Goal: Information Seeking & Learning: Learn about a topic

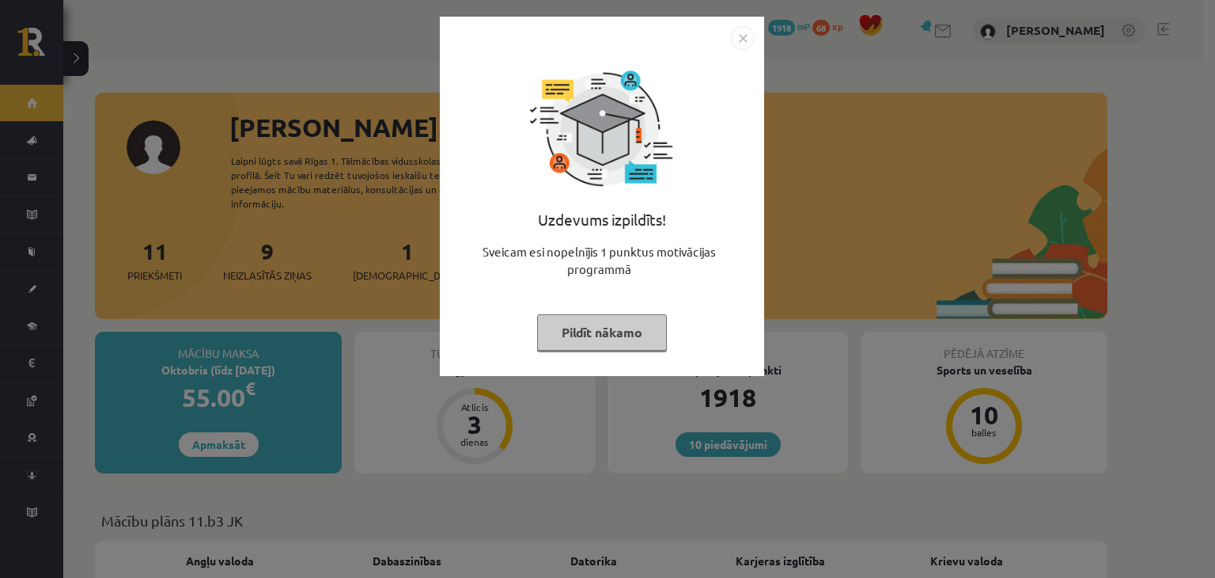
click at [612, 317] on button "Pildīt nākamo" at bounding box center [602, 332] width 130 height 36
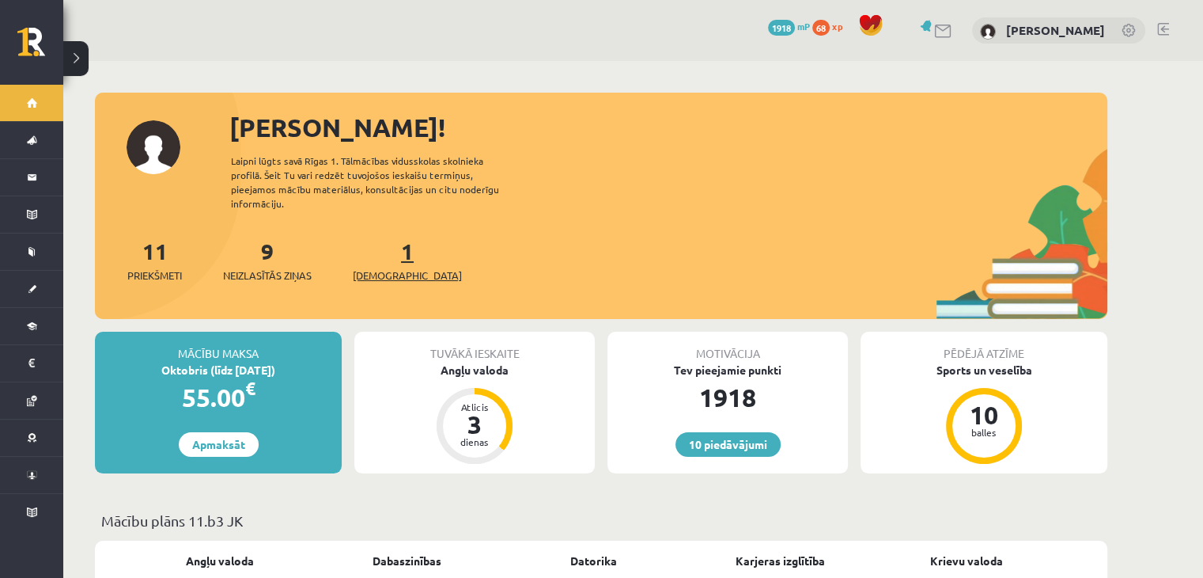
click at [386, 241] on link "1 Ieskaites" at bounding box center [407, 260] width 109 height 47
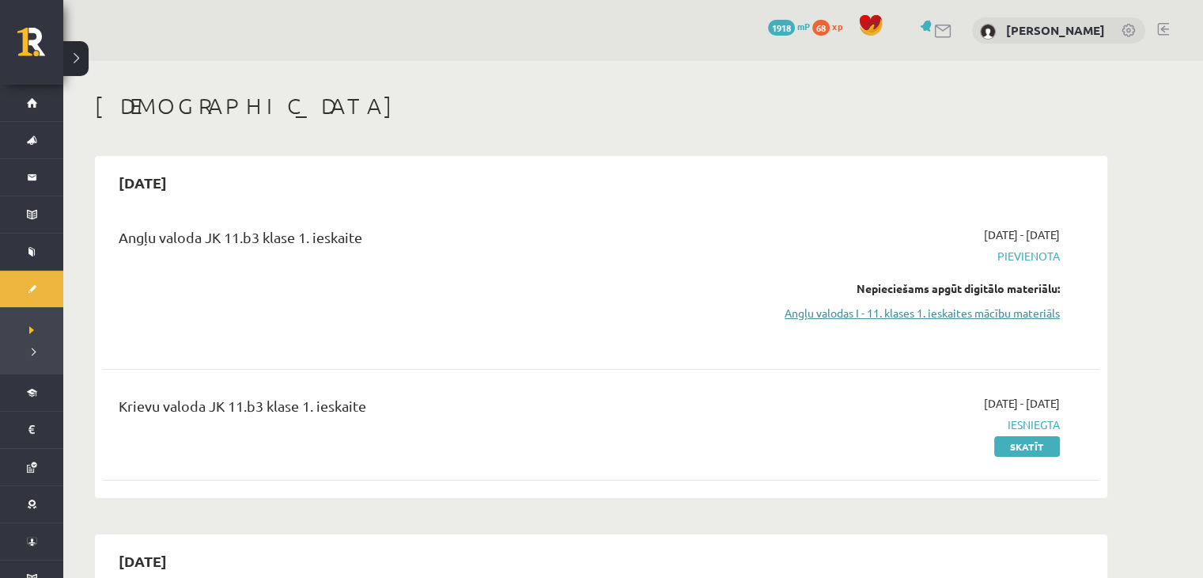
click at [900, 315] on link "Angļu valodas I - 11. klases 1. ieskaites mācību materiāls" at bounding box center [911, 313] width 298 height 17
click at [839, 316] on link "Angļu valodas I - 11. klases 1. ieskaites mācību materiāls" at bounding box center [911, 313] width 298 height 17
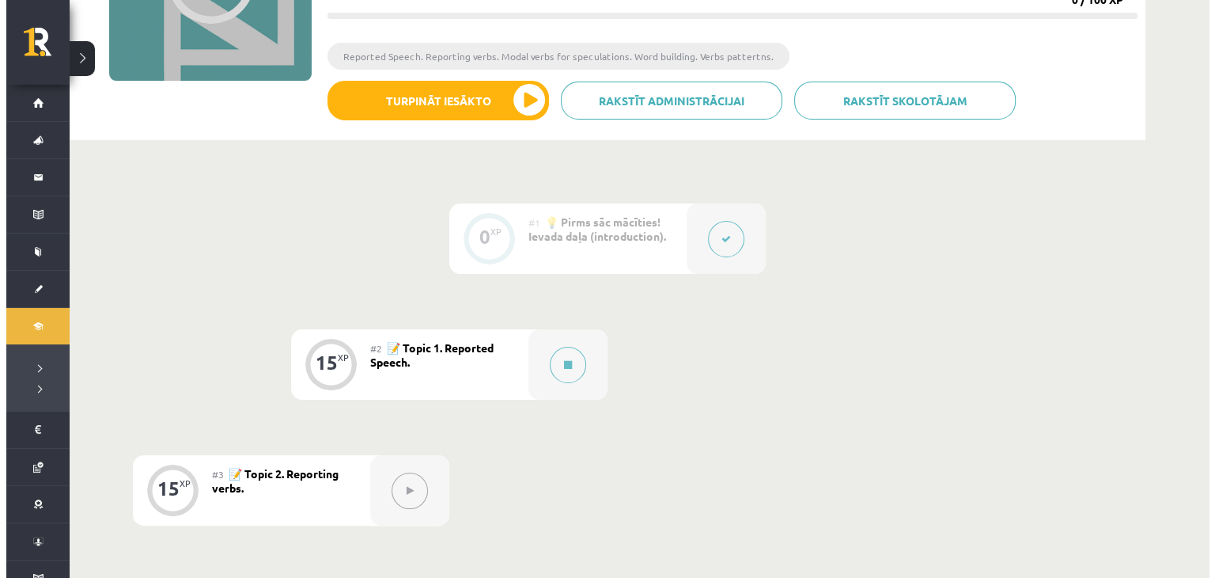
scroll to position [285, 0]
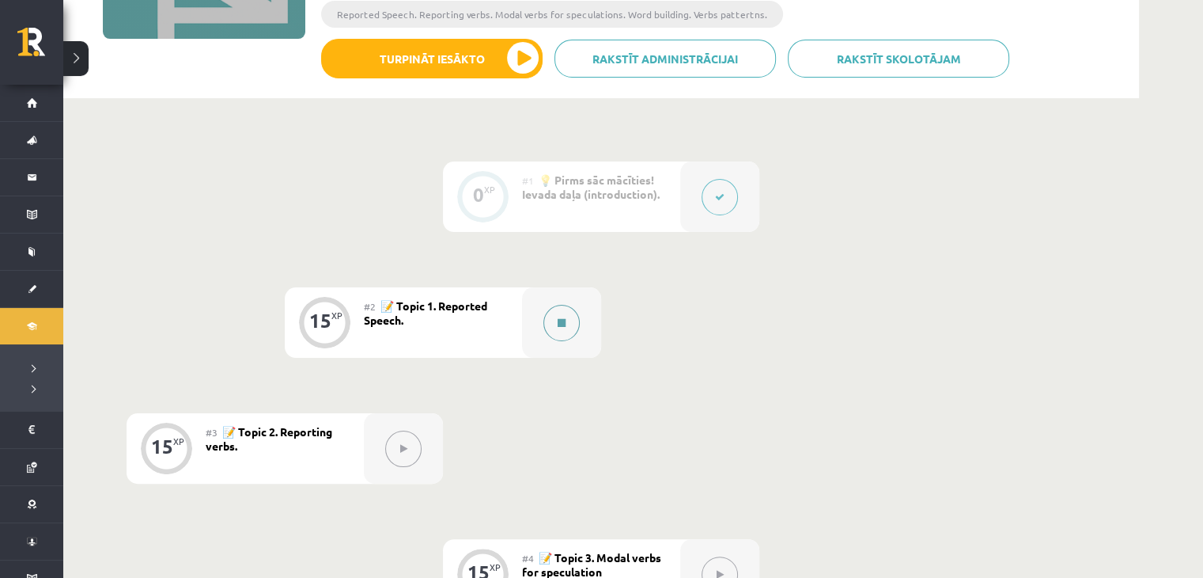
click at [567, 332] on button at bounding box center [562, 323] width 36 height 36
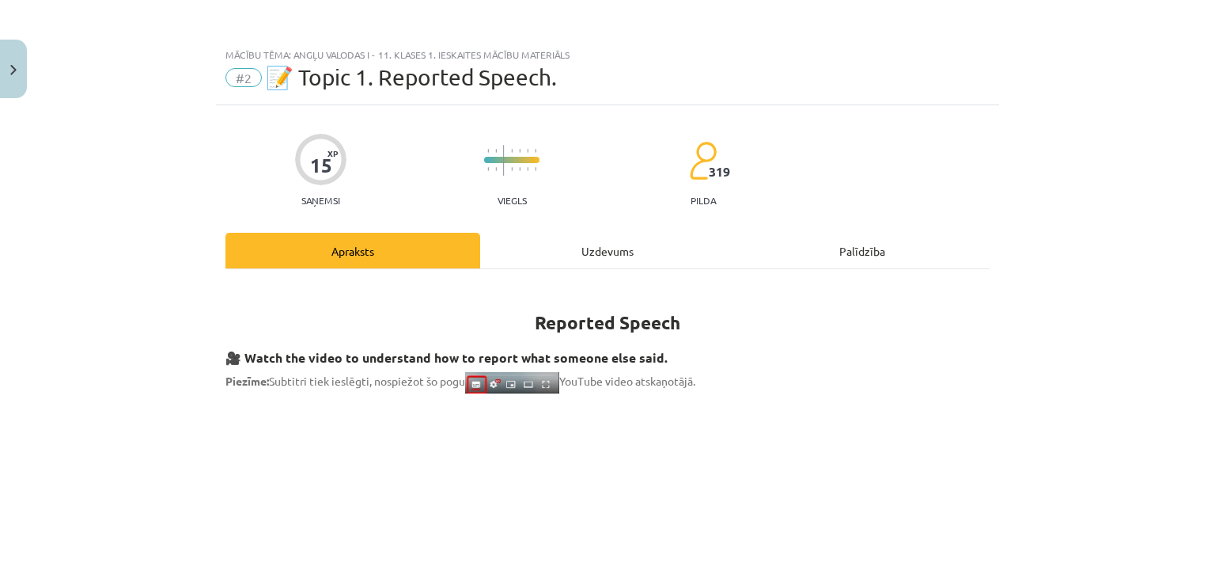
click at [601, 256] on div "Uzdevums" at bounding box center [607, 251] width 255 height 36
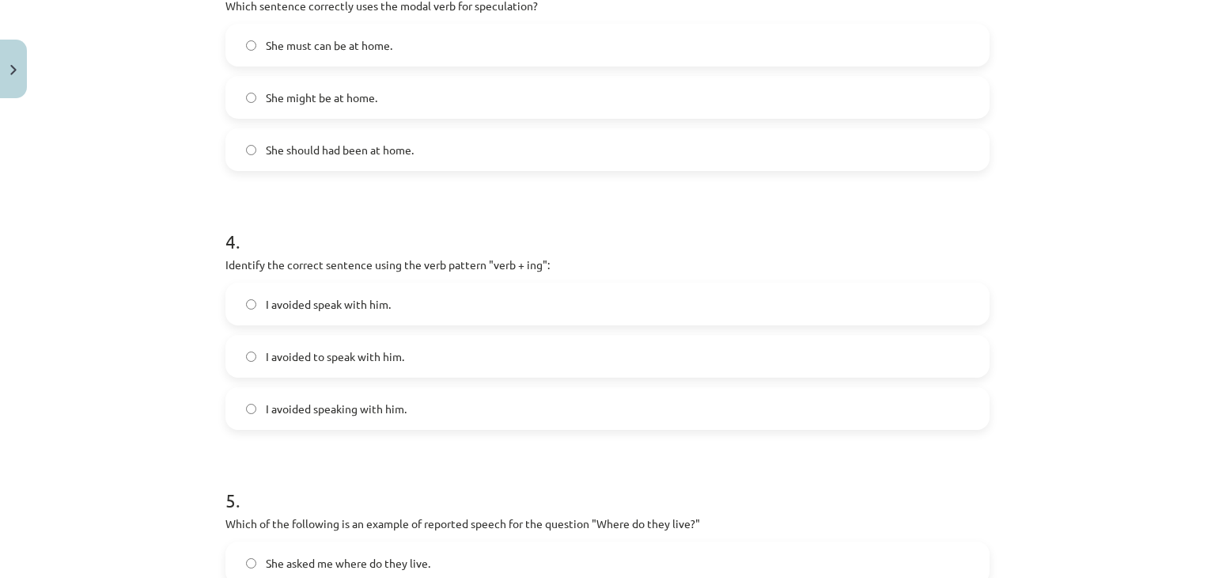
scroll to position [1183, 0]
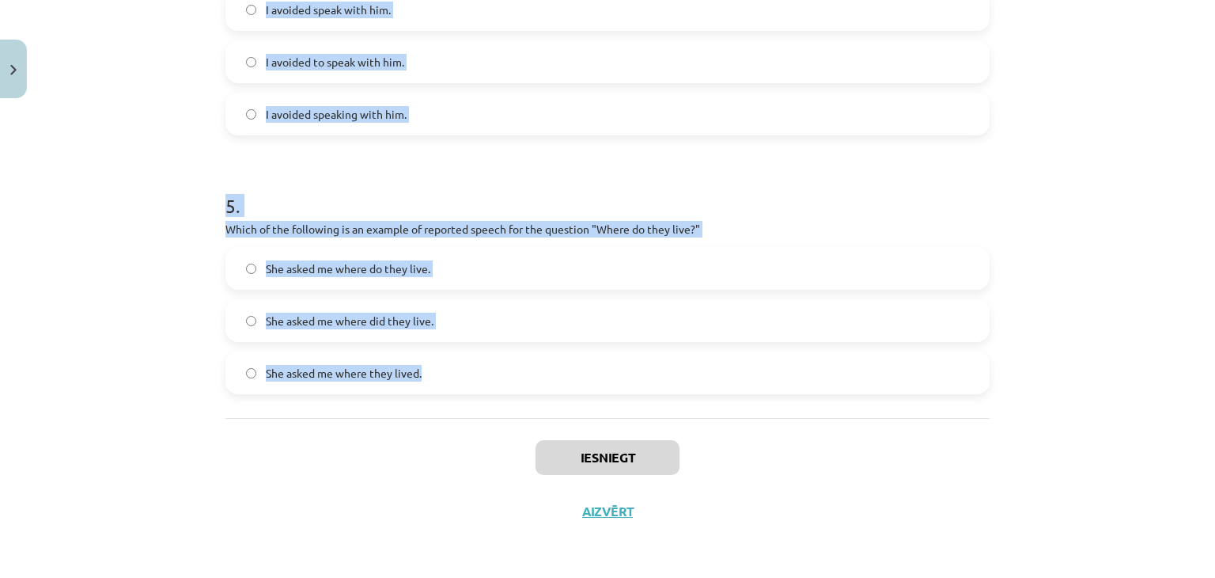
drag, startPoint x: 203, startPoint y: 308, endPoint x: 602, endPoint y: 392, distance: 408.3
click at [602, 392] on div "Mācību tēma: Angļu valodas i - 11. klases 1. ieskaites mācību materiāls #2 📝 To…" at bounding box center [607, 289] width 1215 height 578
copy form "1 . Which of the following sentences correctly uses reported speech? He said th…"
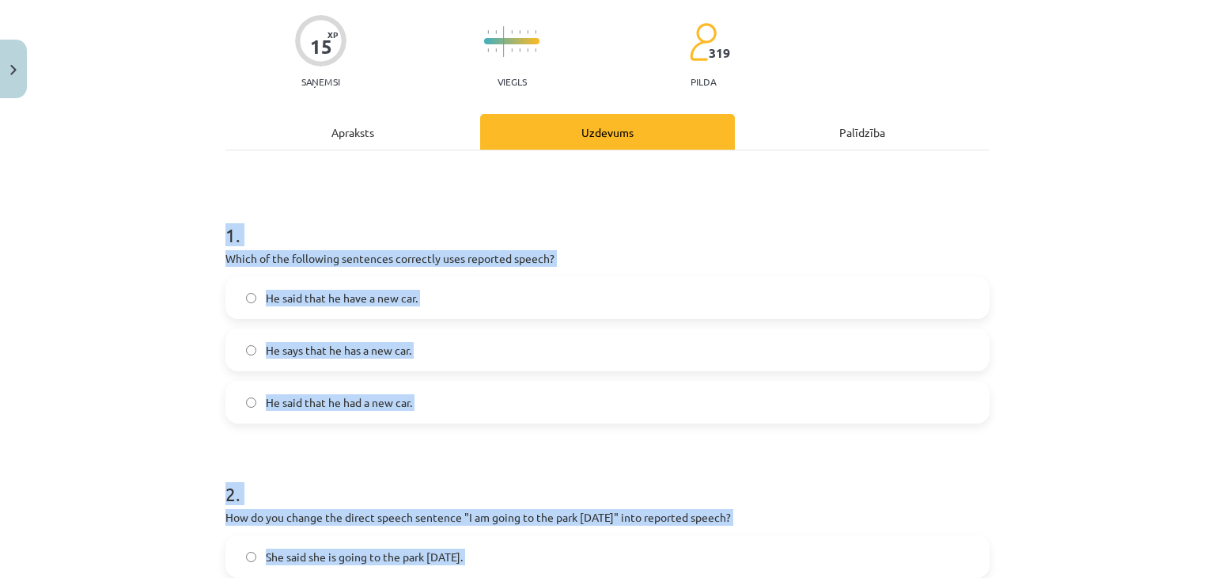
scroll to position [124, 0]
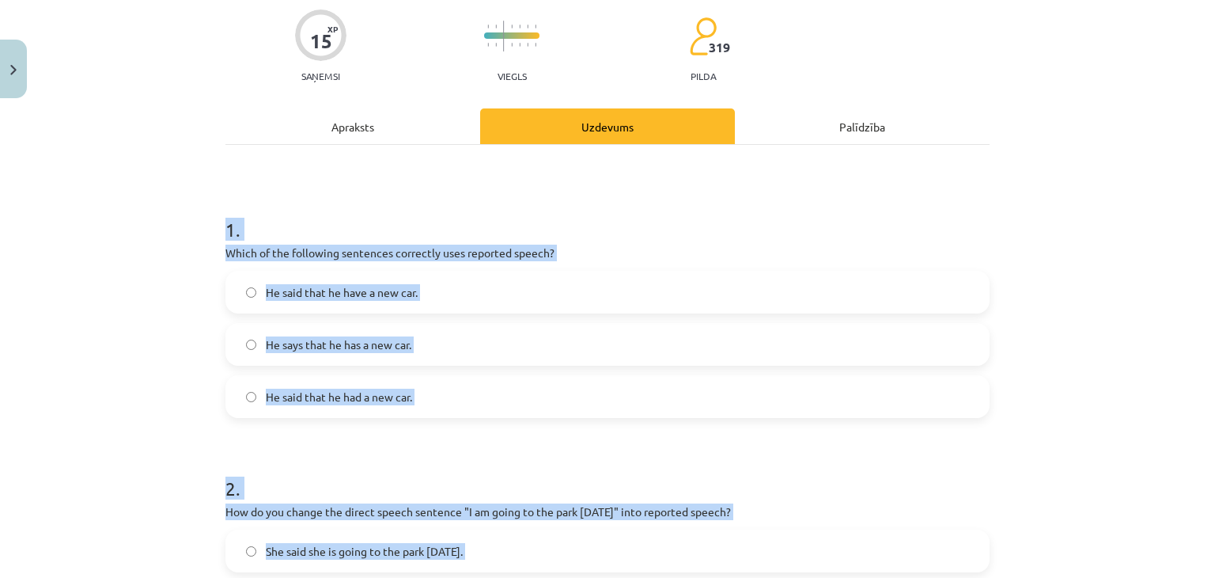
click at [375, 233] on h1 "1 ." at bounding box center [607, 215] width 764 height 49
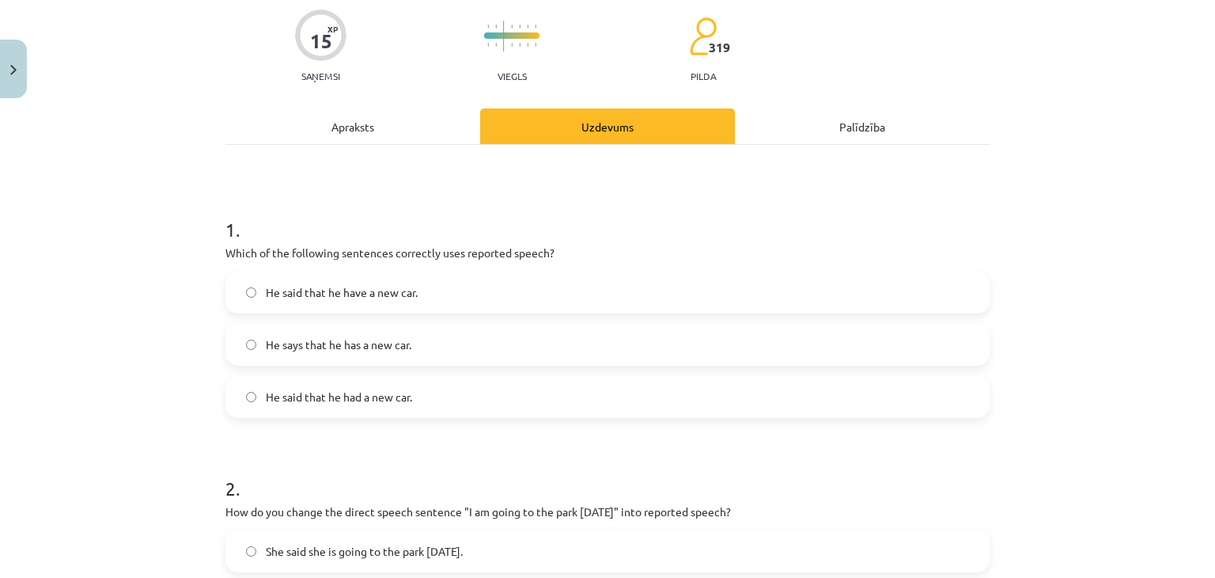
click at [375, 295] on span "He said that he have a new car." at bounding box center [342, 292] width 152 height 17
click at [372, 399] on span "He said that he had a new car." at bounding box center [339, 396] width 146 height 17
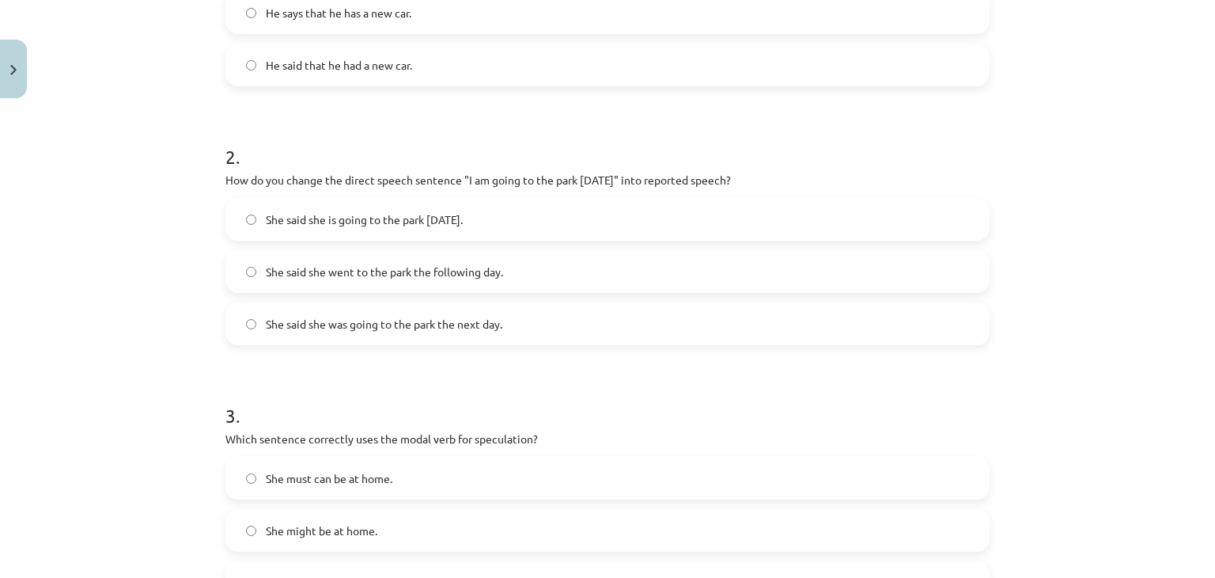
scroll to position [457, 0]
click at [520, 330] on label "She said she was going to the park the next day." at bounding box center [607, 323] width 761 height 40
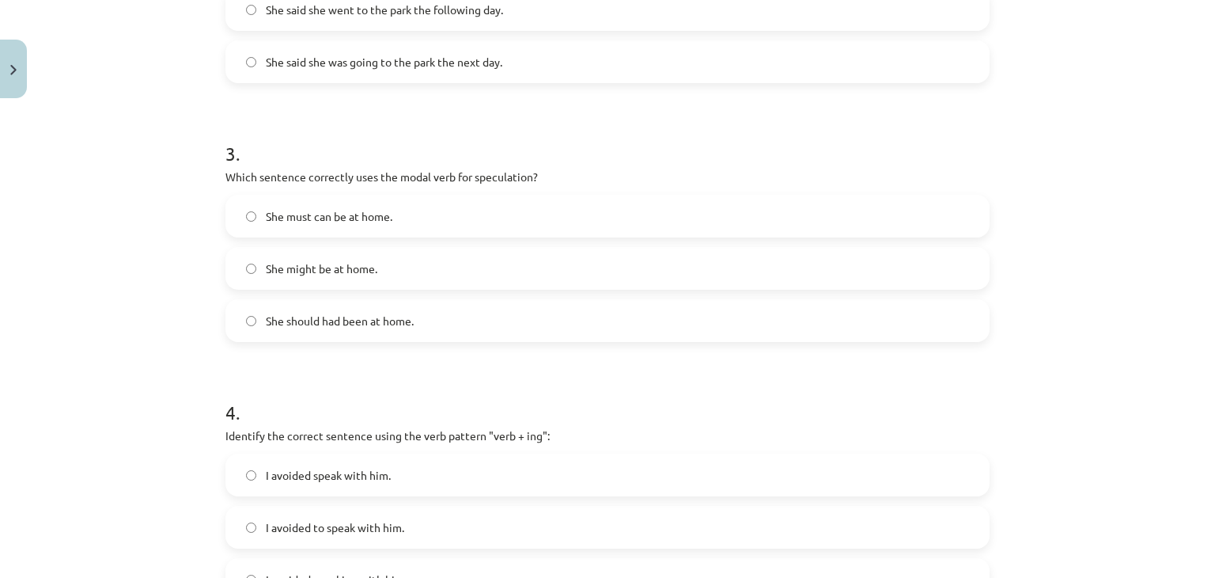
scroll to position [733, 0]
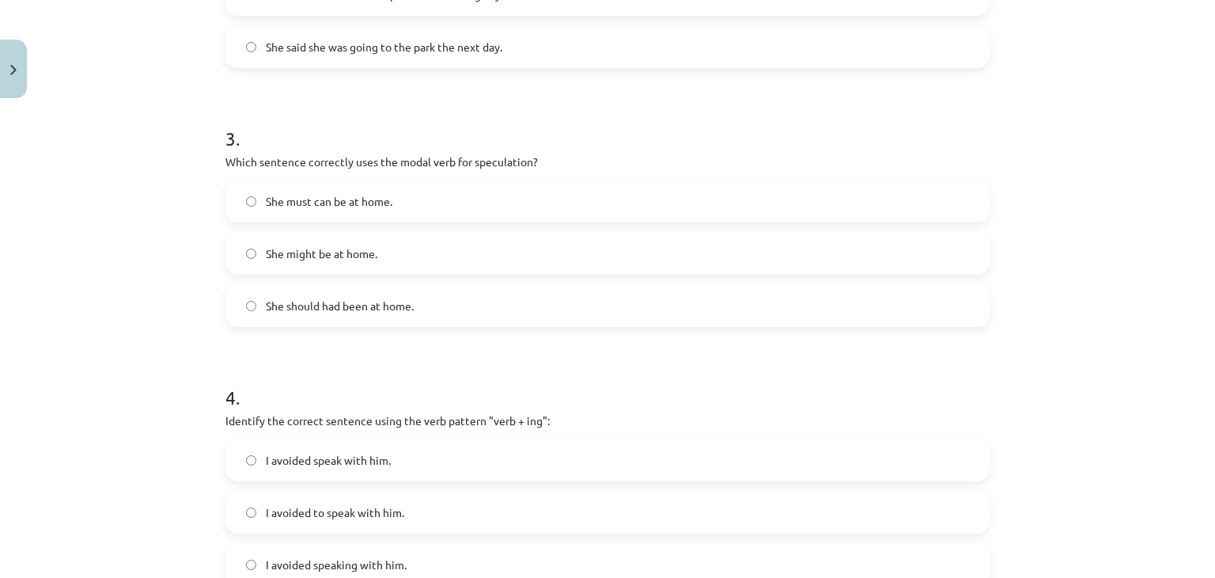
click at [307, 263] on label "She might be at home." at bounding box center [607, 253] width 761 height 40
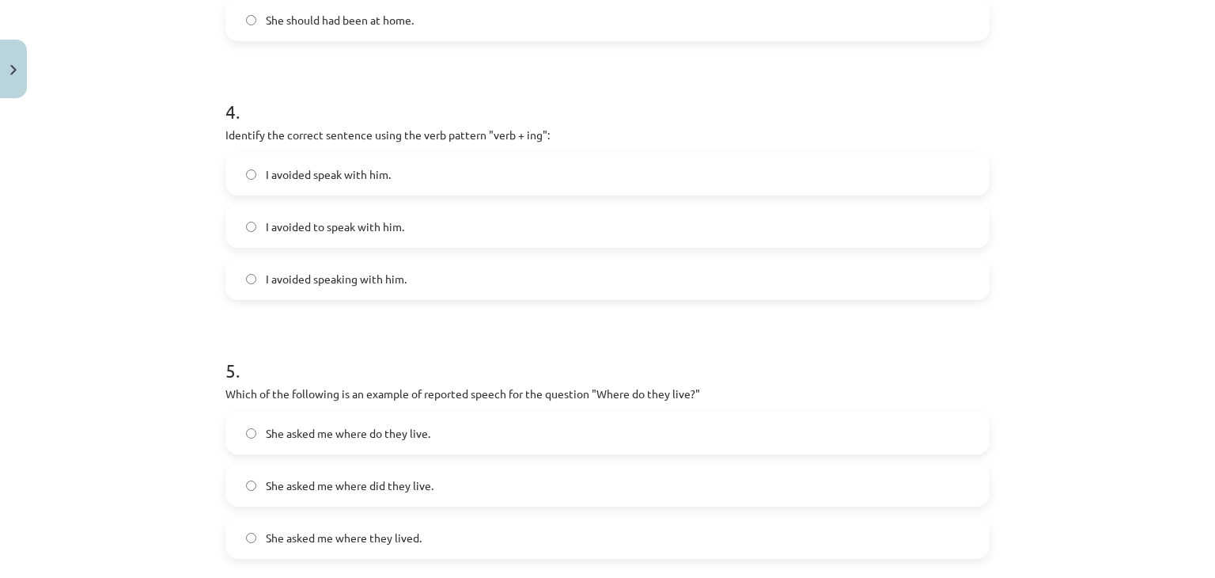
scroll to position [1067, 0]
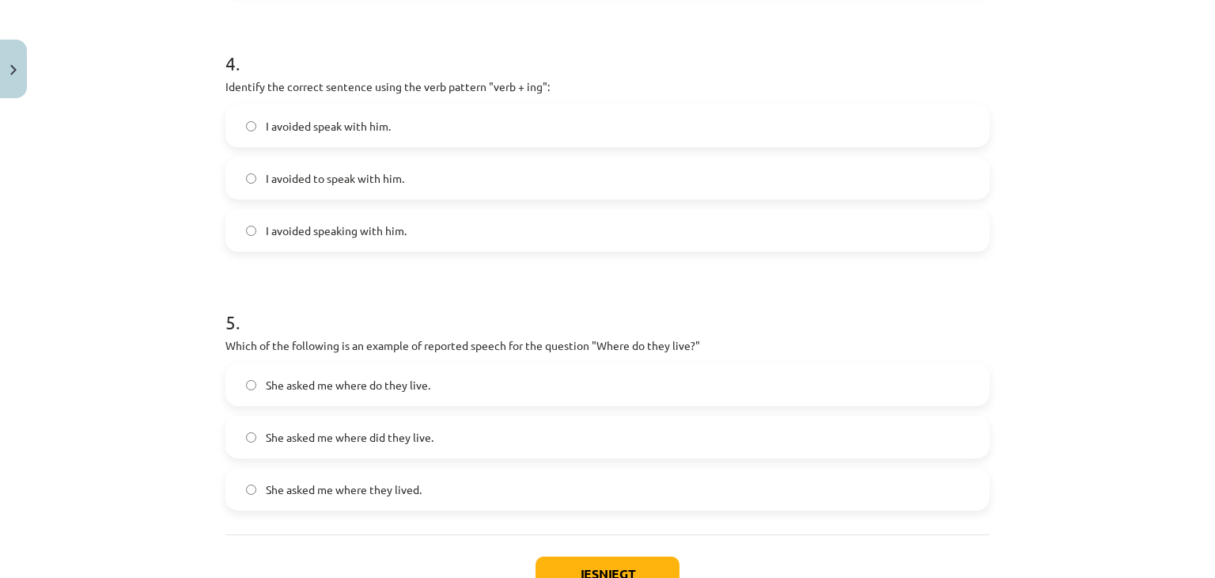
click at [313, 242] on label "I avoided speaking with him." at bounding box center [607, 230] width 761 height 40
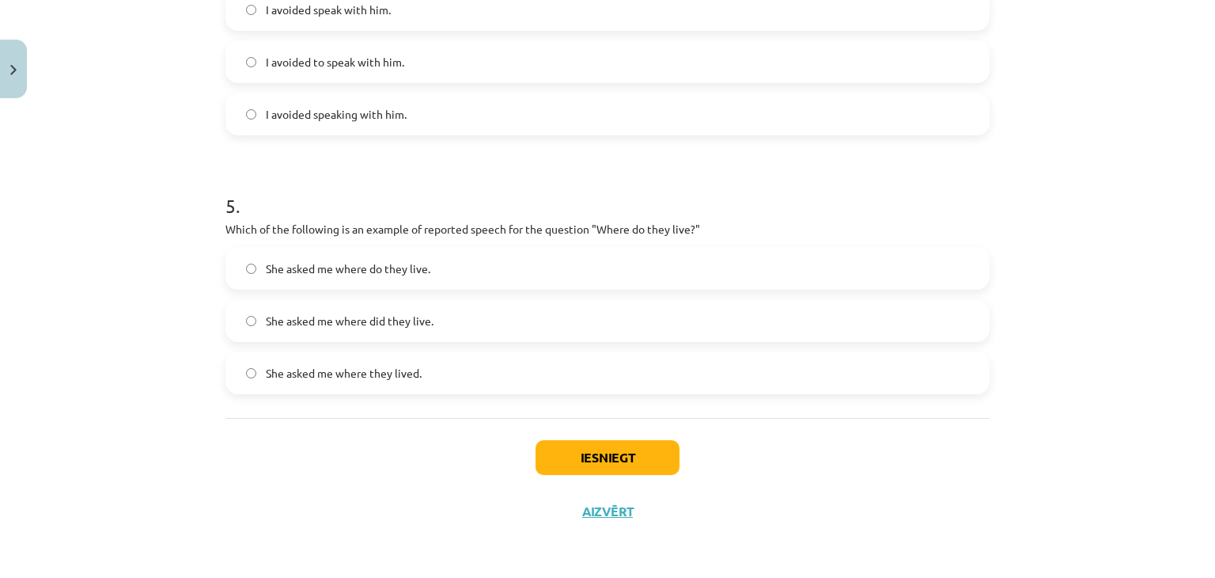
click at [434, 377] on label "She asked me where they lived." at bounding box center [607, 373] width 761 height 40
click at [627, 485] on div "Iesniegt Aizvērt" at bounding box center [607, 473] width 764 height 111
click at [617, 457] on button "Iesniegt" at bounding box center [608, 457] width 144 height 35
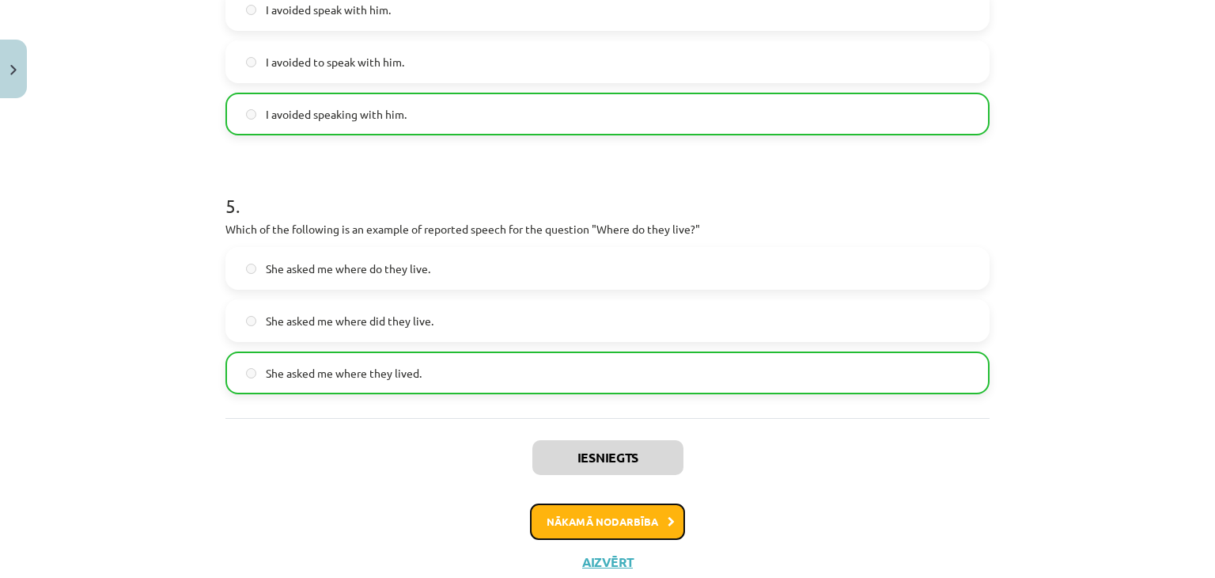
click at [617, 511] on button "Nākamā nodarbība" at bounding box center [607, 521] width 155 height 36
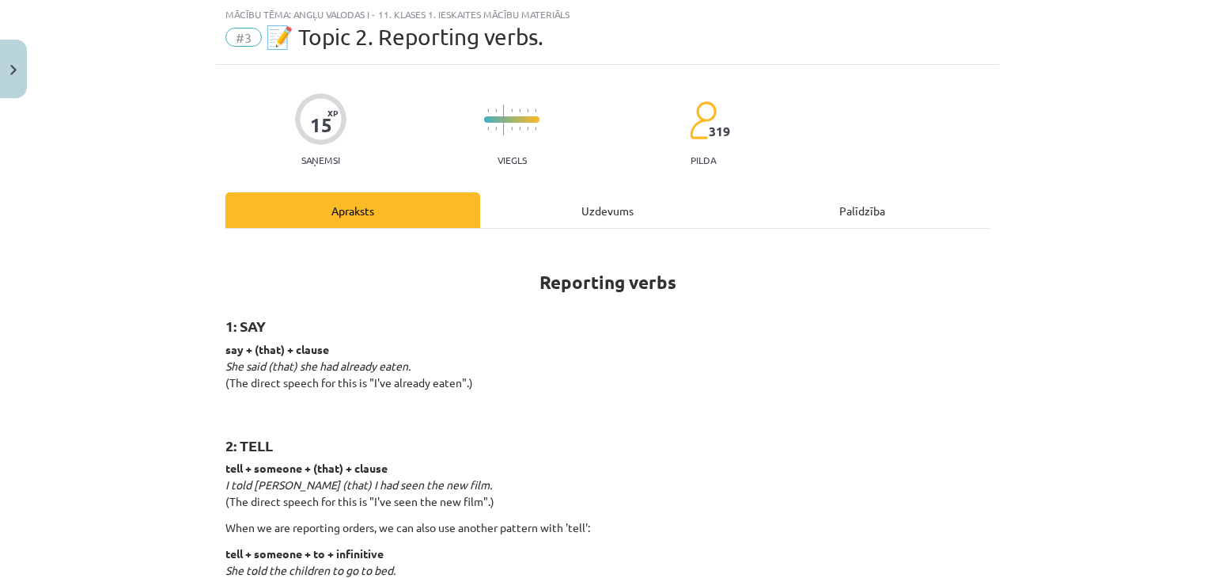
scroll to position [40, 0]
drag, startPoint x: 627, startPoint y: 505, endPoint x: 989, endPoint y: 318, distance: 407.7
click at [593, 214] on div "Uzdevums" at bounding box center [607, 211] width 255 height 36
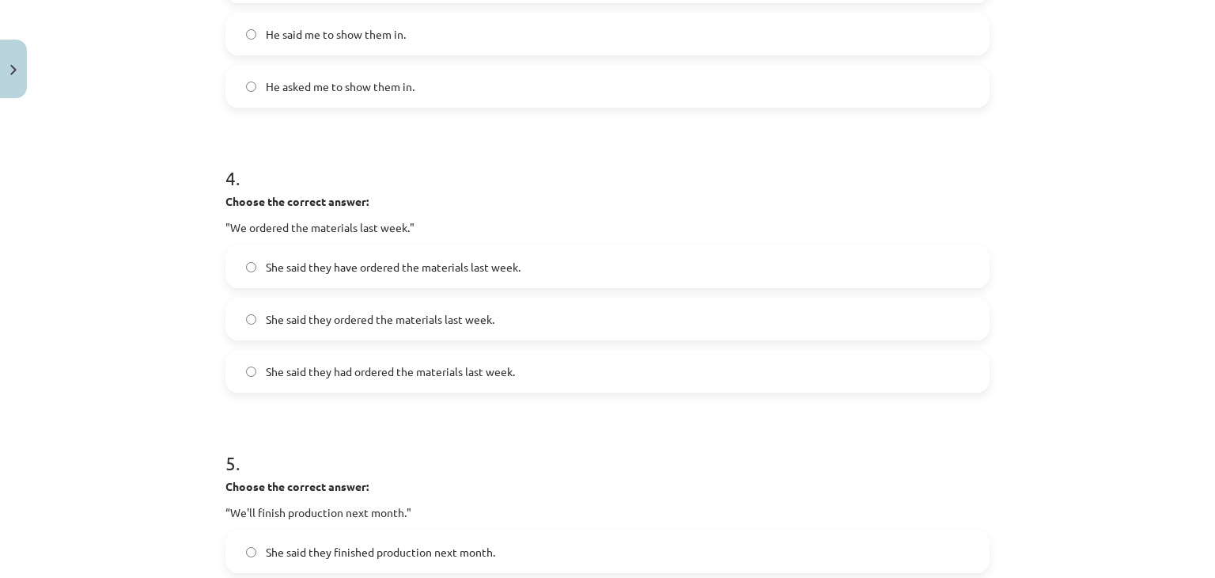
scroll to position [1313, 0]
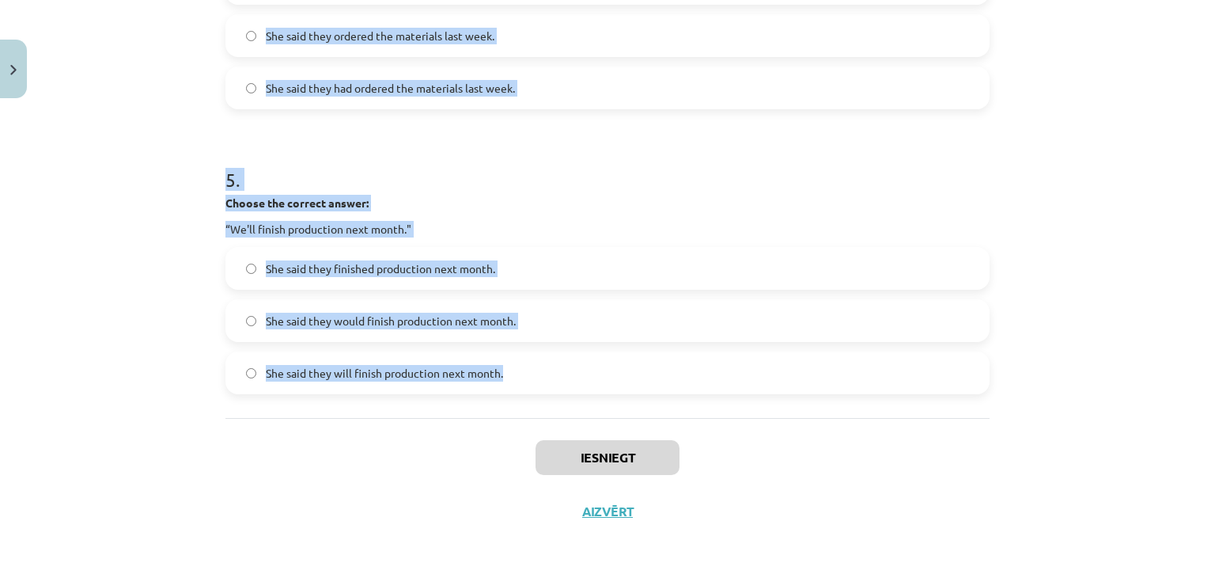
drag, startPoint x: 202, startPoint y: 267, endPoint x: 631, endPoint y: 344, distance: 436.4
click at [631, 344] on div "Mācību tēma: Angļu valodas i - 11. klases 1. ieskaites mācību materiāls #3 📝 To…" at bounding box center [607, 289] width 1215 height 578
copy form "1 . Choose the correct answer: "I'm ready for the meeting." He said he had been…"
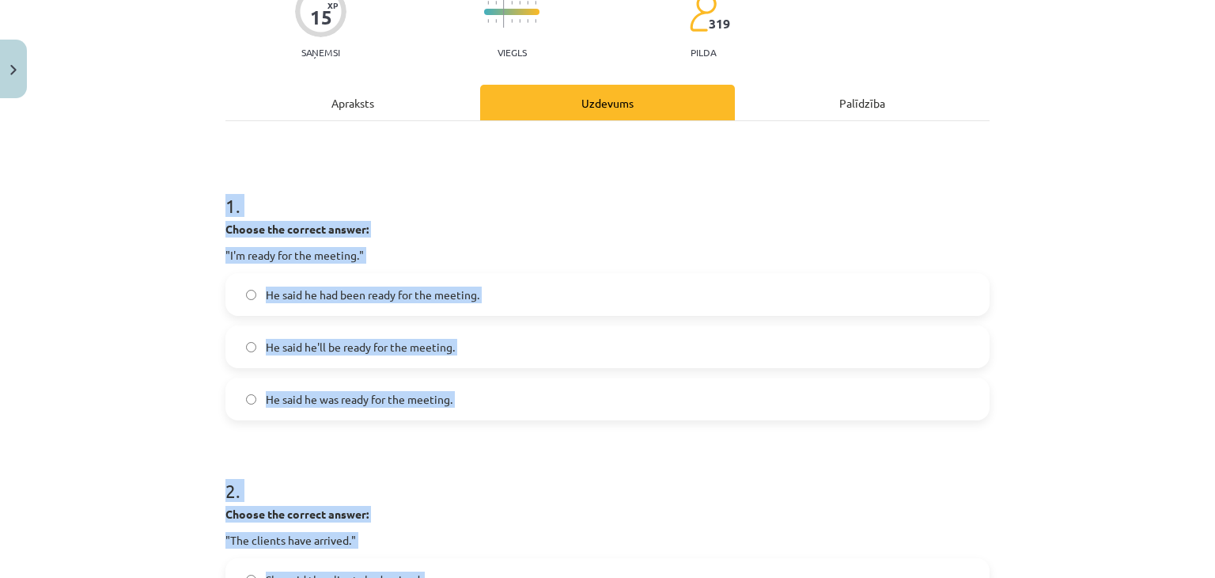
scroll to position [146, 0]
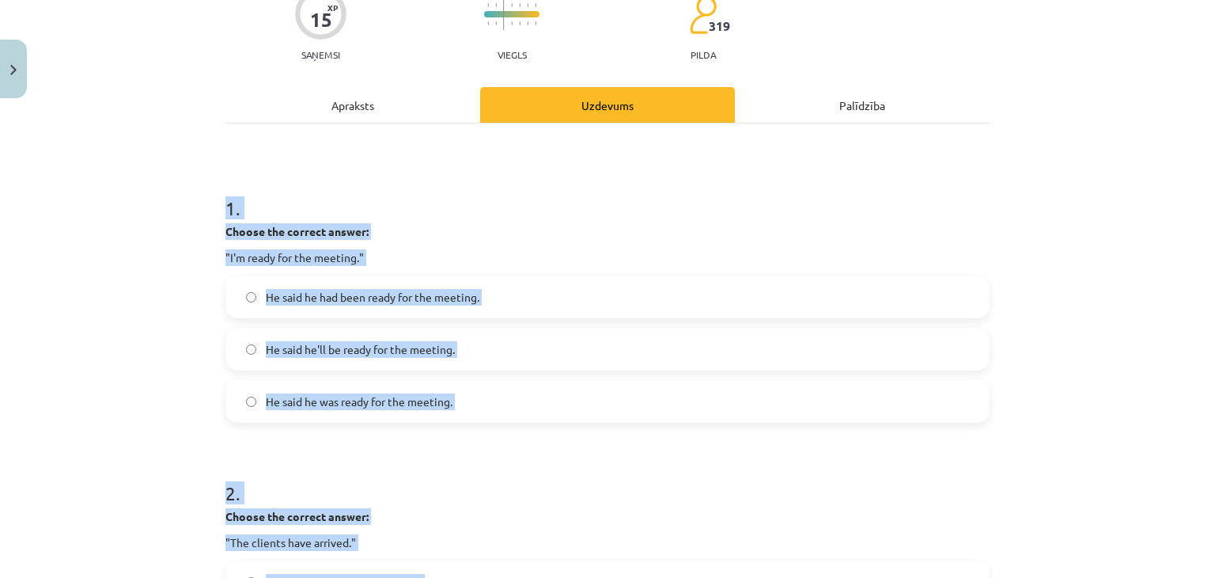
click at [407, 188] on h1 "1 ." at bounding box center [607, 193] width 764 height 49
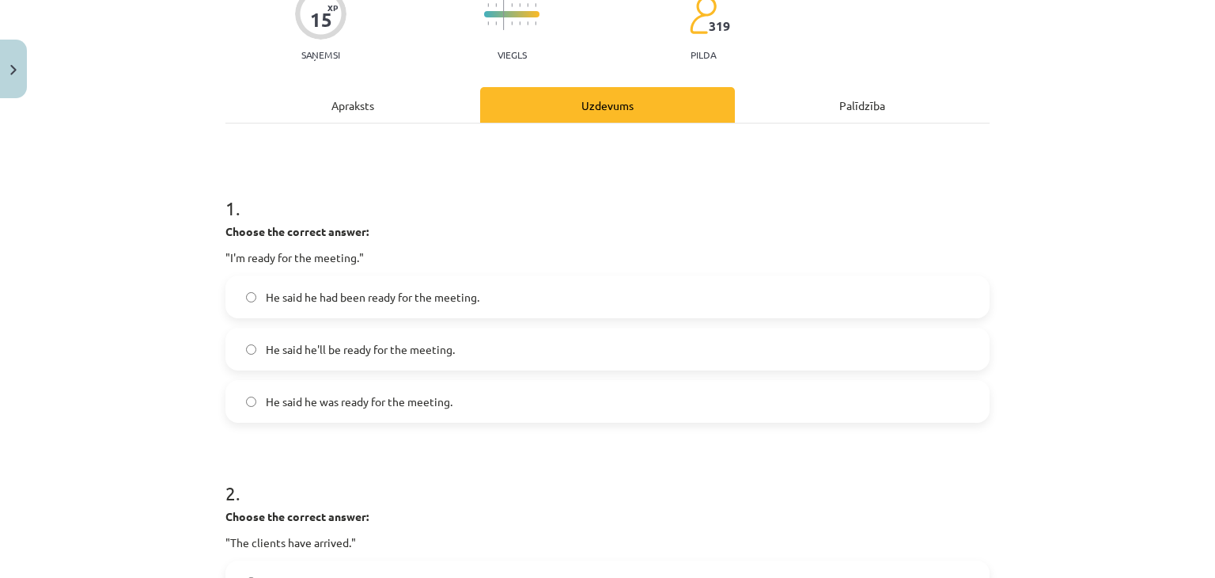
click at [385, 390] on label "He said he was ready for the meeting." at bounding box center [607, 401] width 761 height 40
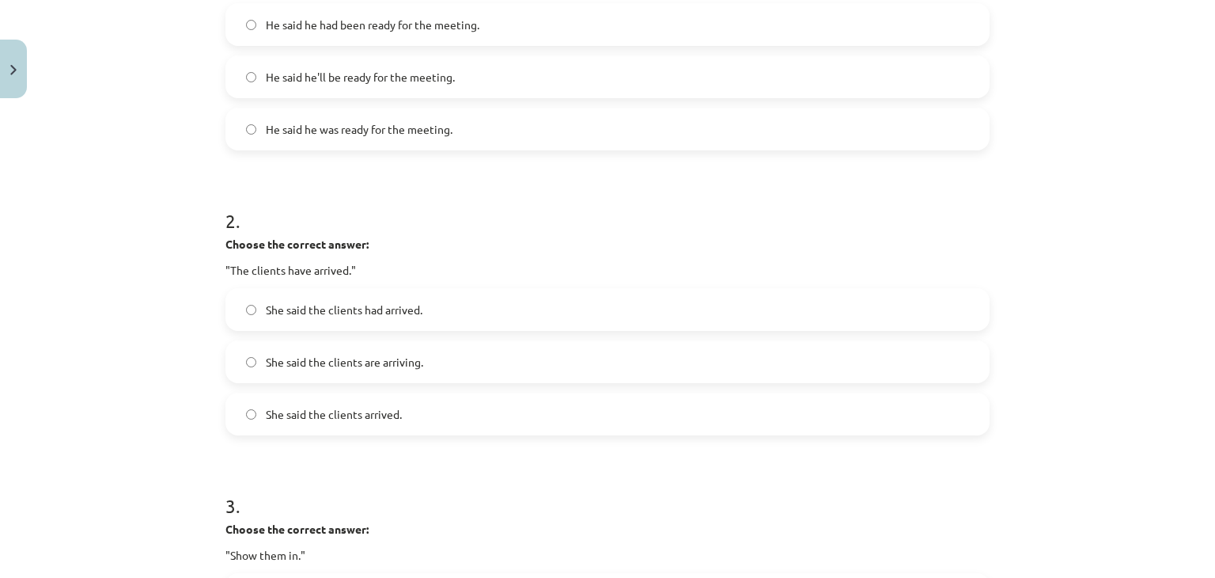
scroll to position [456, 0]
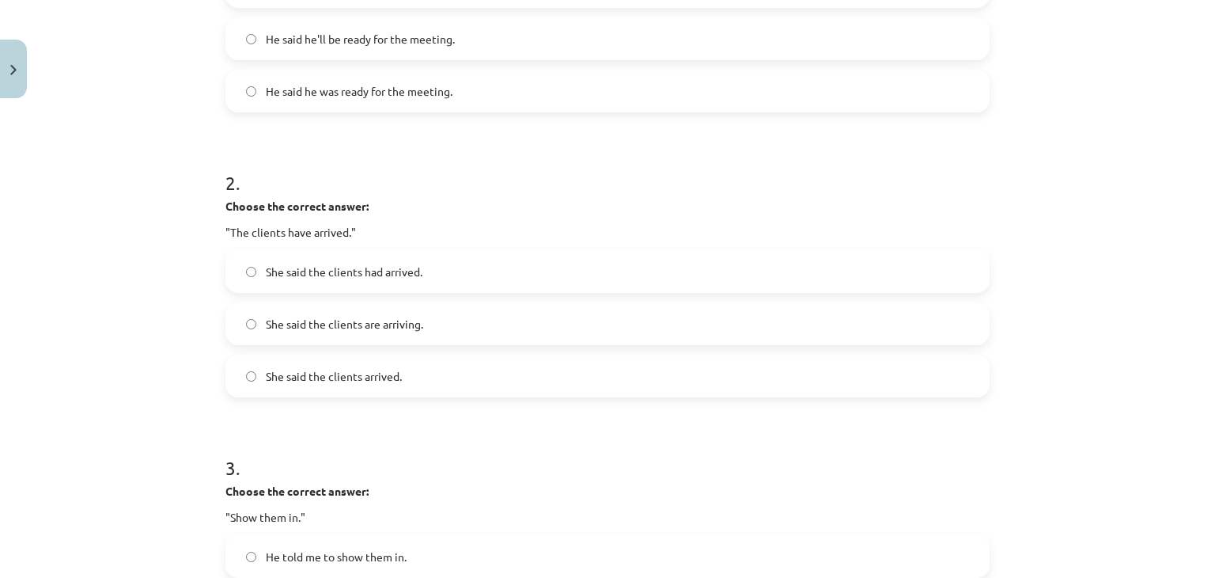
click at [410, 244] on div "2 . Choose the correct answer: "The clients have arrived." She said the clients…" at bounding box center [607, 270] width 764 height 253
click at [403, 263] on span "She said the clients had arrived." at bounding box center [344, 271] width 157 height 17
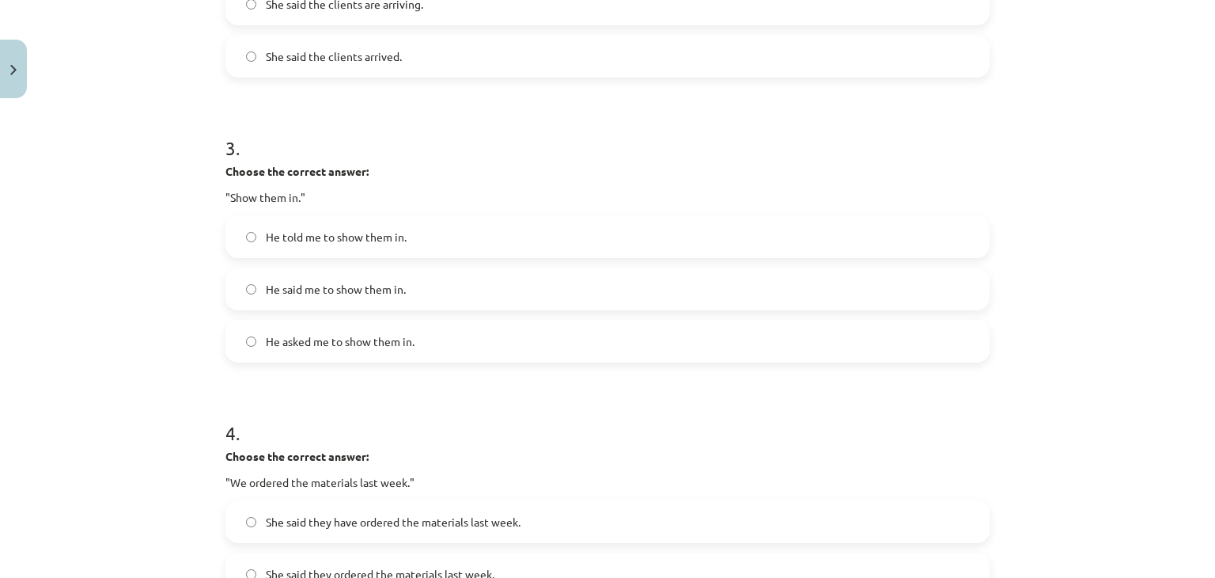
scroll to position [775, 0]
click at [333, 249] on label "He told me to show them in." at bounding box center [607, 237] width 761 height 40
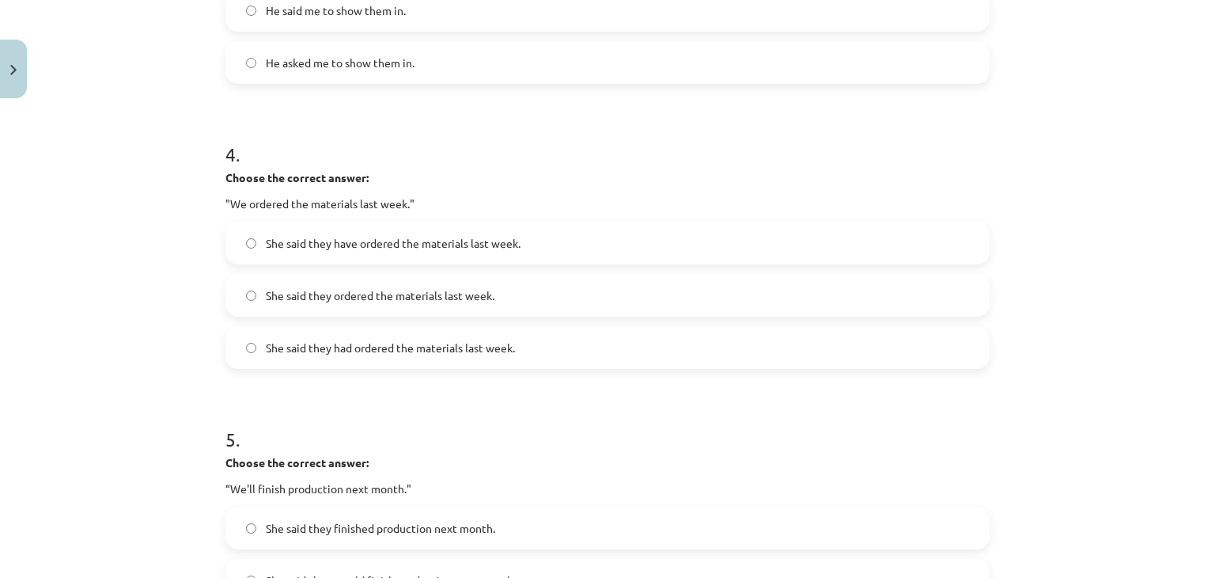
scroll to position [1055, 0]
click at [331, 349] on span "She said they had ordered the materials last week." at bounding box center [390, 346] width 249 height 17
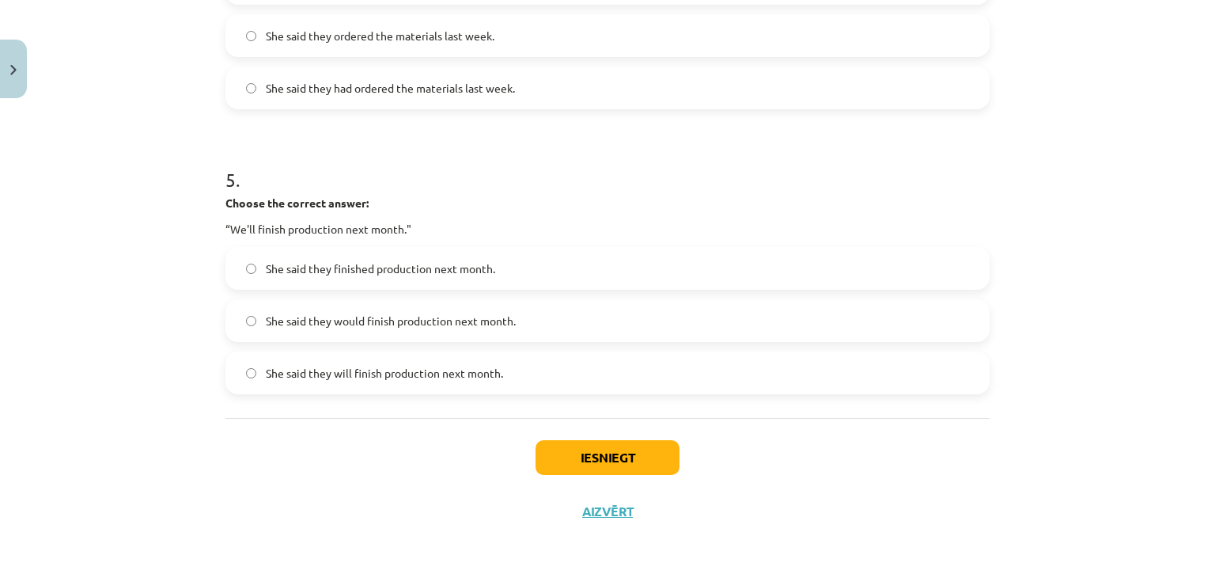
scroll to position [1313, 0]
click at [411, 319] on span "She said they would finish production next month." at bounding box center [391, 321] width 250 height 17
click at [608, 464] on button "Iesniegt" at bounding box center [608, 458] width 144 height 35
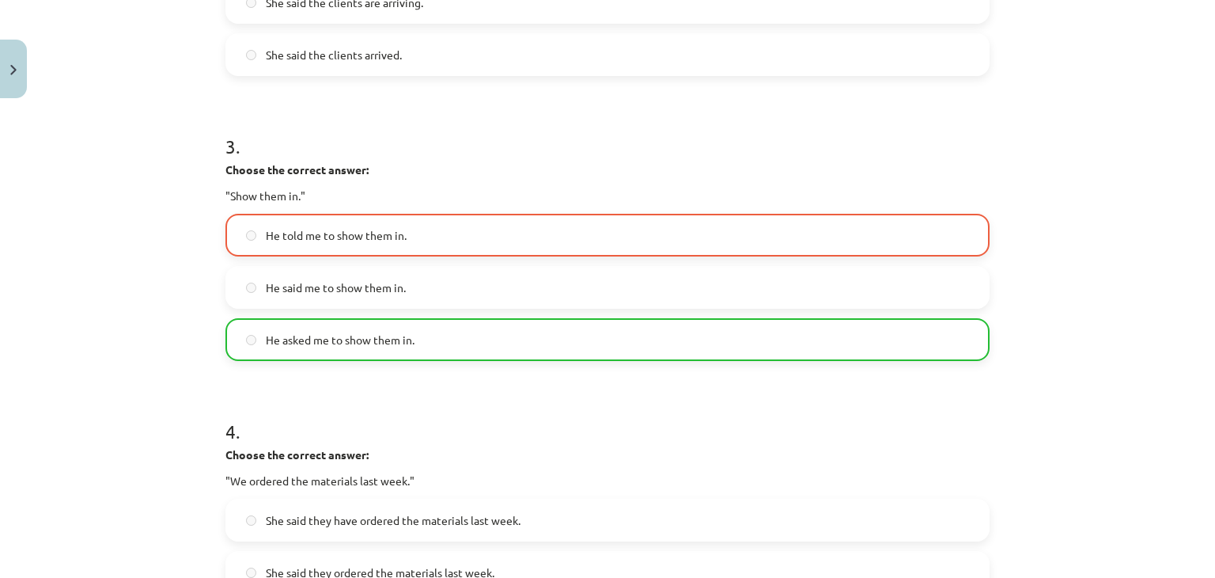
scroll to position [1363, 0]
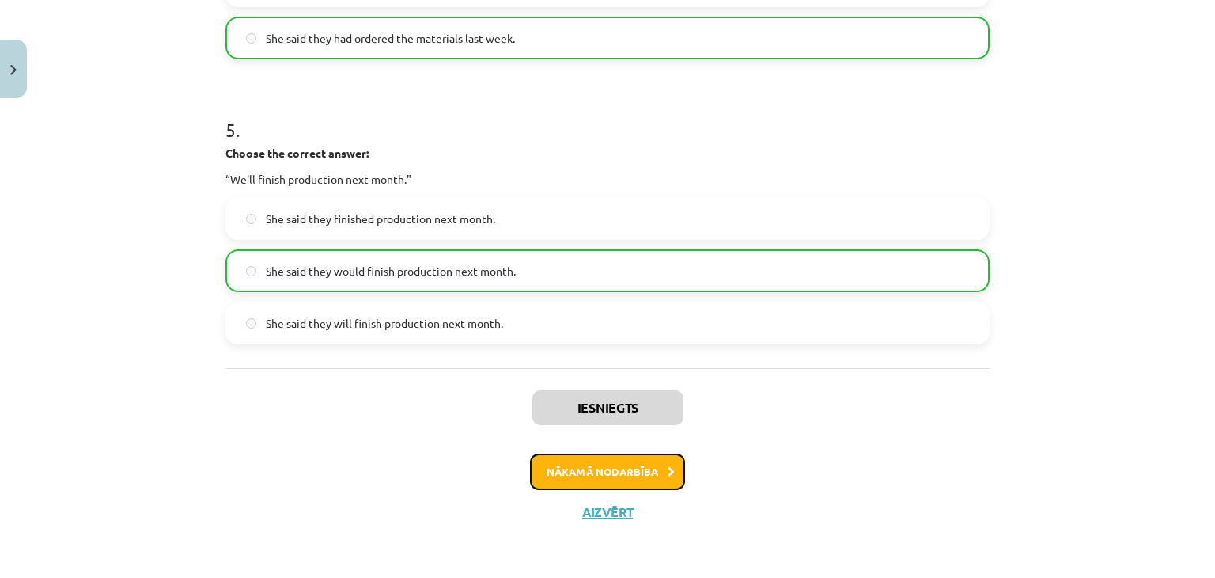
click at [608, 481] on button "Nākamā nodarbība" at bounding box center [607, 471] width 155 height 36
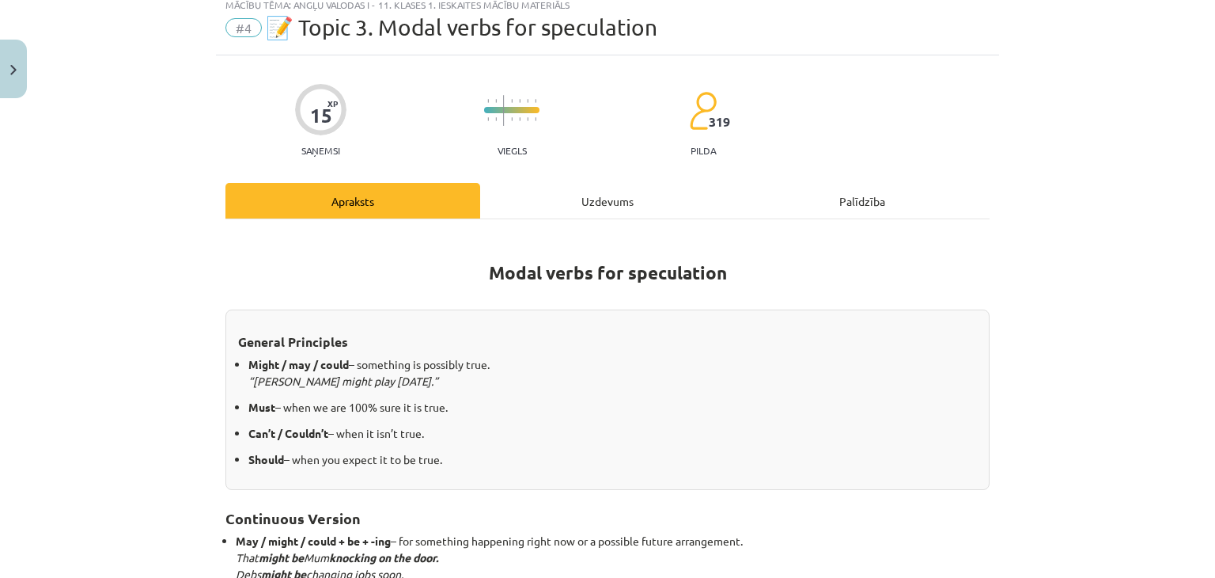
scroll to position [40, 0]
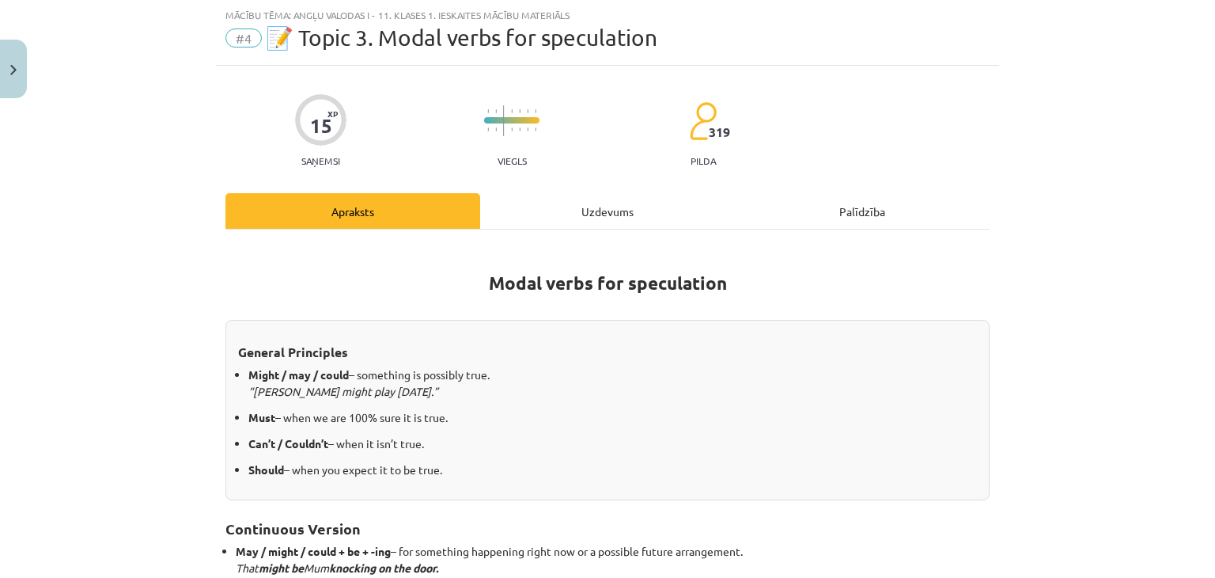
click at [607, 200] on div "Uzdevums" at bounding box center [607, 211] width 255 height 36
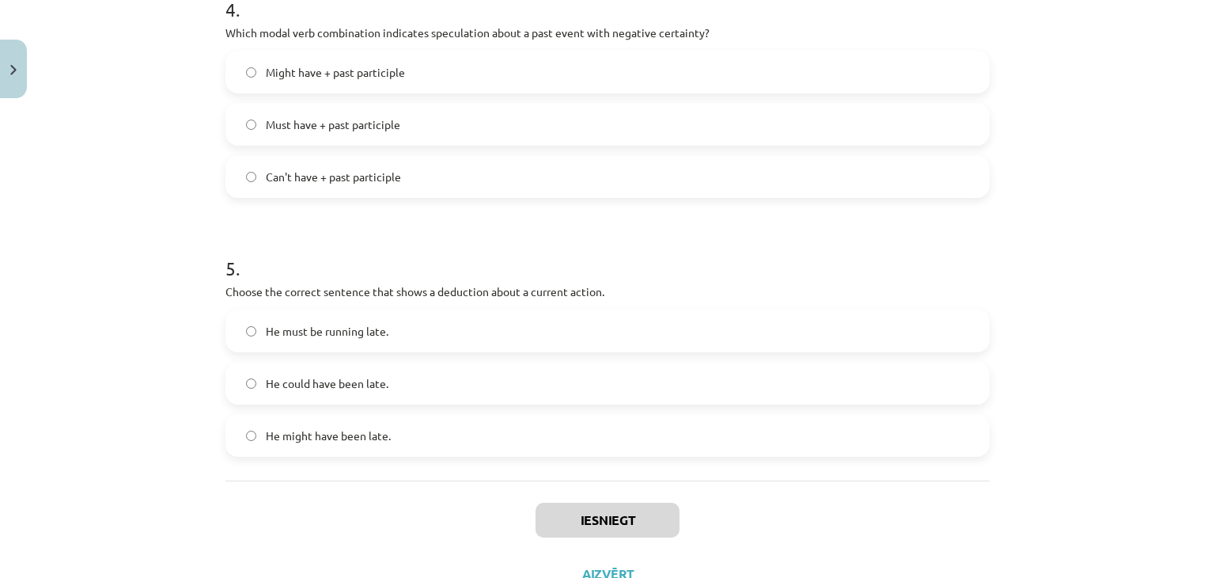
scroll to position [1183, 0]
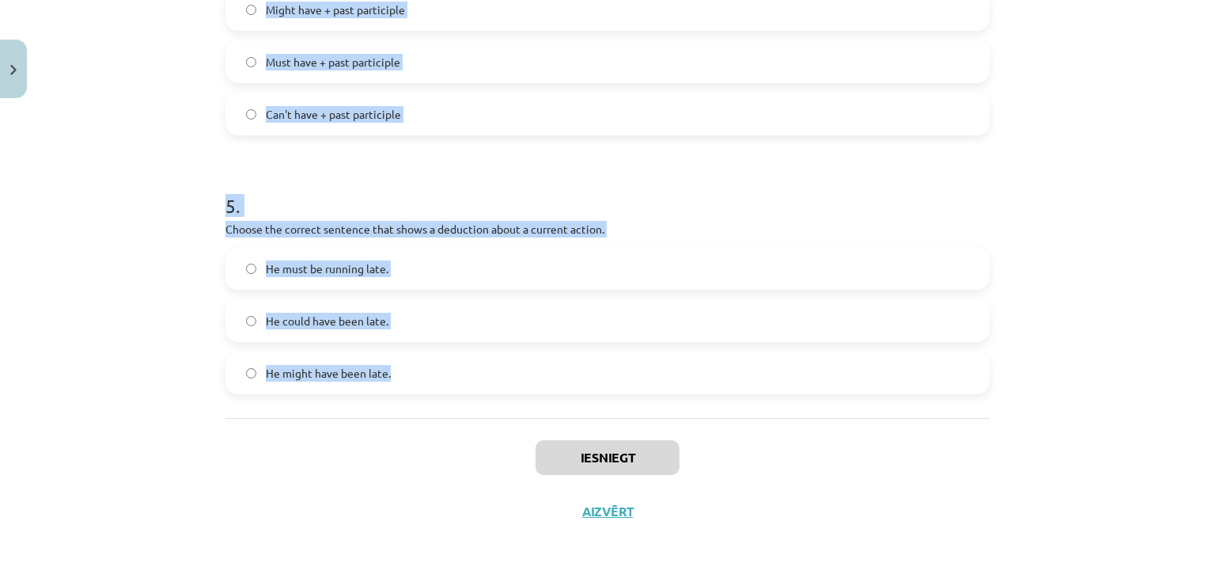
drag, startPoint x: 202, startPoint y: 227, endPoint x: 649, endPoint y: 400, distance: 479.4
click at [649, 400] on div "Mācību tēma: Angļu valodas i - 11. klases 1. ieskaites mācību materiāls #4 📝 To…" at bounding box center [607, 289] width 1215 height 578
copy form "1 . Which modal verb would you use to speculate about something that is possibl…"
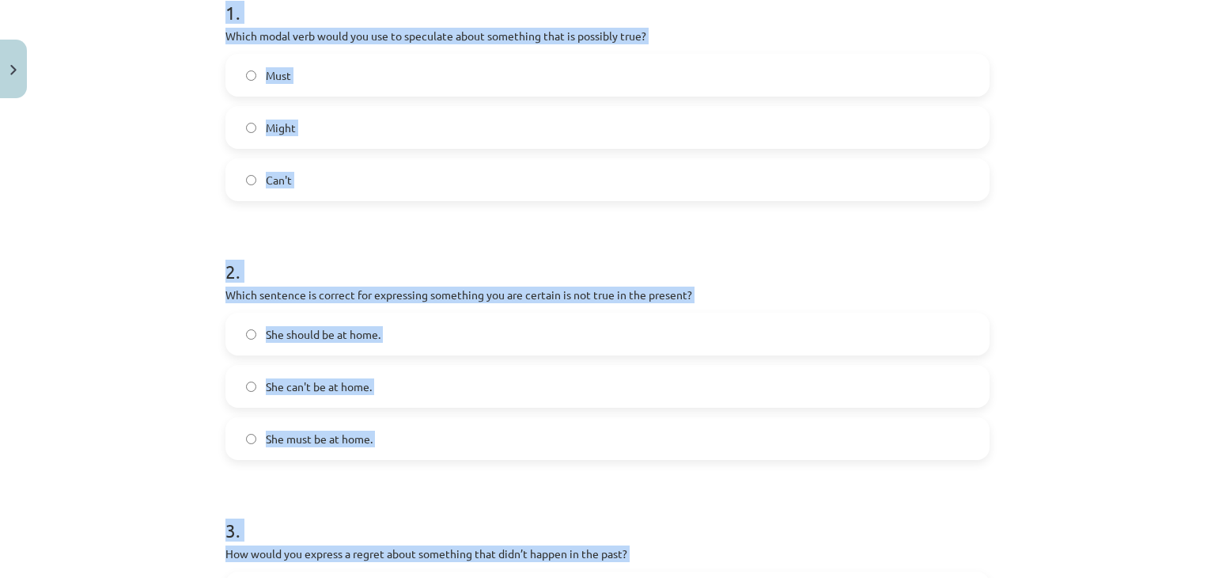
scroll to position [237, 0]
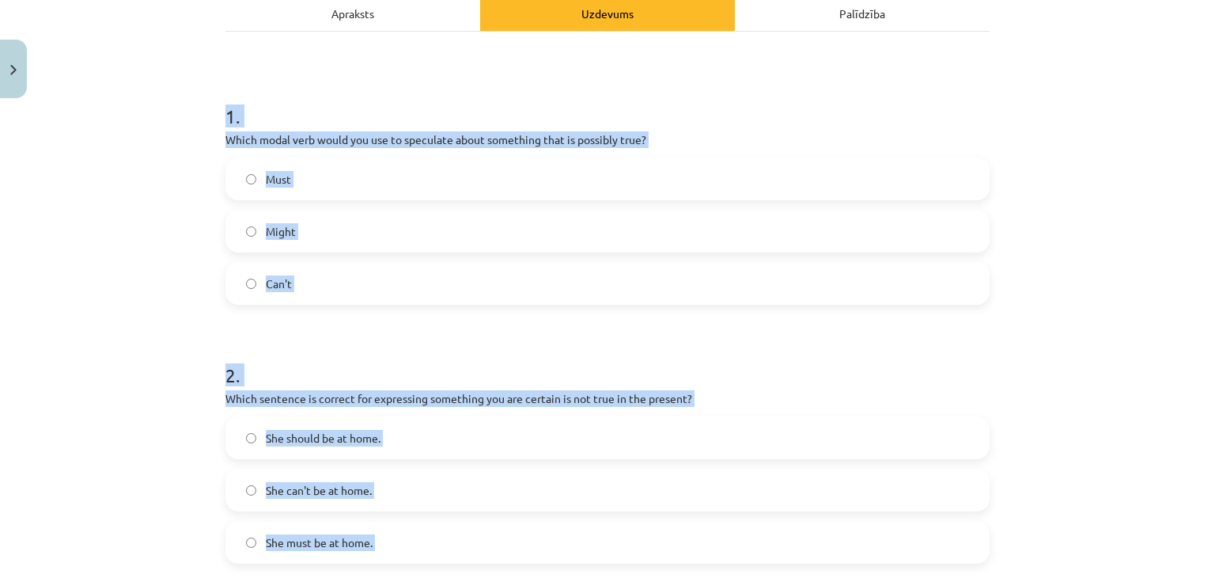
click at [385, 222] on label "Might" at bounding box center [607, 231] width 761 height 40
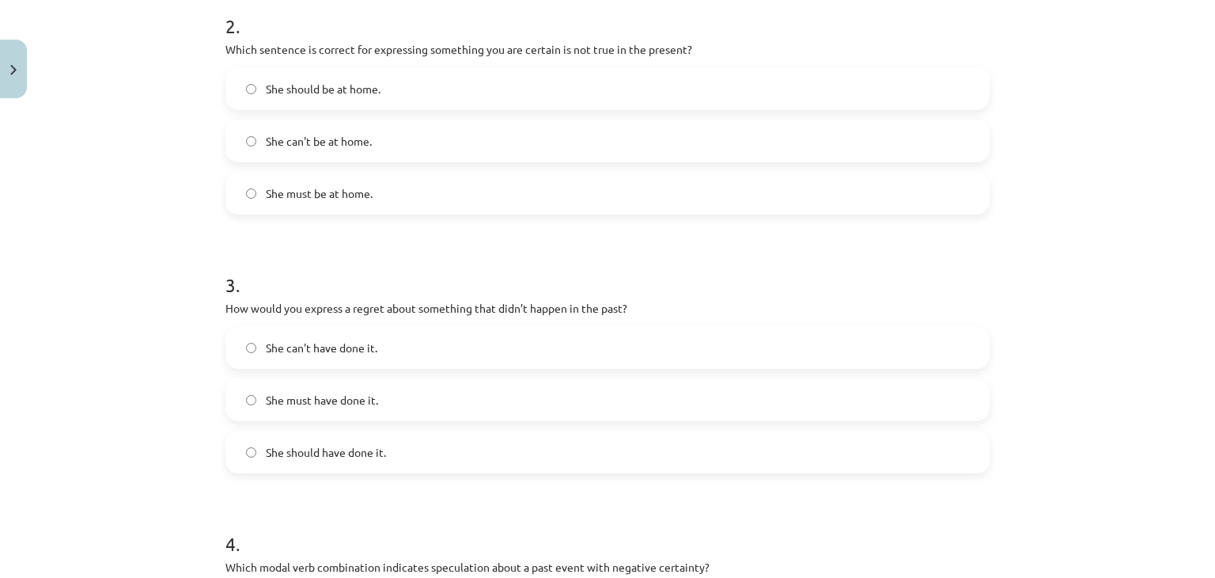
scroll to position [587, 0]
click at [369, 139] on label "She can't be at home." at bounding box center [607, 140] width 761 height 40
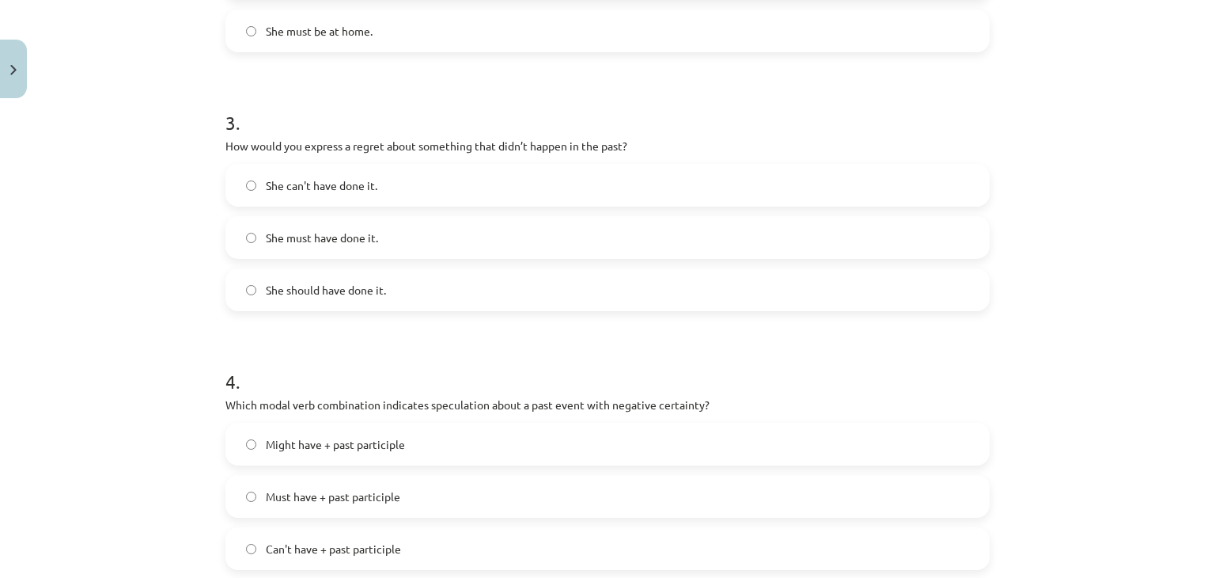
click at [346, 289] on span "She should have done it." at bounding box center [326, 290] width 120 height 17
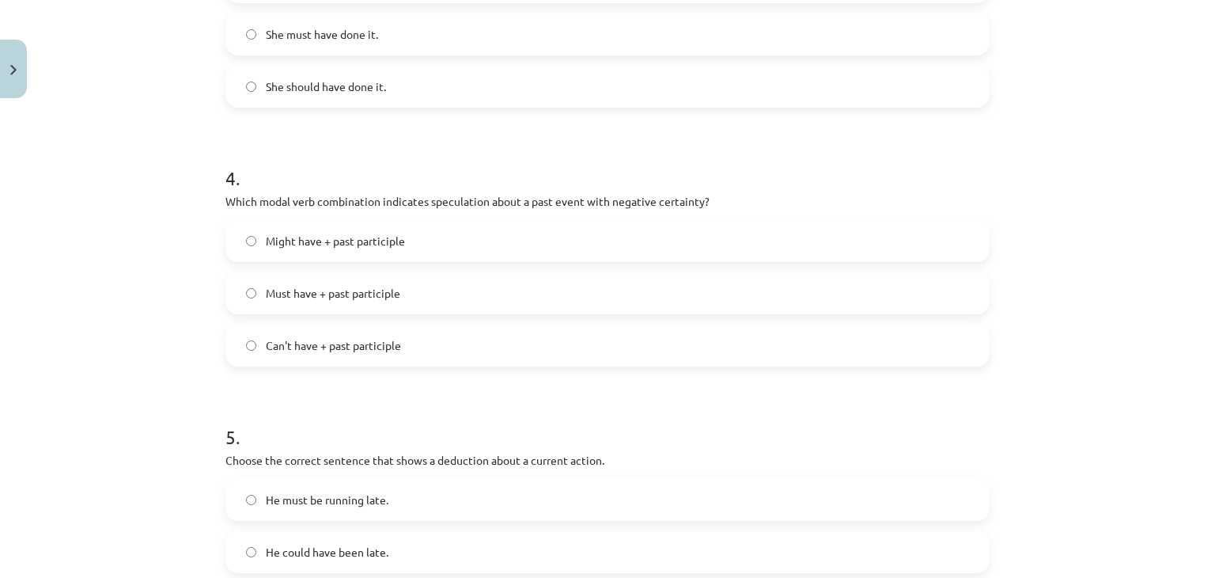
scroll to position [953, 0]
click at [350, 349] on span "Can't have + past participle" at bounding box center [333, 344] width 135 height 17
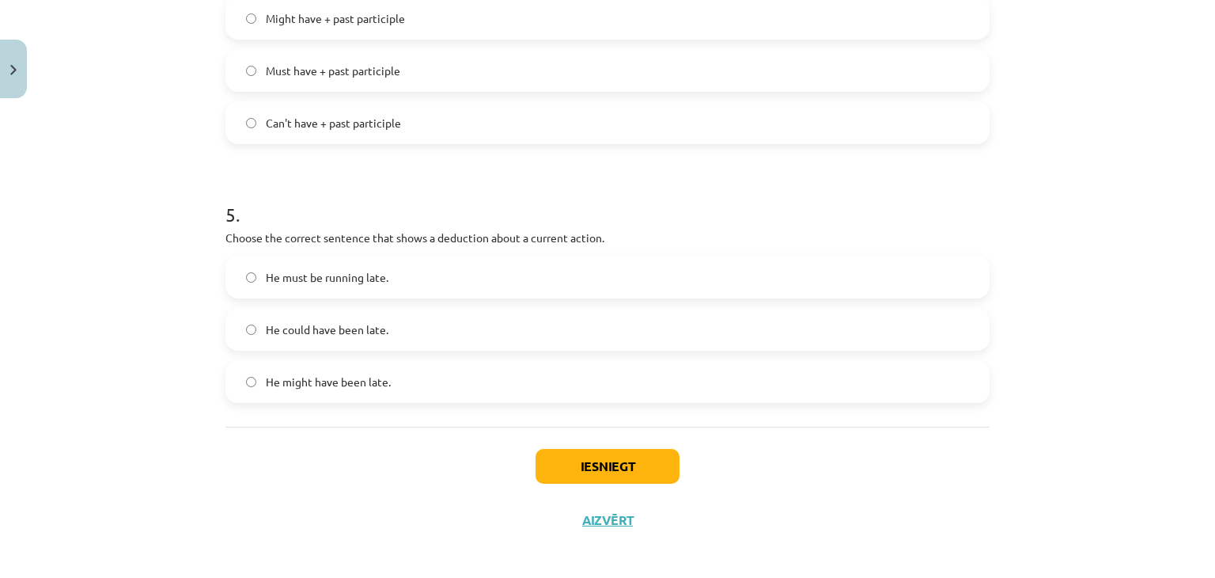
scroll to position [1183, 0]
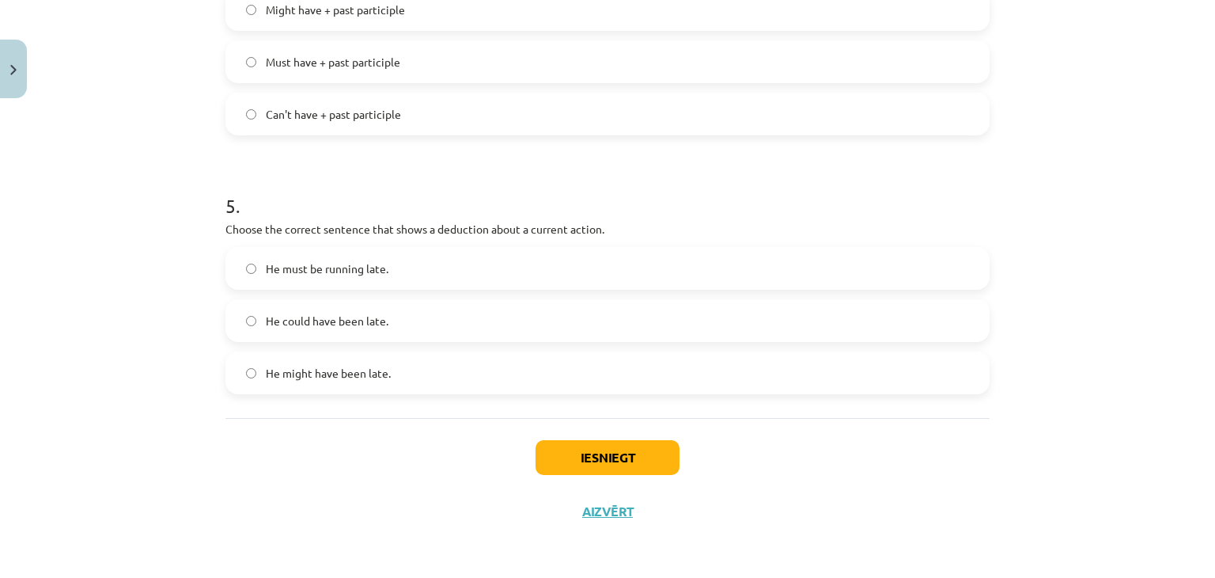
click at [373, 260] on span "He must be running late." at bounding box center [327, 268] width 123 height 17
click at [567, 455] on button "Iesniegt" at bounding box center [608, 457] width 144 height 35
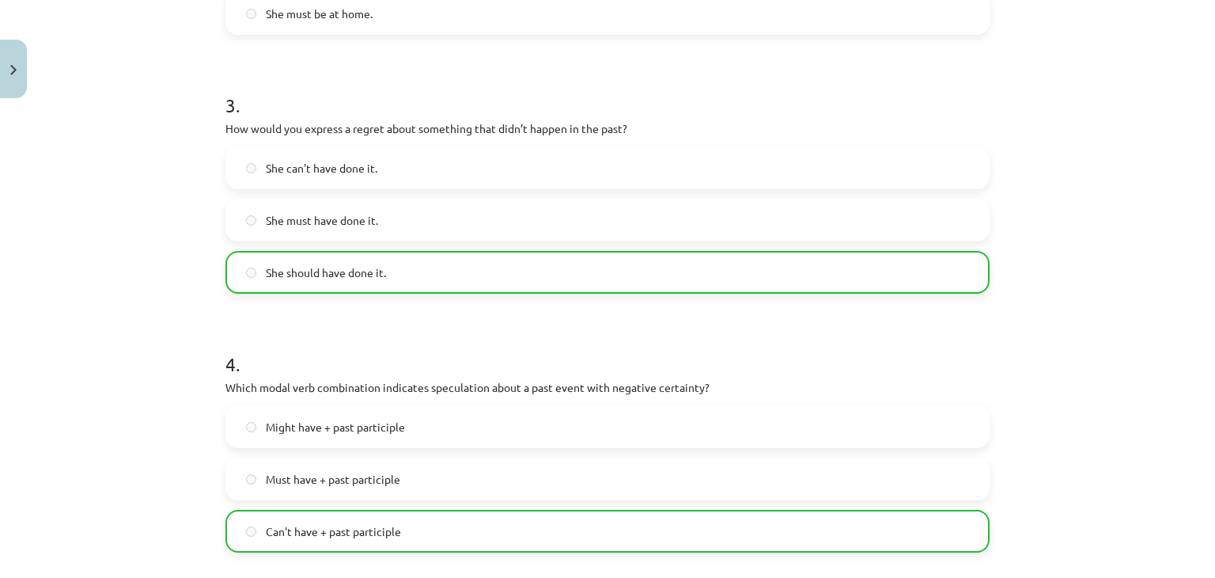
scroll to position [1232, 0]
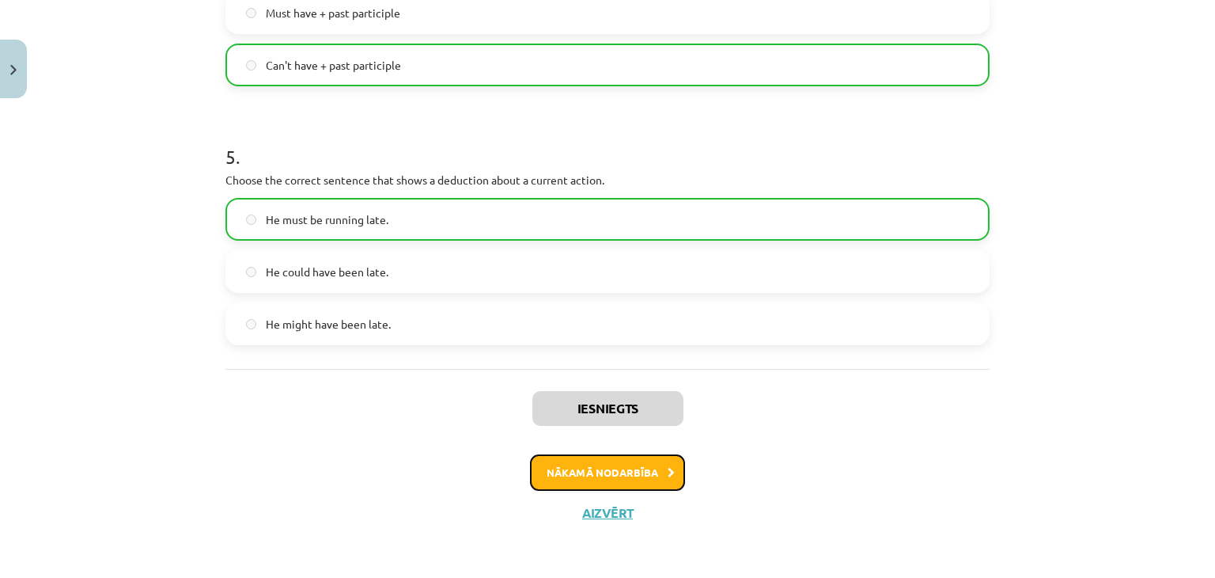
click at [578, 473] on button "Nākamā nodarbība" at bounding box center [607, 472] width 155 height 36
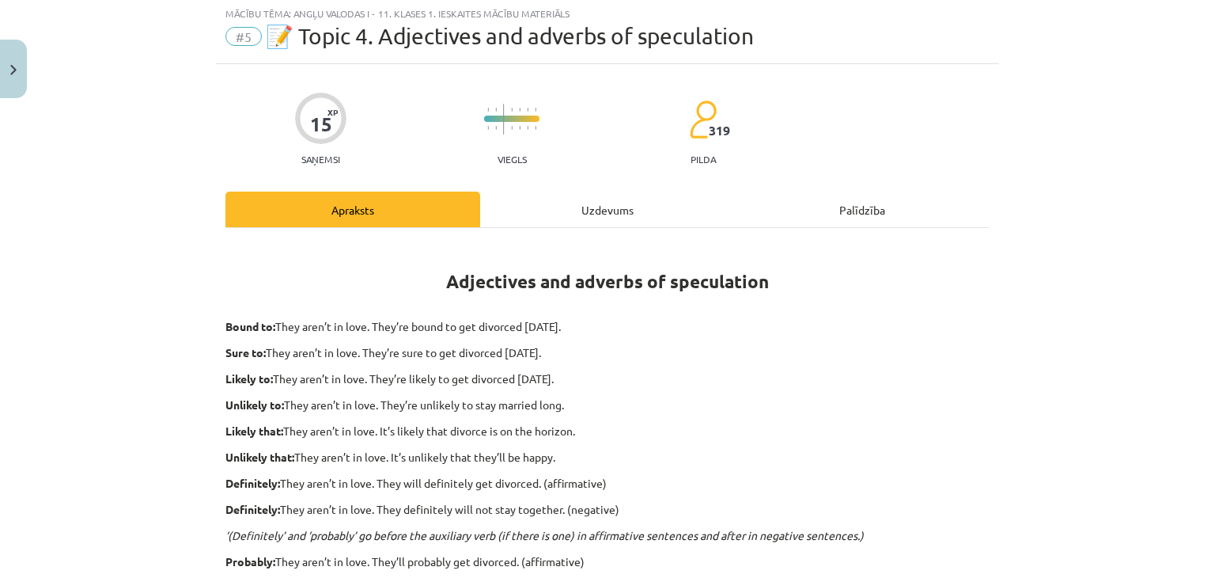
scroll to position [40, 0]
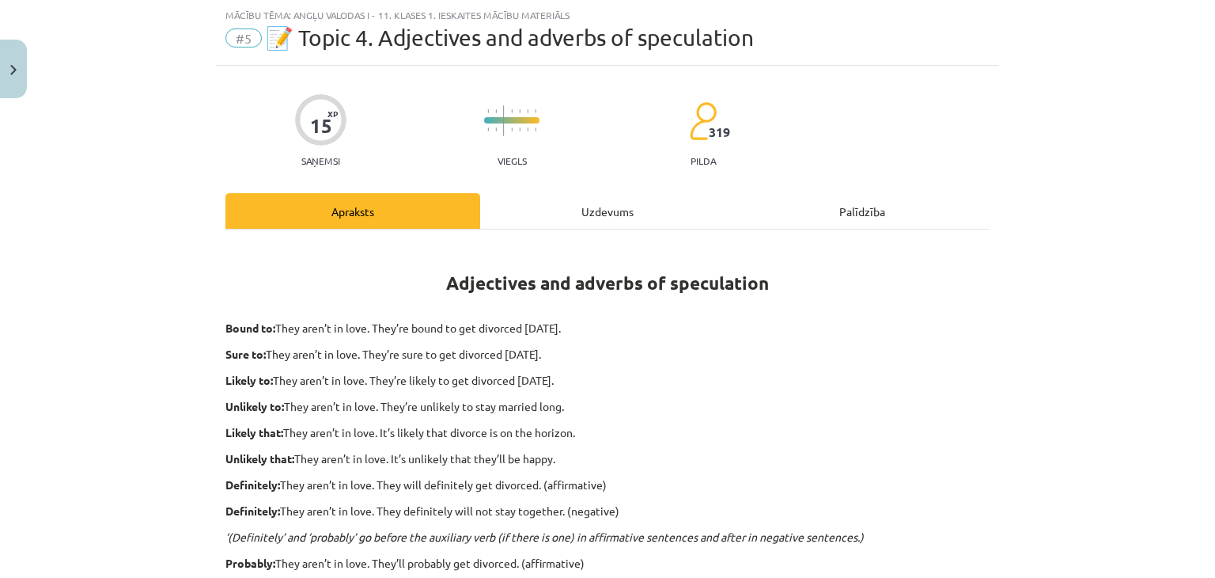
click at [581, 186] on div "15 XP Saņemsi Viegls 319 pilda Apraksts Uzdevums Palīdzība Adjectives and adver…" at bounding box center [607, 540] width 783 height 948
click at [582, 212] on div "Uzdevums" at bounding box center [607, 211] width 255 height 36
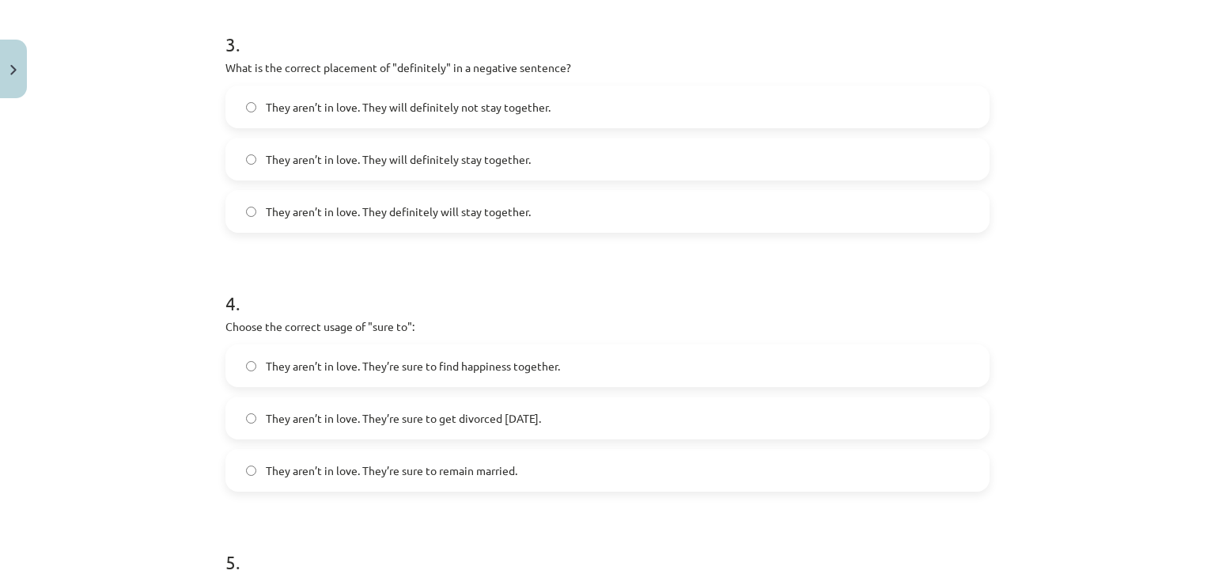
scroll to position [1209, 0]
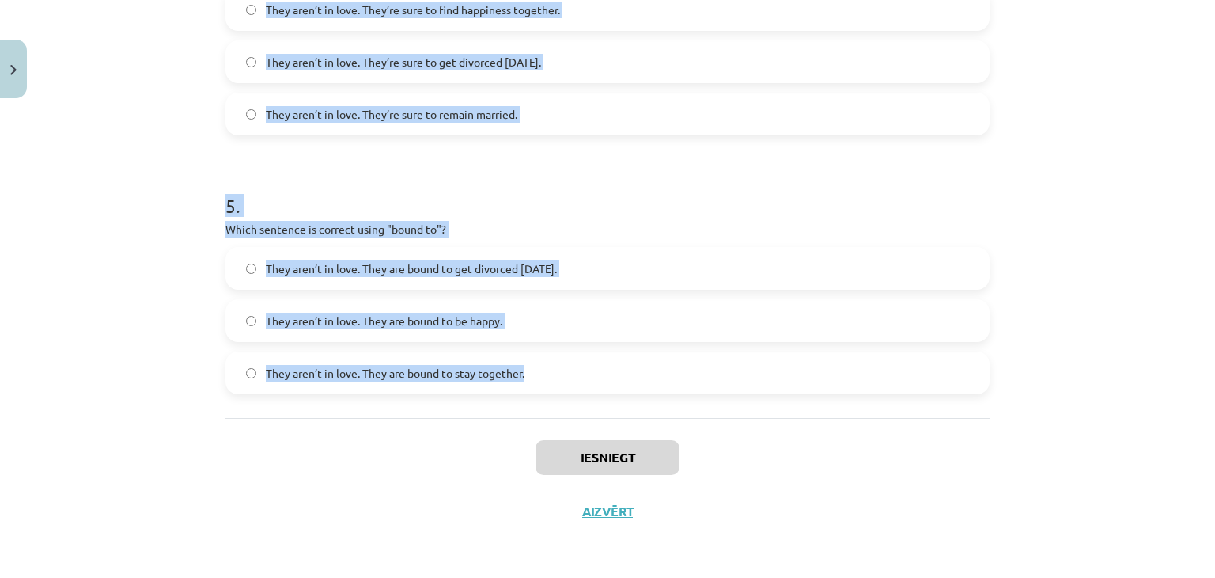
drag, startPoint x: 205, startPoint y: 191, endPoint x: 715, endPoint y: 393, distance: 549.1
click at [715, 393] on div "Mācību tēma: Angļu valodas i - 11. klases 1. ieskaites mācību materiāls #5 📝 To…" at bounding box center [607, 289] width 1215 height 578
copy form "1 . Choose the correct sentence using "probably" in an affirmative context: The…"
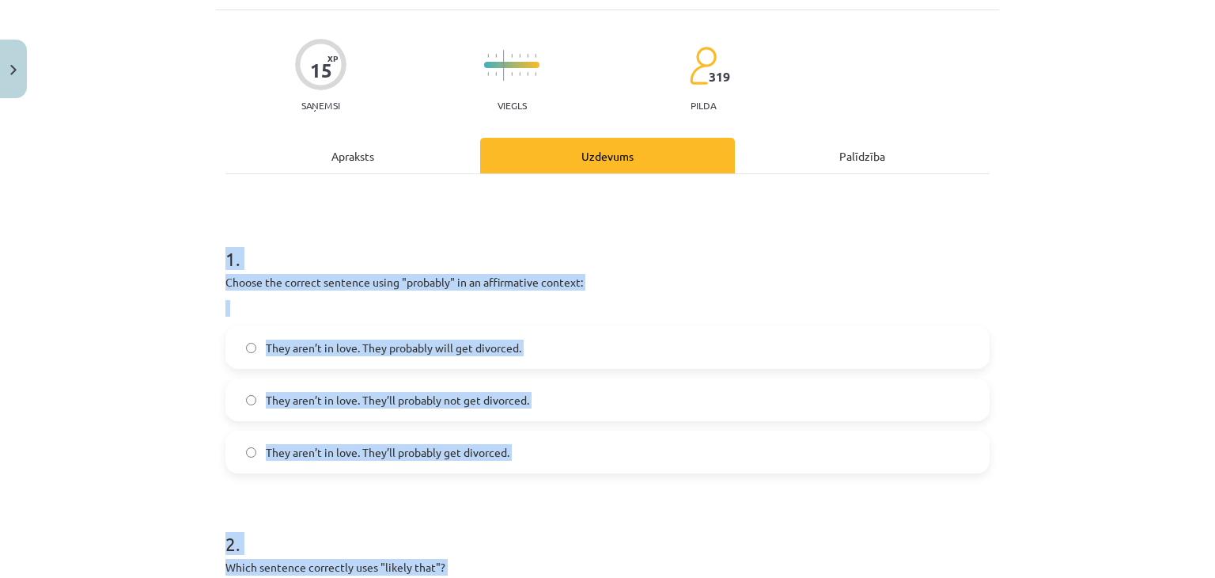
scroll to position [97, 0]
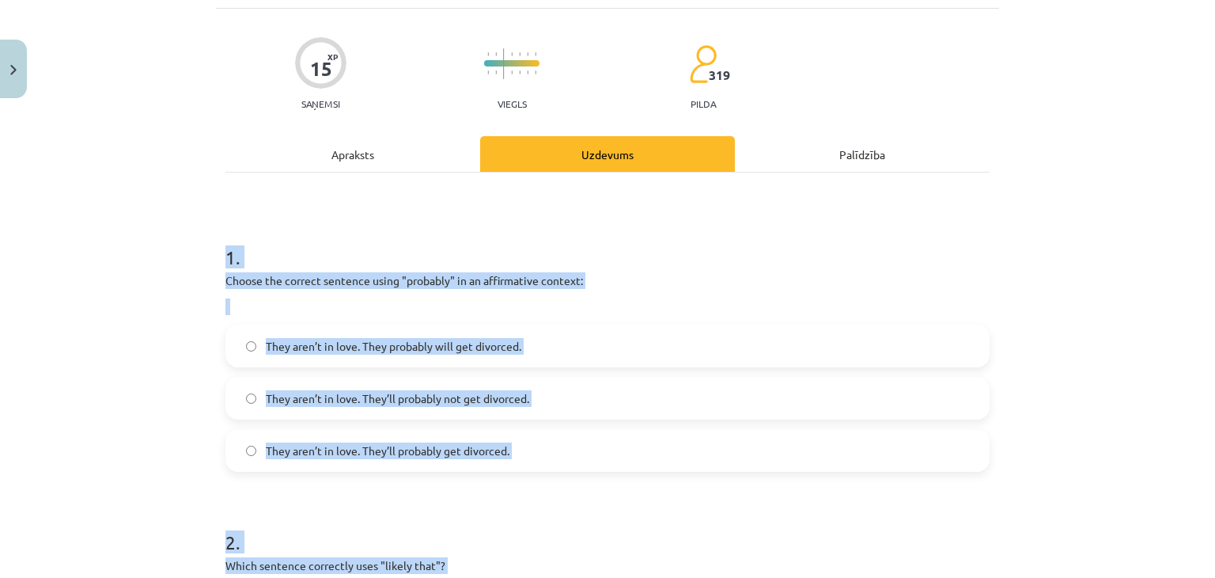
click at [192, 247] on div "Mācību tēma: Angļu valodas i - 11. klases 1. ieskaites mācību materiāls #5 📝 To…" at bounding box center [607, 289] width 1215 height 578
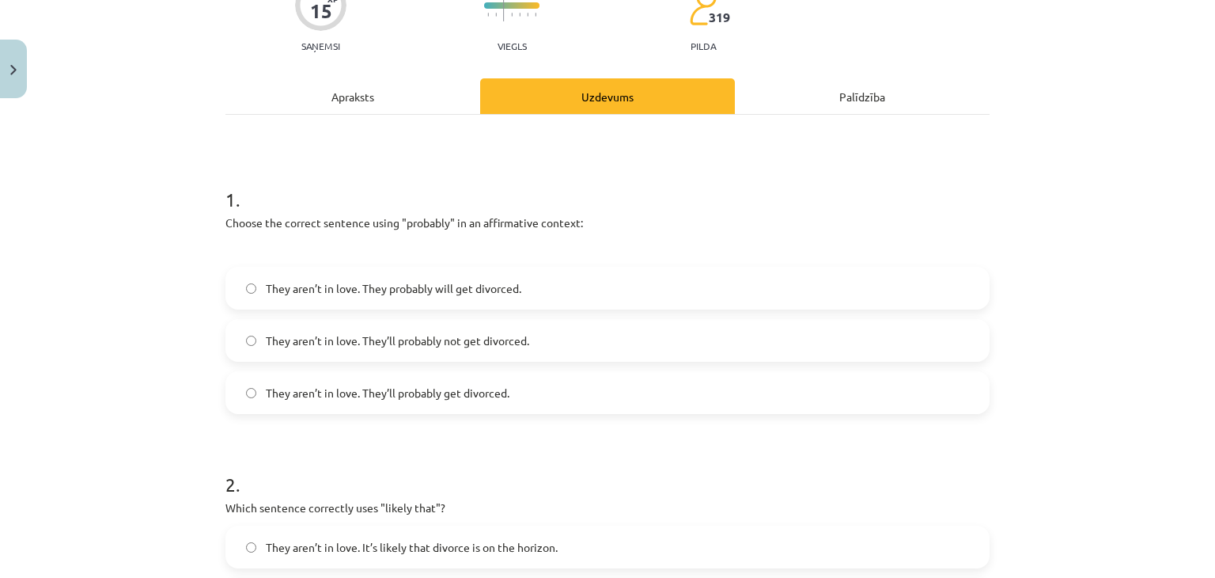
scroll to position [157, 0]
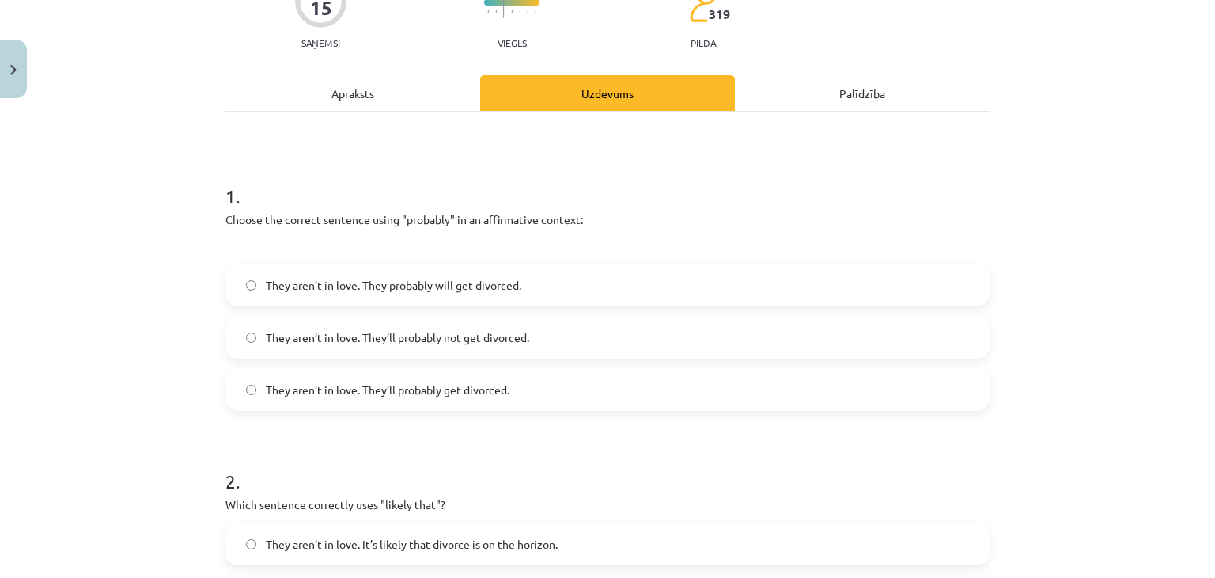
click at [466, 347] on label "They aren’t in love. They’ll probably not get divorced." at bounding box center [607, 337] width 761 height 40
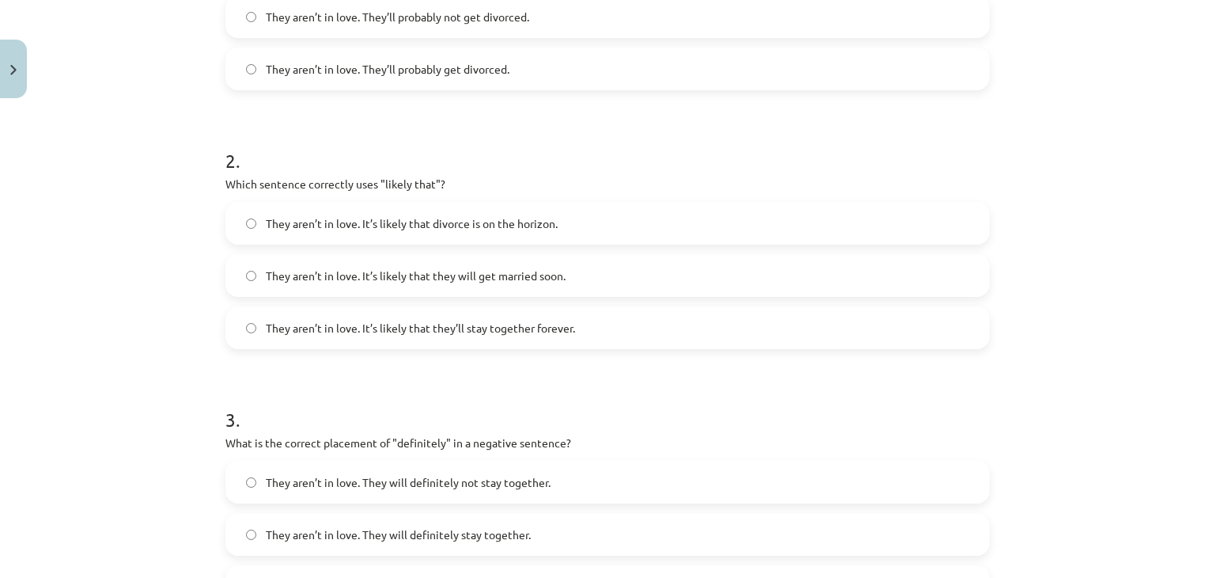
scroll to position [480, 0]
click at [491, 61] on span "They aren’t in love. They’ll probably get divorced." at bounding box center [388, 67] width 244 height 17
click at [464, 201] on label "They aren’t in love. It’s likely that divorce is on the horizon." at bounding box center [607, 221] width 761 height 40
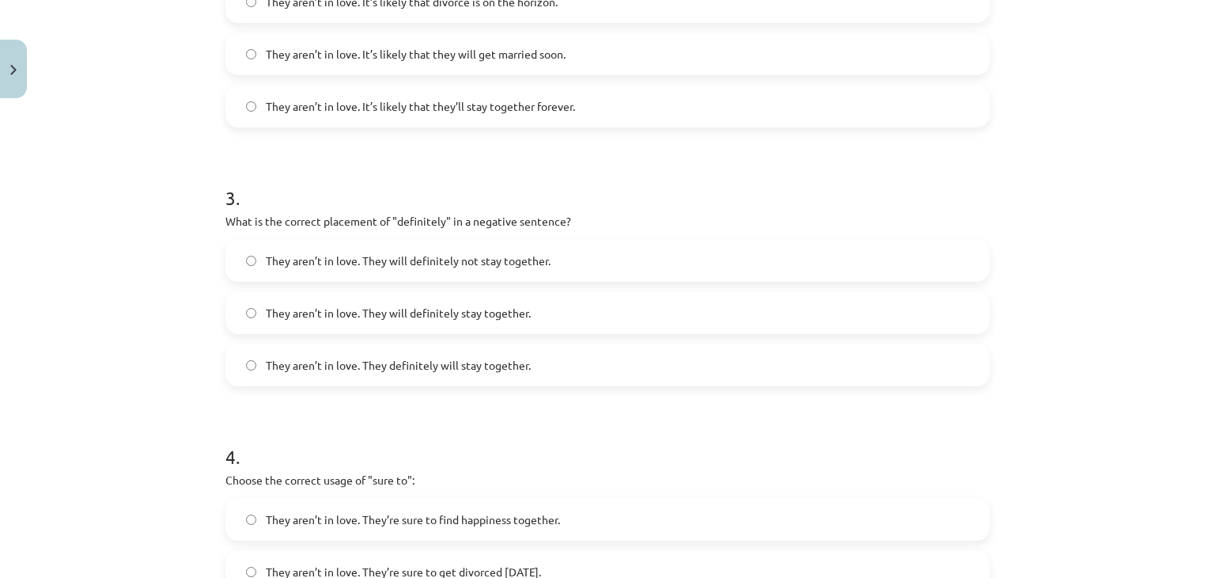
scroll to position [711, 0]
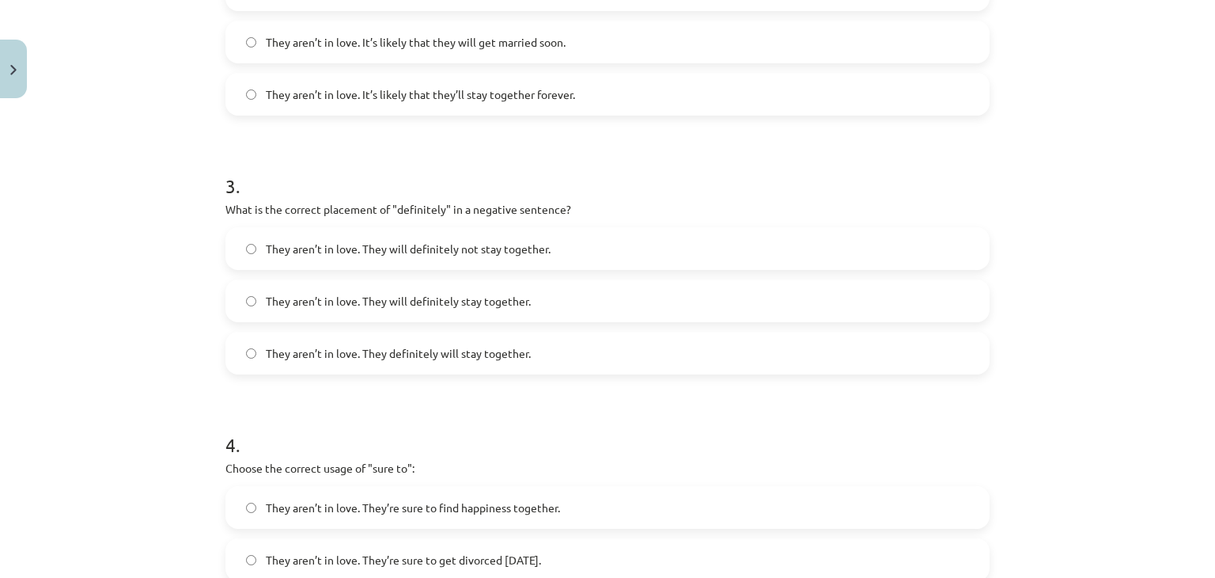
click at [573, 255] on label "They aren’t in love. They will definitely not stay together." at bounding box center [607, 249] width 761 height 40
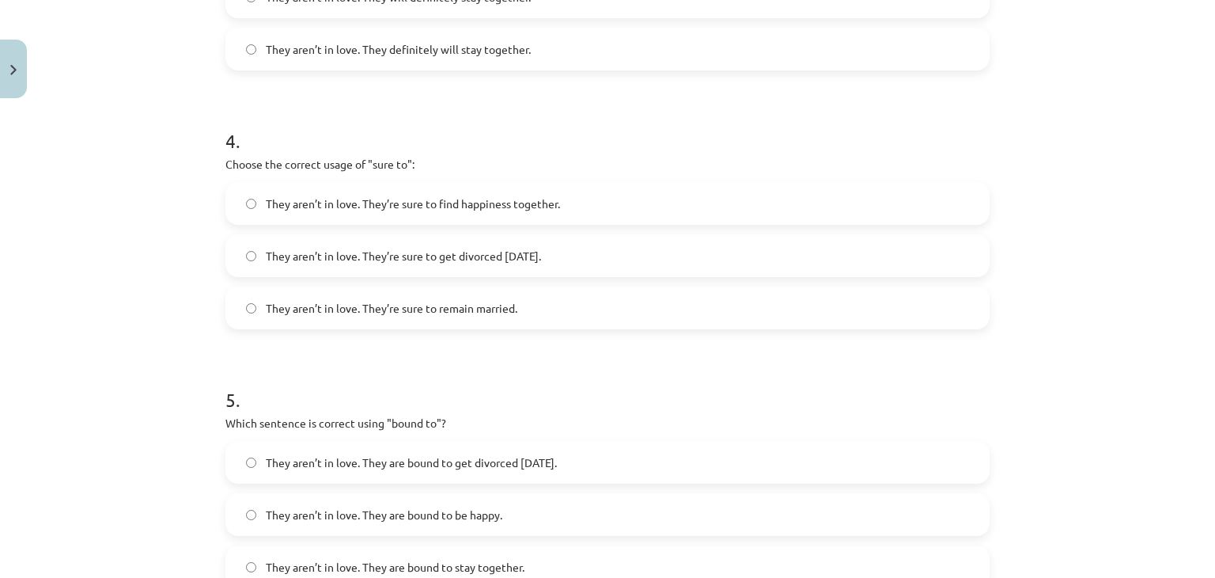
scroll to position [1025, 0]
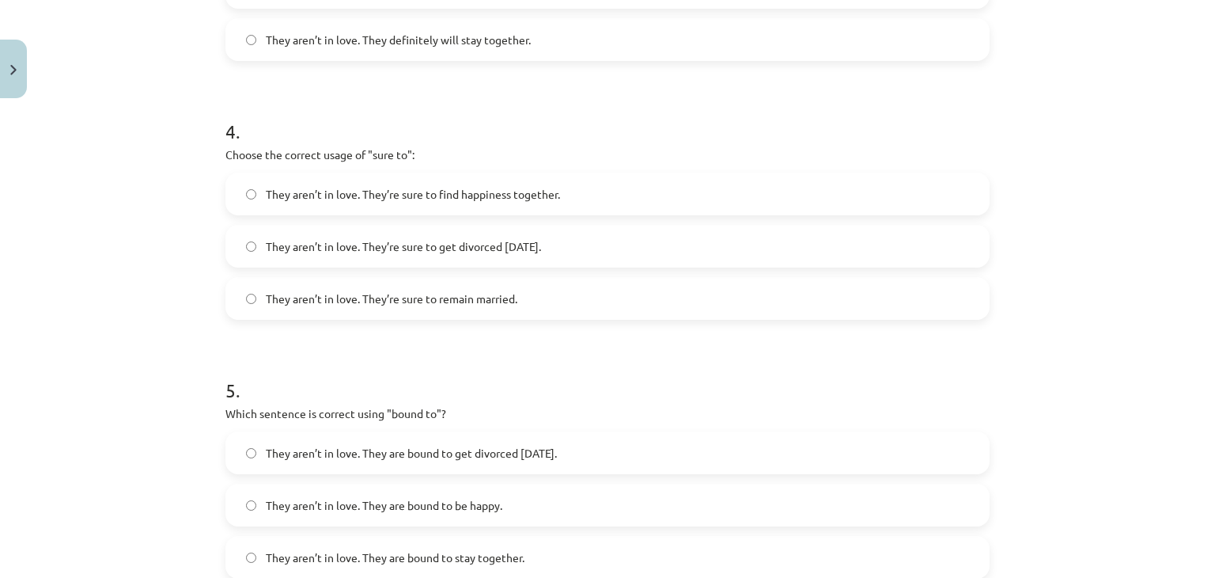
click at [541, 245] on span "They aren’t in love. They’re sure to get divorced within six months." at bounding box center [403, 246] width 275 height 17
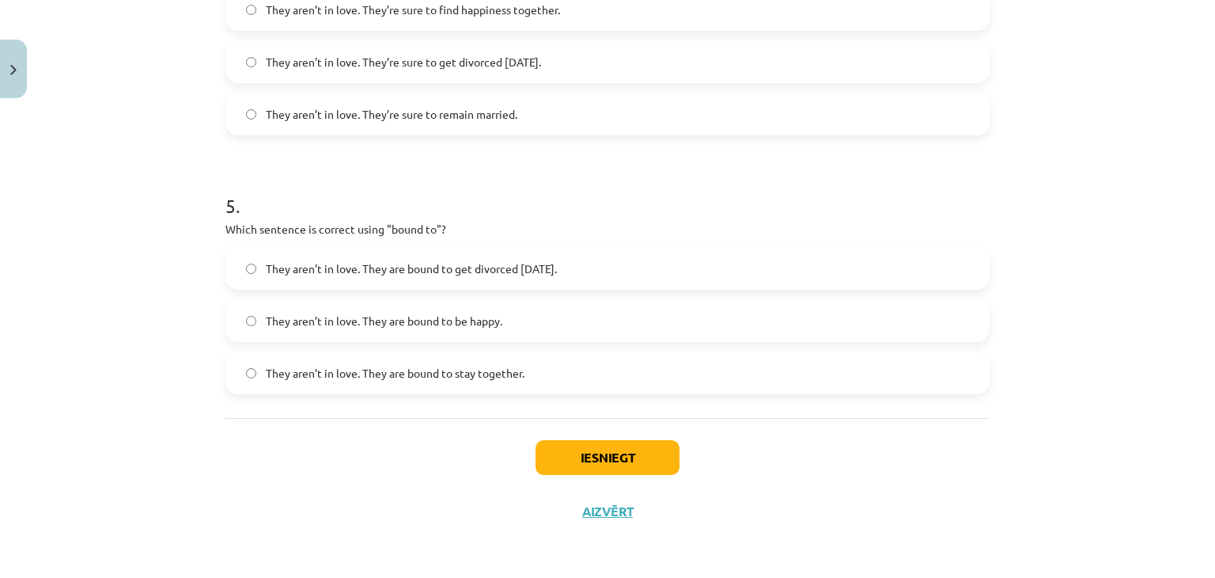
scroll to position [1206, 0]
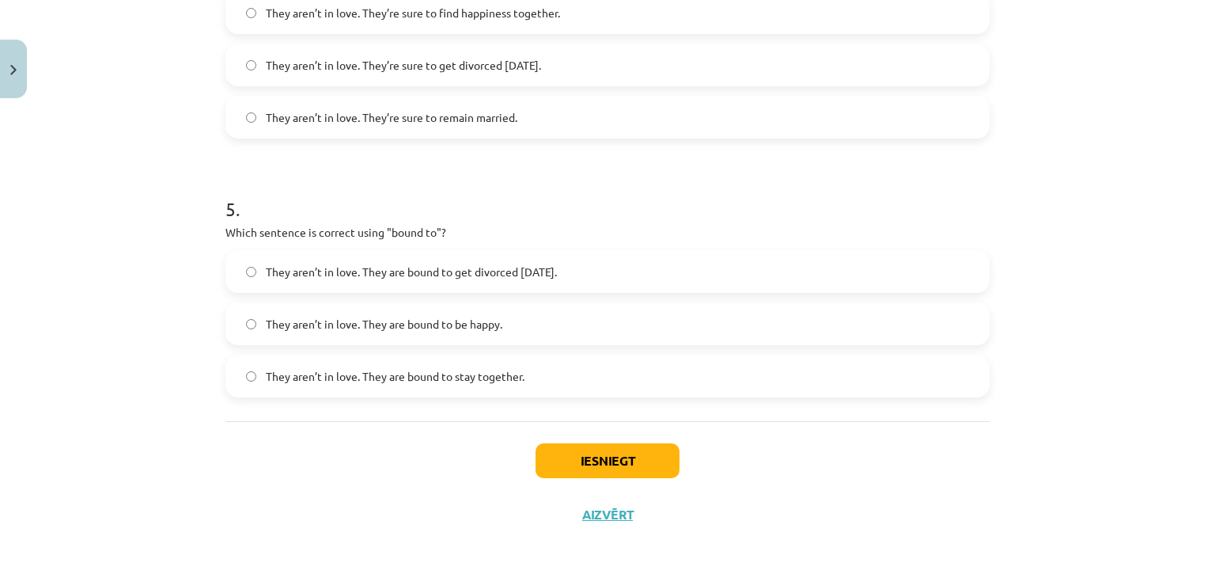
click at [557, 276] on span "They aren’t in love. They are bound to get divorced within six months." at bounding box center [411, 271] width 291 height 17
click at [617, 460] on button "Iesniegt" at bounding box center [608, 460] width 144 height 35
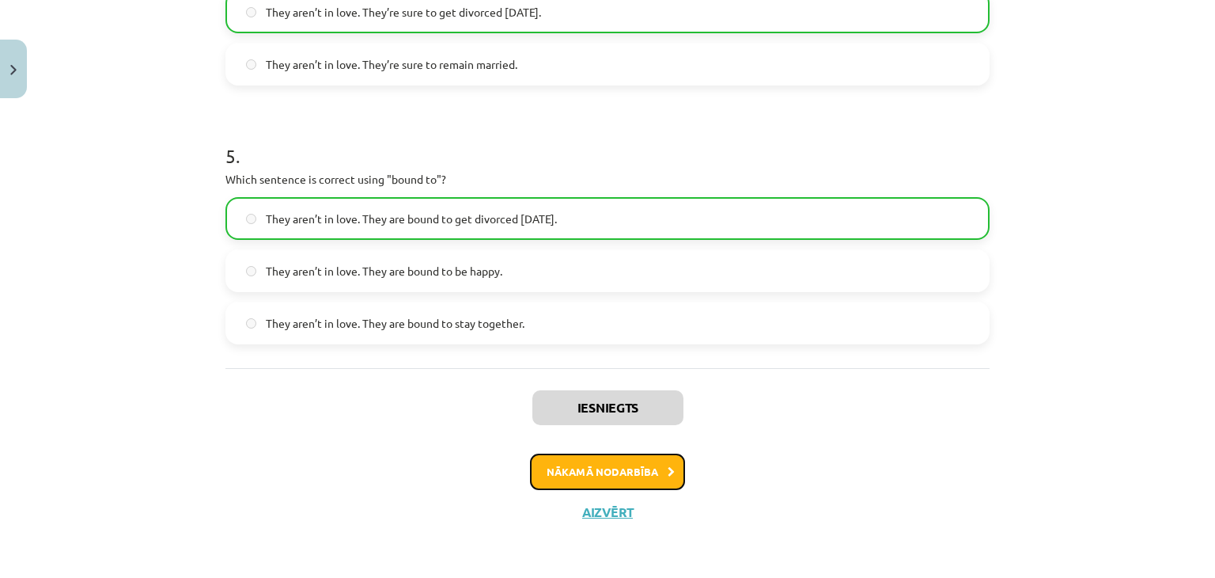
click at [577, 476] on button "Nākamā nodarbība" at bounding box center [607, 471] width 155 height 36
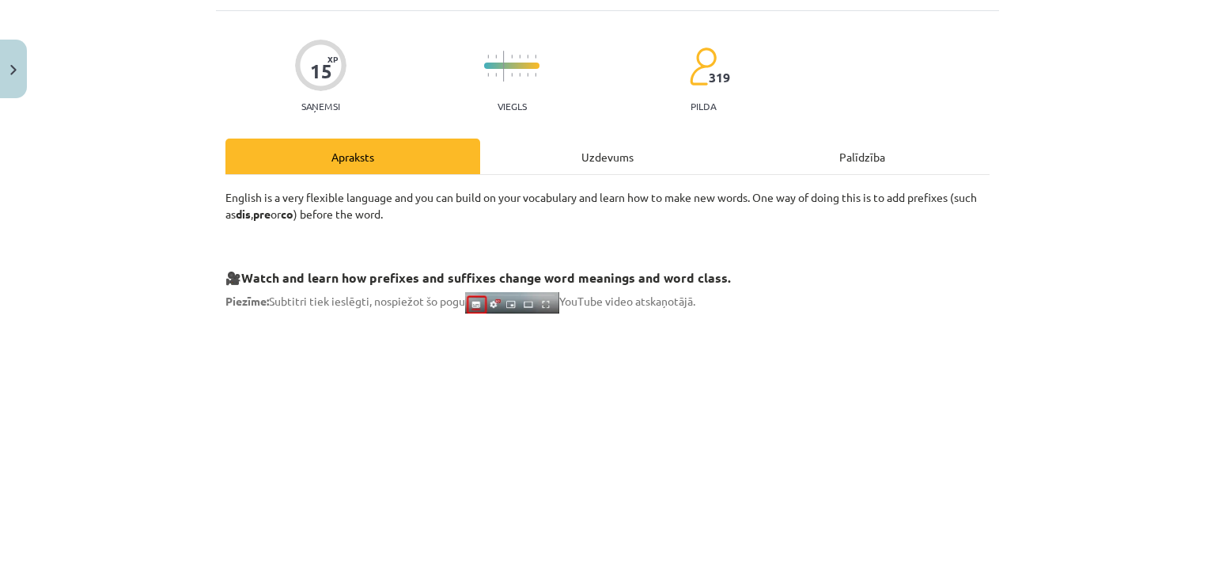
scroll to position [40, 0]
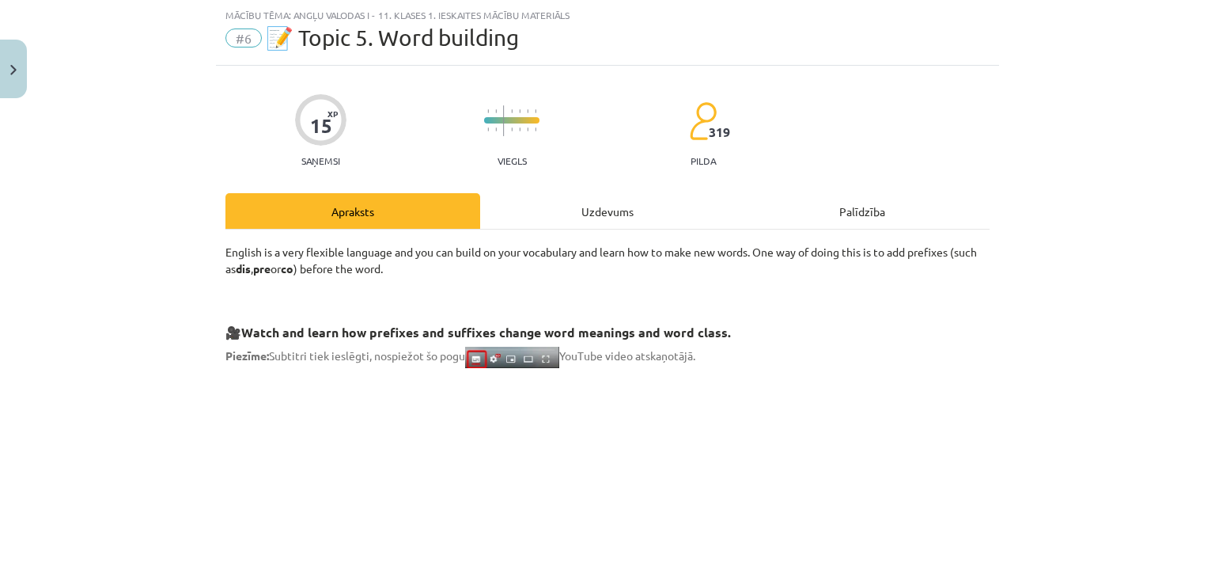
click at [618, 200] on div "Uzdevums" at bounding box center [607, 211] width 255 height 36
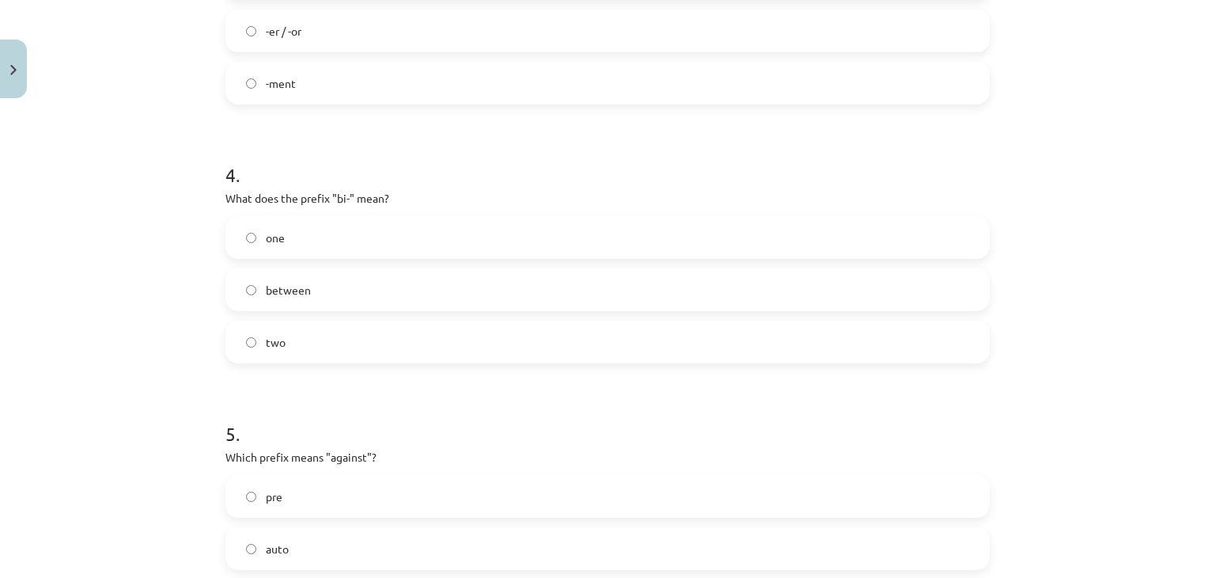
scroll to position [1209, 0]
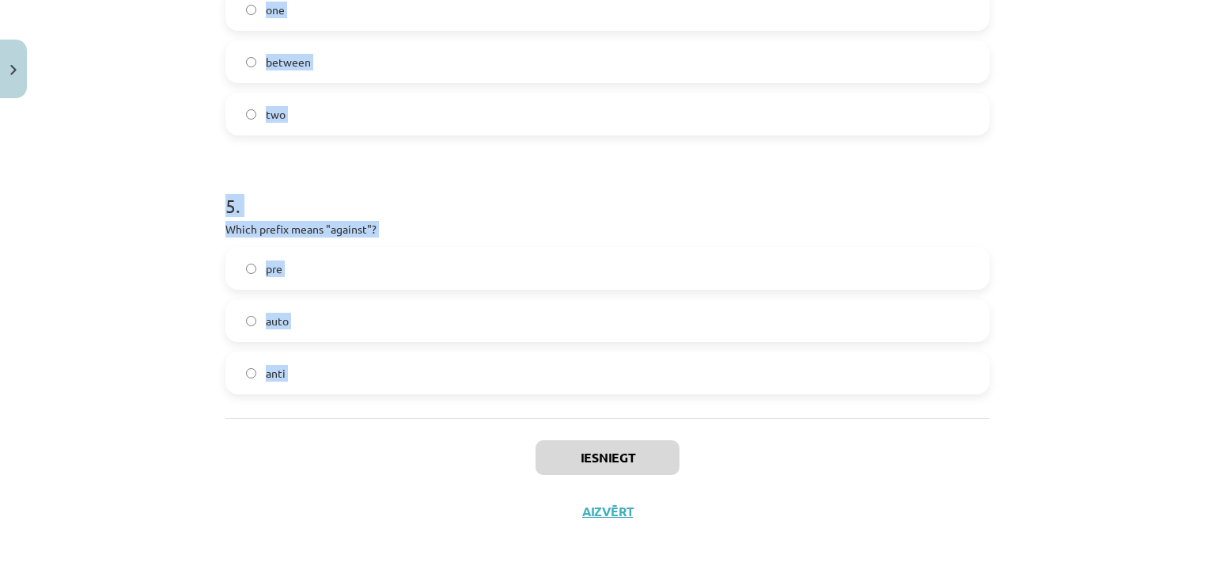
drag, startPoint x: 199, startPoint y: 304, endPoint x: 461, endPoint y: 459, distance: 304.4
click at [461, 459] on div "Mācību tēma: Angļu valodas i - 11. klases 1. ieskaites mācību materiāls #6 📝 To…" at bounding box center [607, 289] width 1215 height 578
copy form "1 . What does the prefix "sub-" mean? above across under 2 . Which of the follo…"
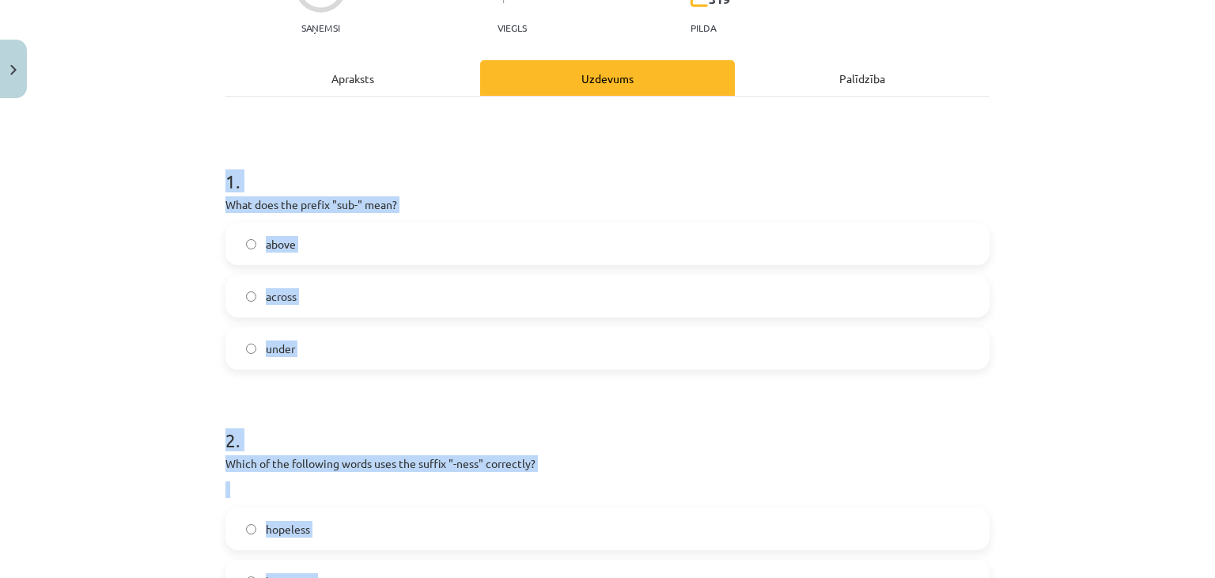
scroll to position [174, 0]
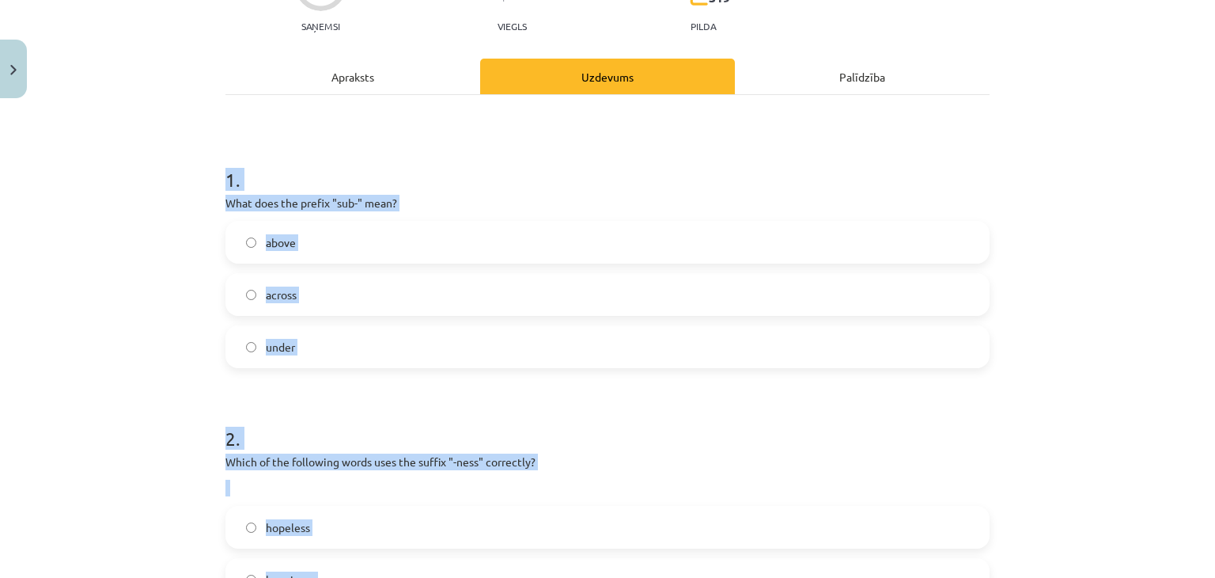
click at [313, 351] on label "under" at bounding box center [607, 347] width 761 height 40
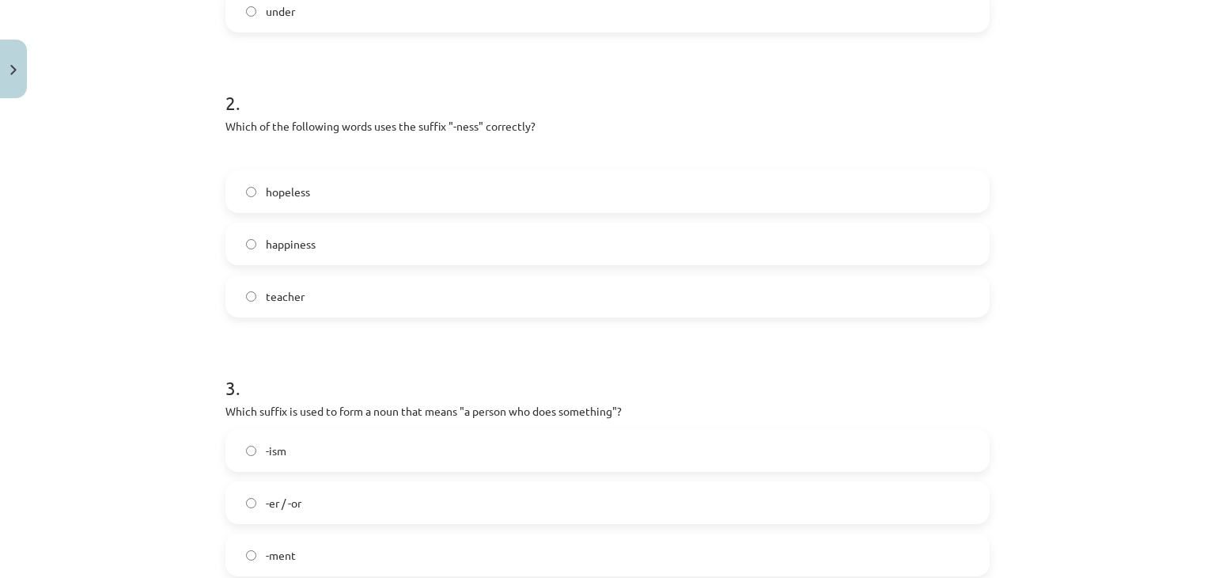
scroll to position [517, 0]
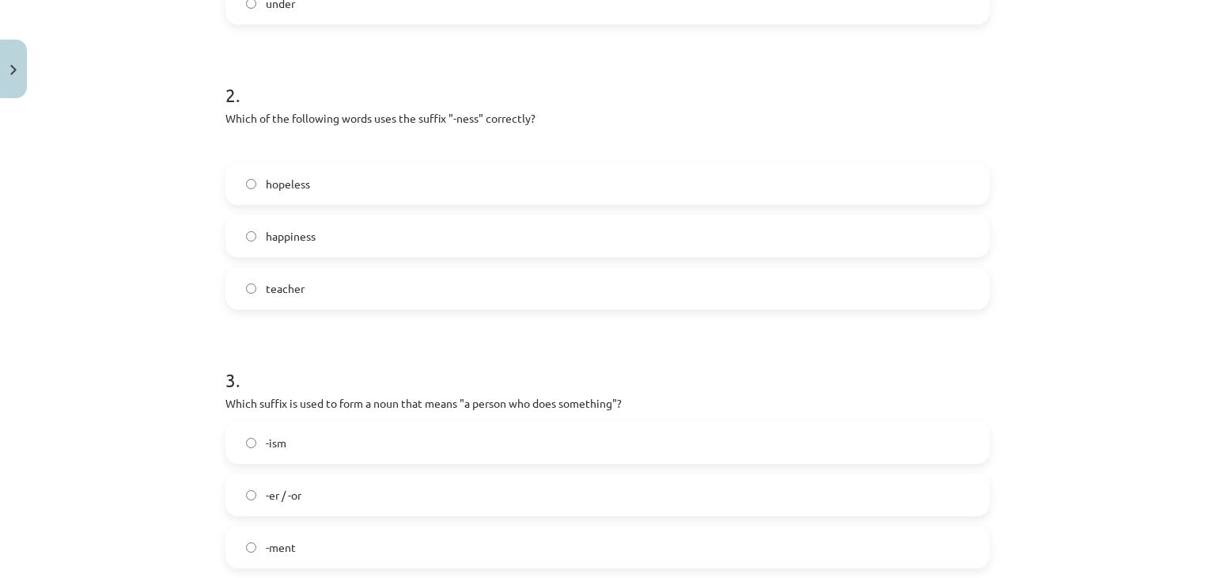
click at [328, 235] on label "happiness" at bounding box center [607, 236] width 761 height 40
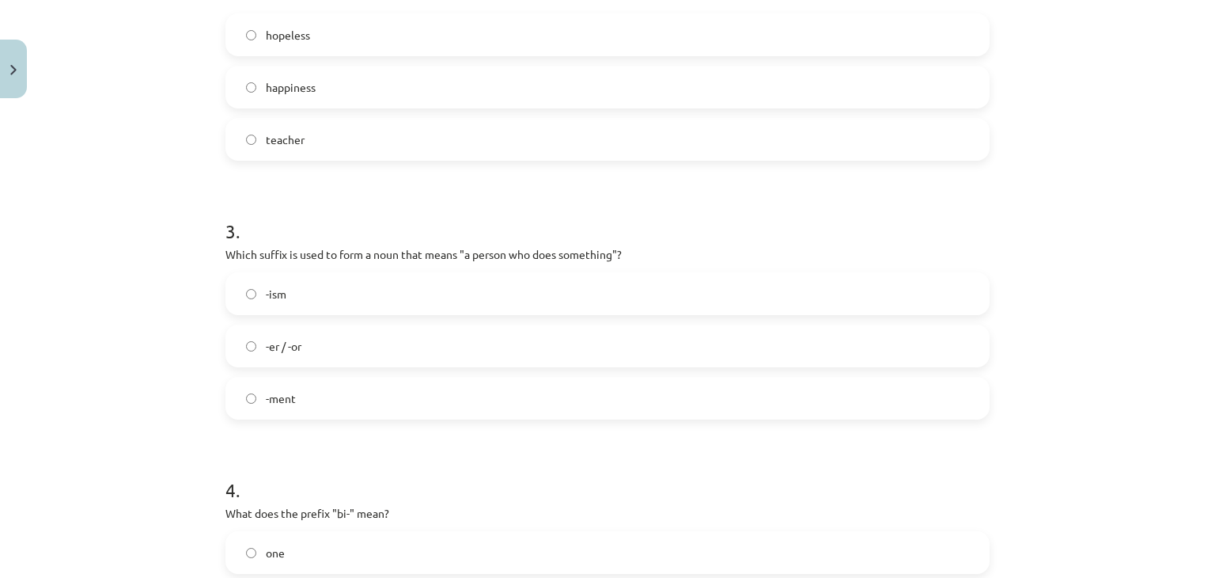
click at [293, 354] on label "-er / -or" at bounding box center [607, 346] width 761 height 40
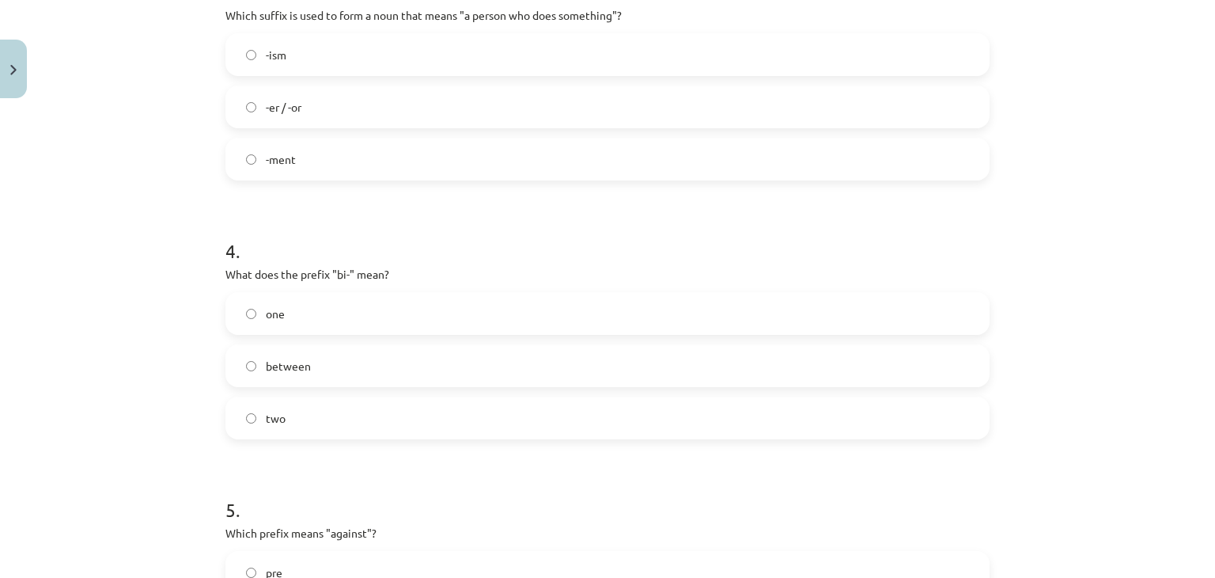
scroll to position [1148, 0]
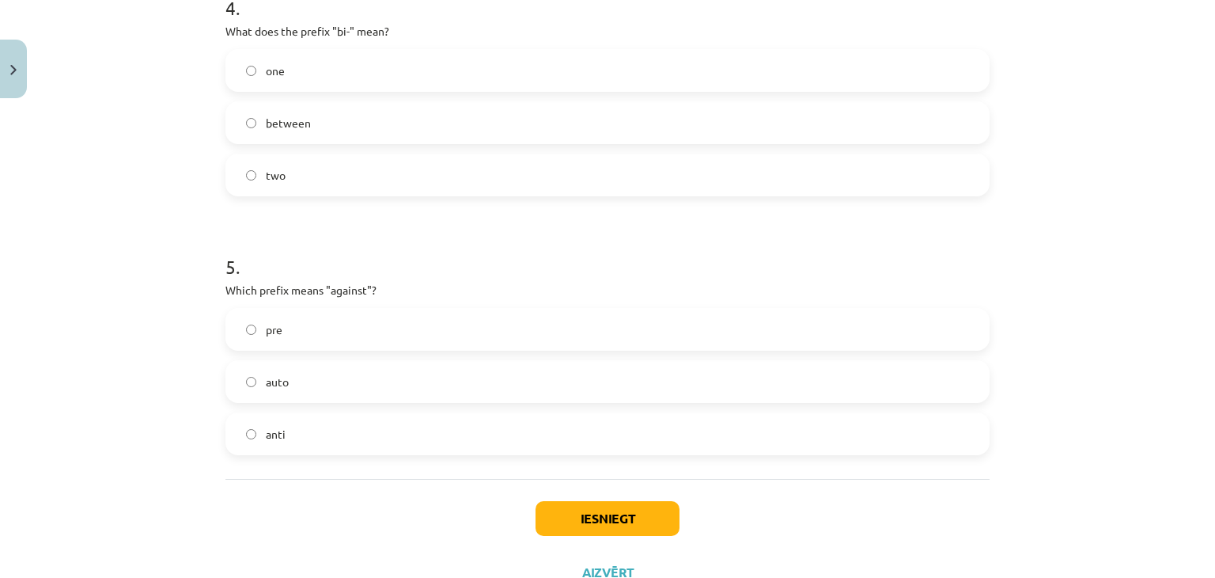
click at [346, 185] on label "two" at bounding box center [607, 175] width 761 height 40
click at [348, 426] on label "anti" at bounding box center [607, 434] width 761 height 40
click at [619, 510] on button "Iesniegt" at bounding box center [608, 518] width 144 height 35
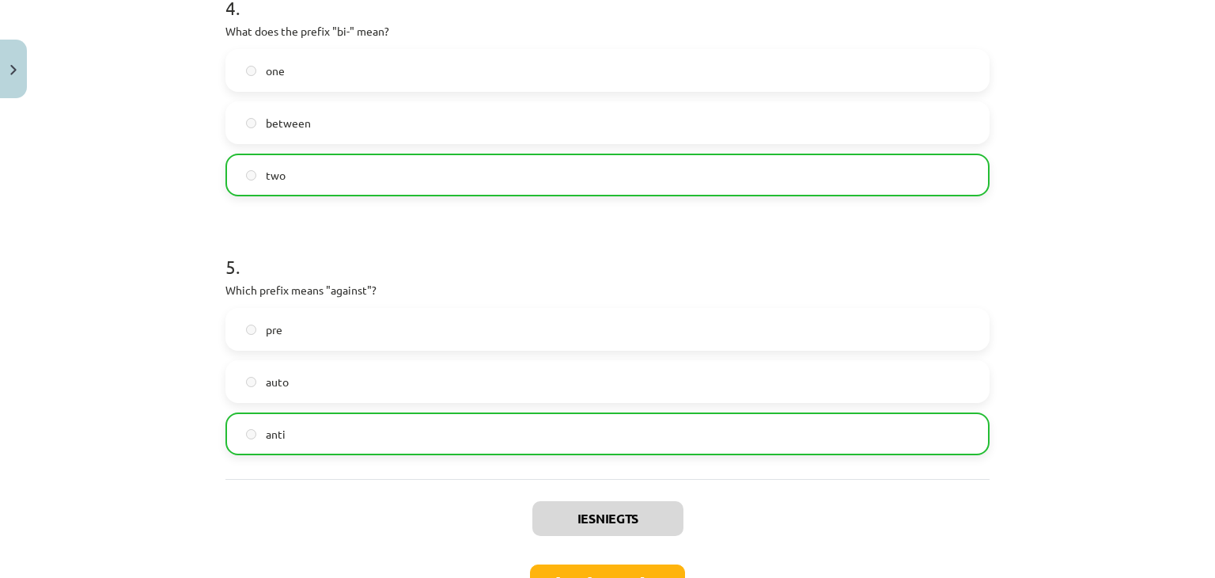
scroll to position [1259, 0]
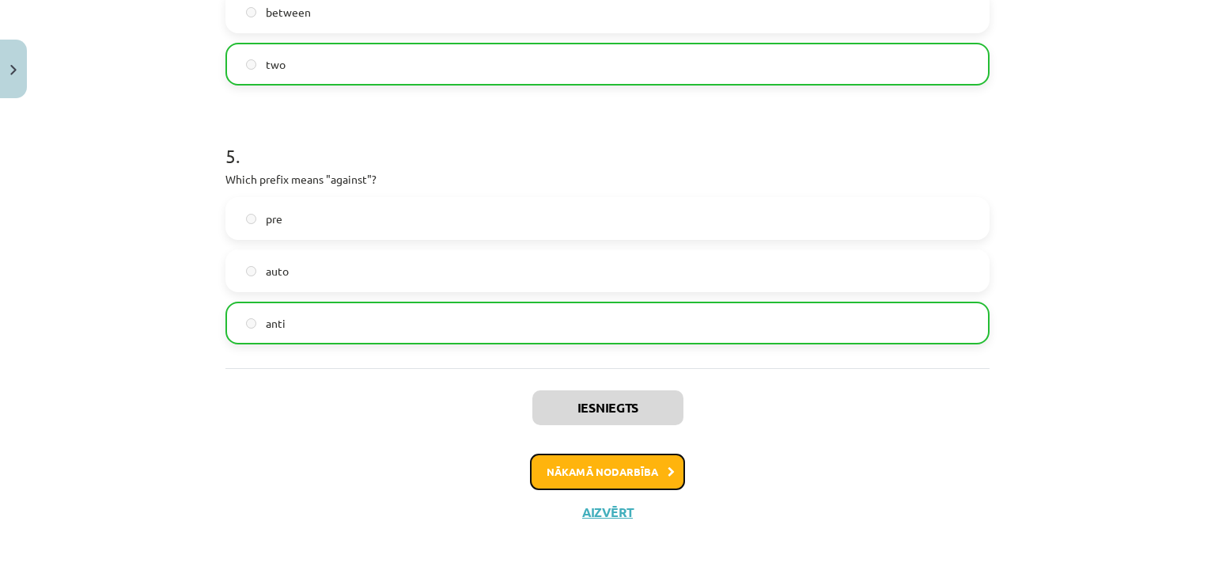
click at [582, 466] on button "Nākamā nodarbība" at bounding box center [607, 471] width 155 height 36
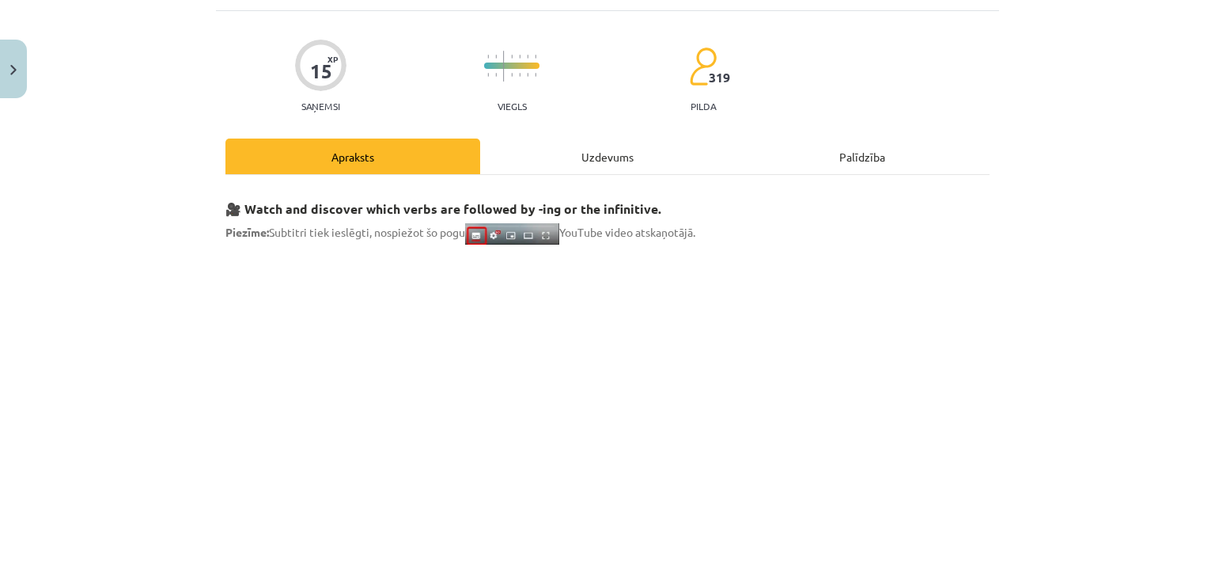
scroll to position [40, 0]
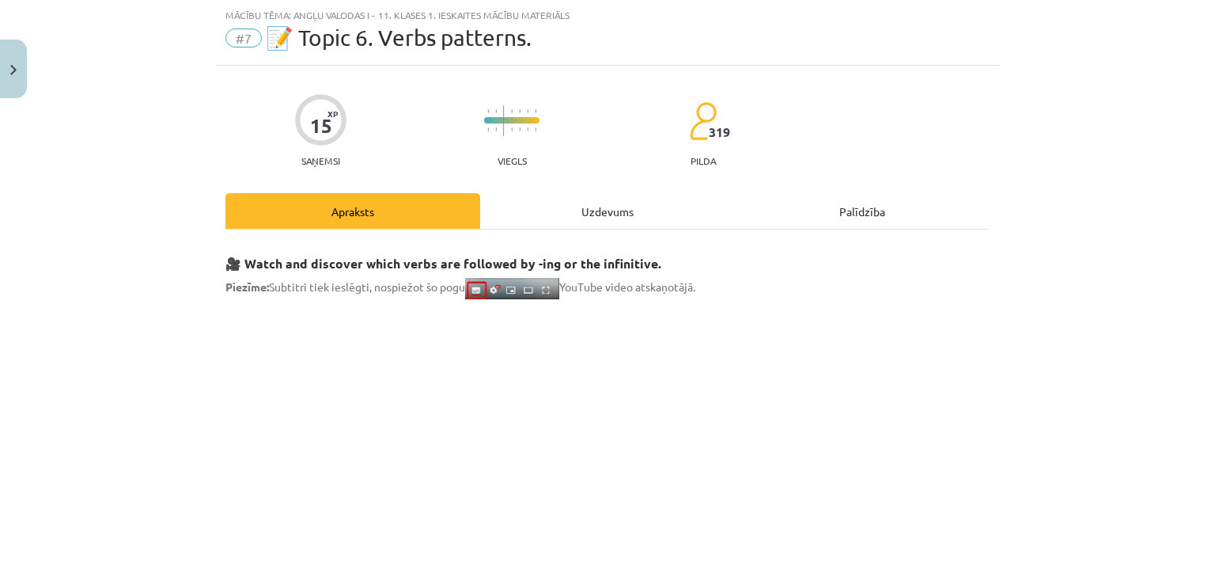
click at [604, 203] on div "Uzdevums" at bounding box center [607, 211] width 255 height 36
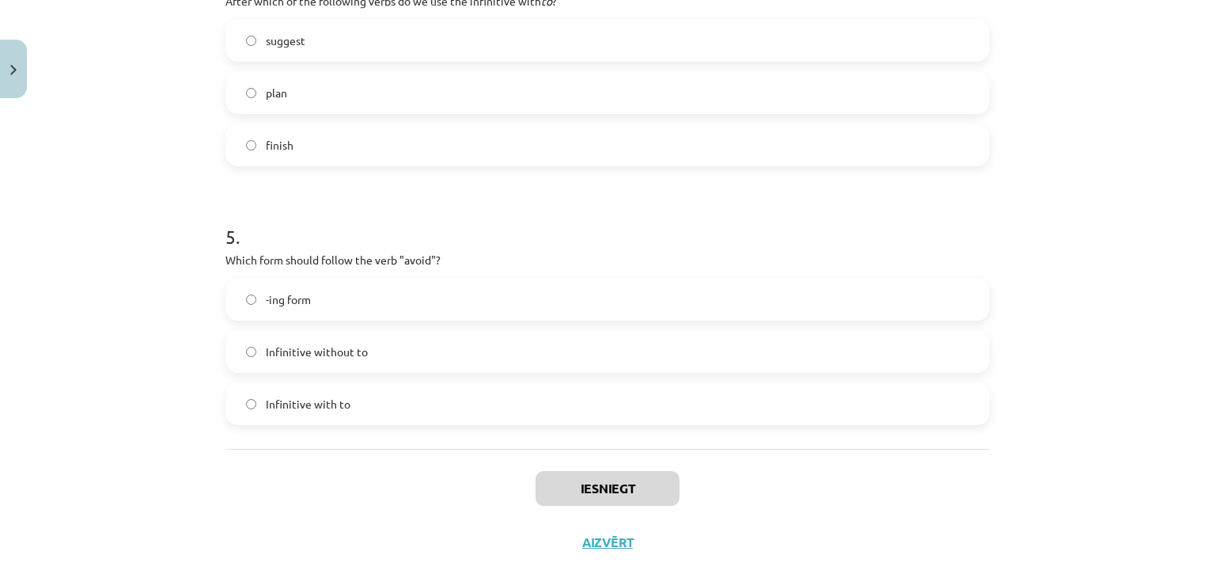
scroll to position [1183, 0]
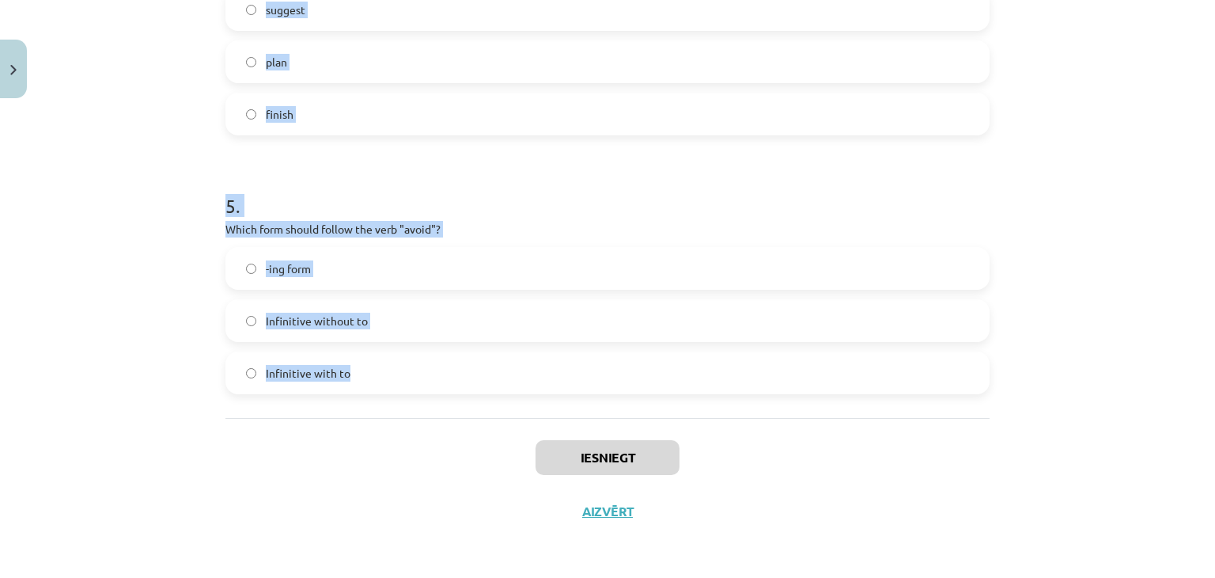
drag, startPoint x: 210, startPoint y: 188, endPoint x: 612, endPoint y: 401, distance: 454.1
copy form "1 . What is the difference in meaning between "stop talking" and "stop to talk"…"
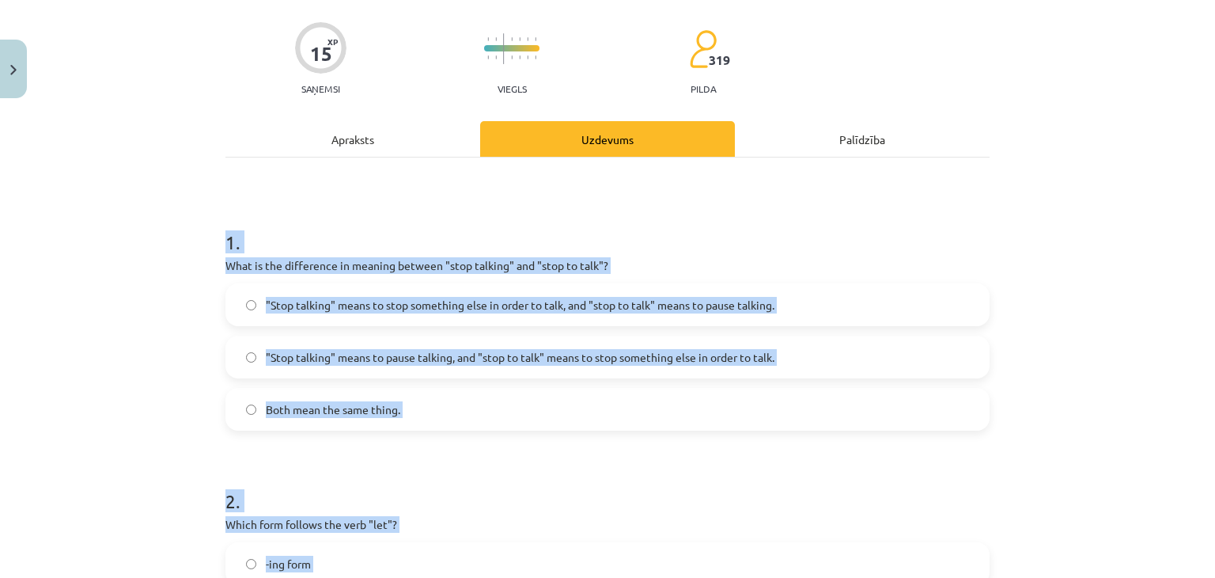
scroll to position [63, 0]
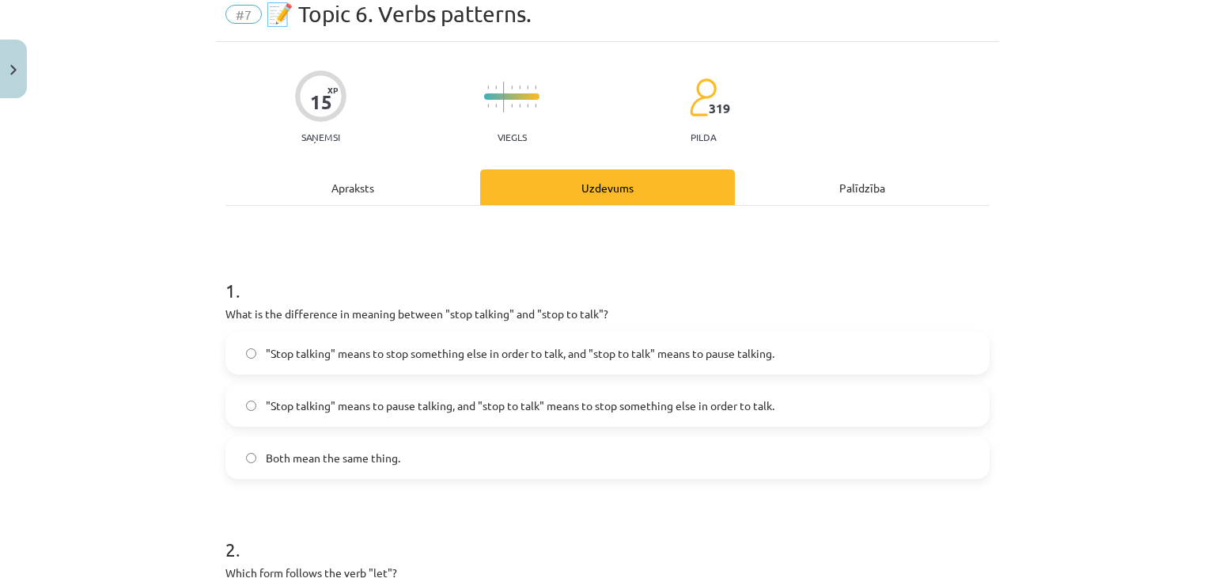
click at [555, 415] on label ""Stop talking" means to pause talking, and "stop to talk" means to stop somethi…" at bounding box center [607, 405] width 761 height 40
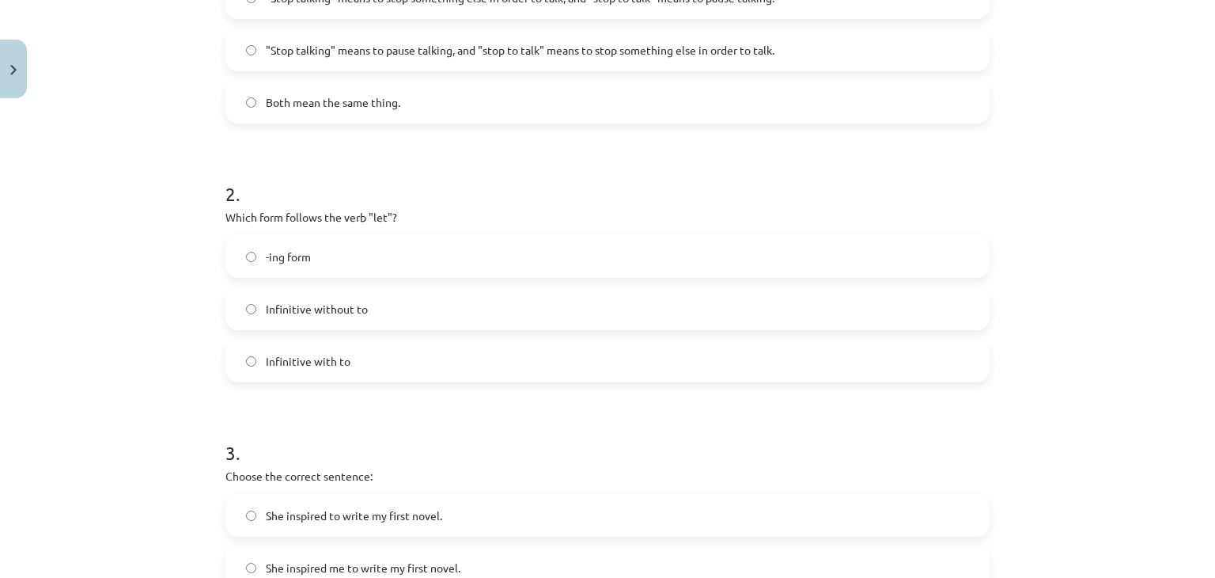
scroll to position [424, 0]
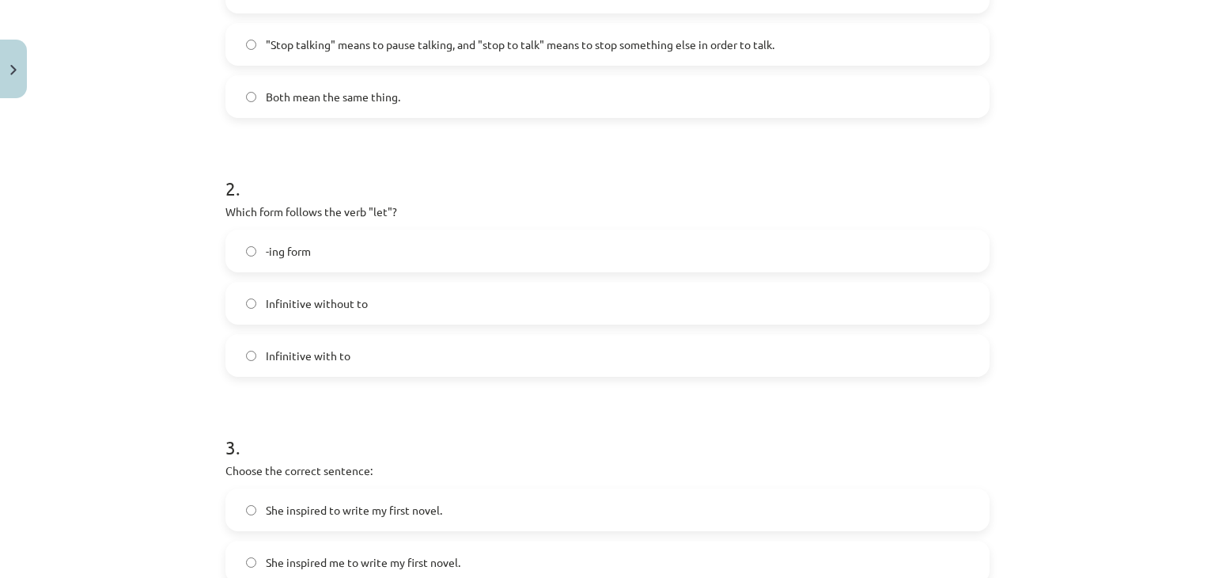
click at [423, 309] on label "Infinitive without to" at bounding box center [607, 303] width 761 height 40
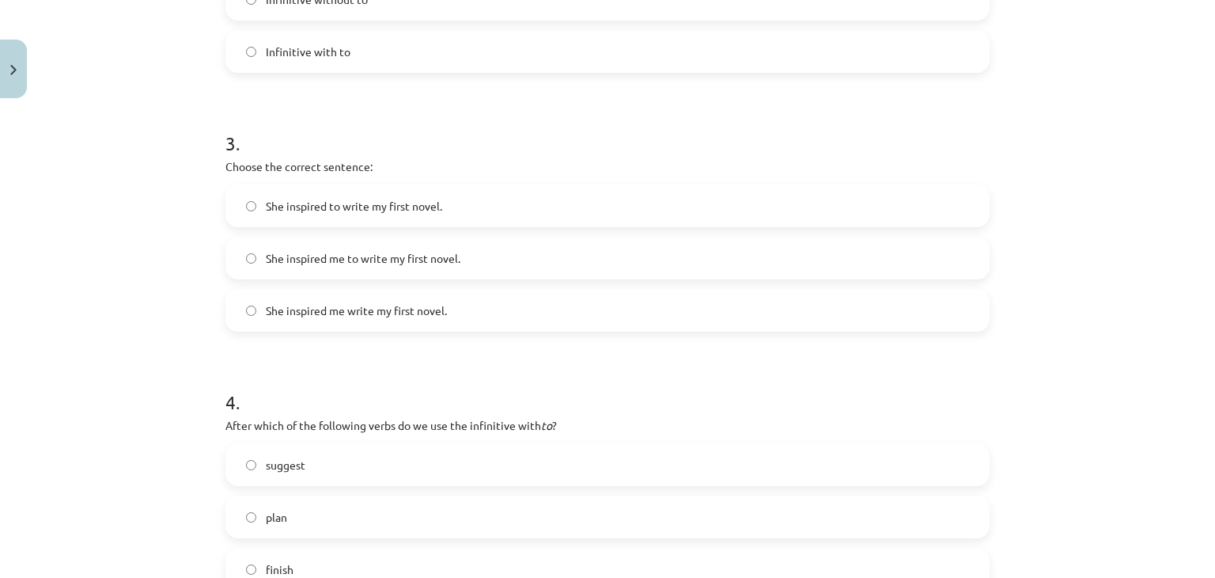
scroll to position [729, 0]
click at [403, 205] on span "She inspired to write my first novel." at bounding box center [354, 204] width 176 height 17
click at [44, 156] on div "Mācību tēma: Angļu valodas i - 11. klases 1. ieskaites mācību materiāls #7 📝 To…" at bounding box center [607, 289] width 1215 height 578
click at [407, 265] on label "She inspired me to write my first novel." at bounding box center [607, 257] width 761 height 40
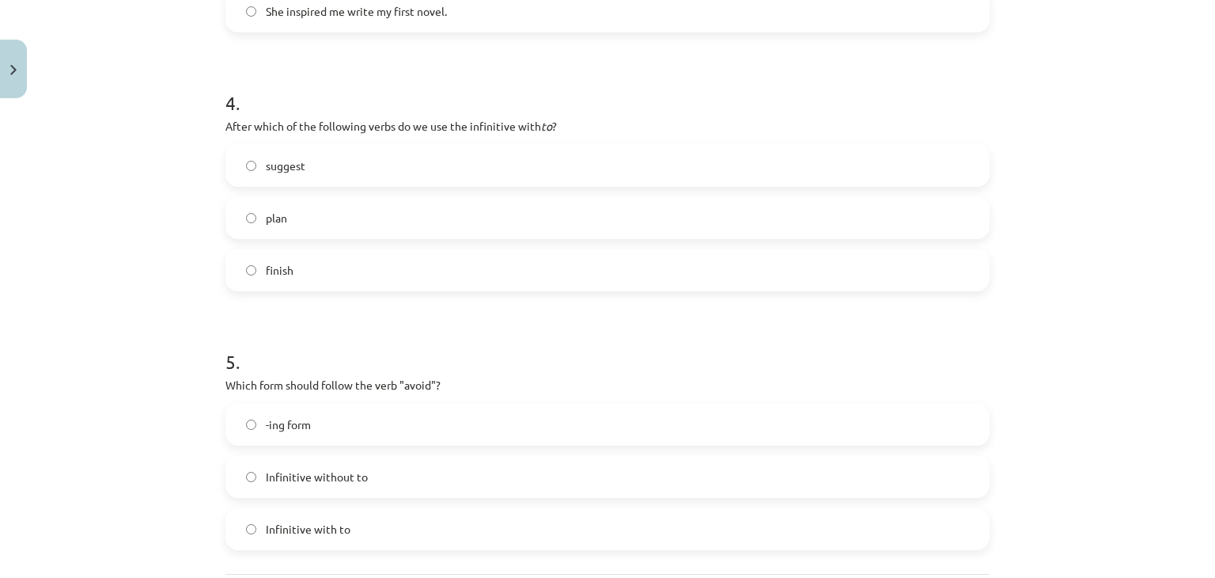
scroll to position [1037, 0]
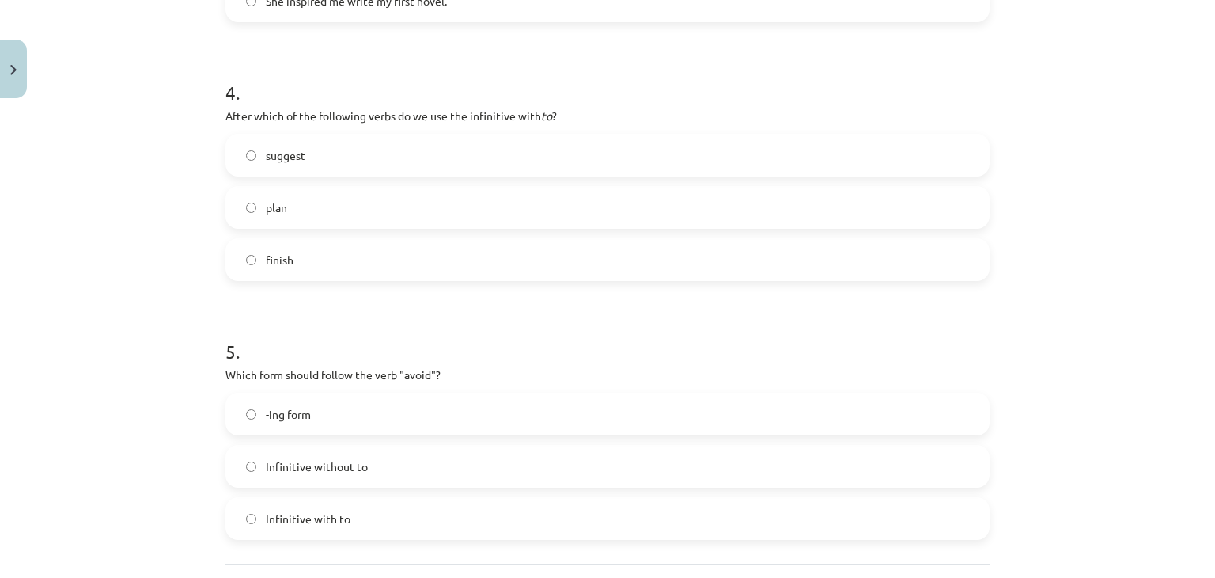
click at [359, 198] on label "plan" at bounding box center [607, 208] width 761 height 40
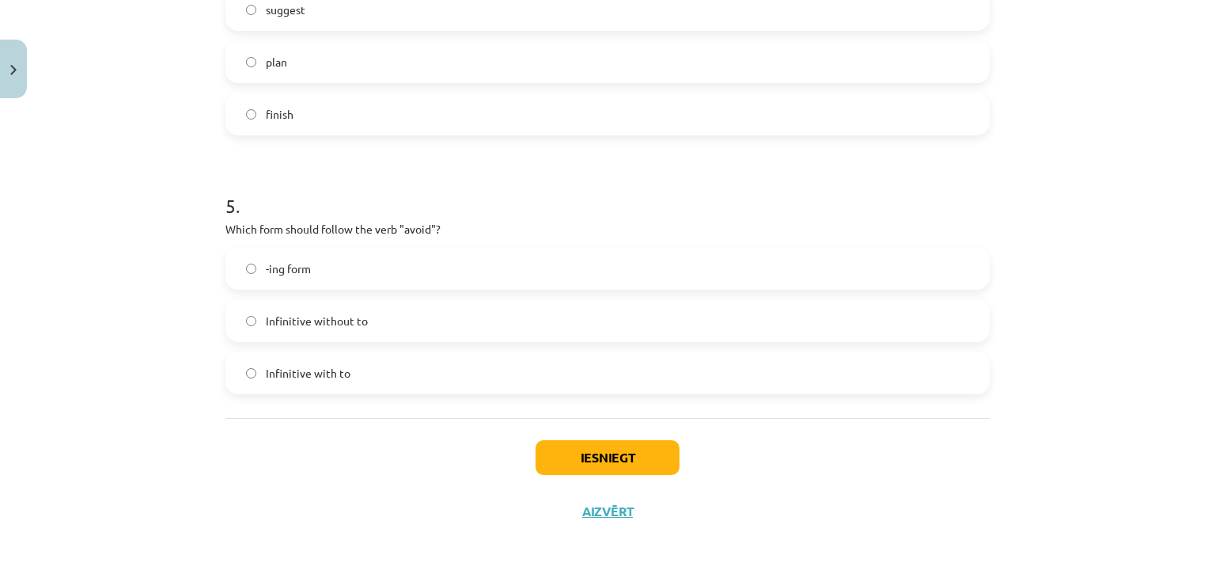
click at [328, 281] on label "-ing form" at bounding box center [607, 268] width 761 height 40
click at [601, 460] on button "Iesniegt" at bounding box center [608, 457] width 144 height 35
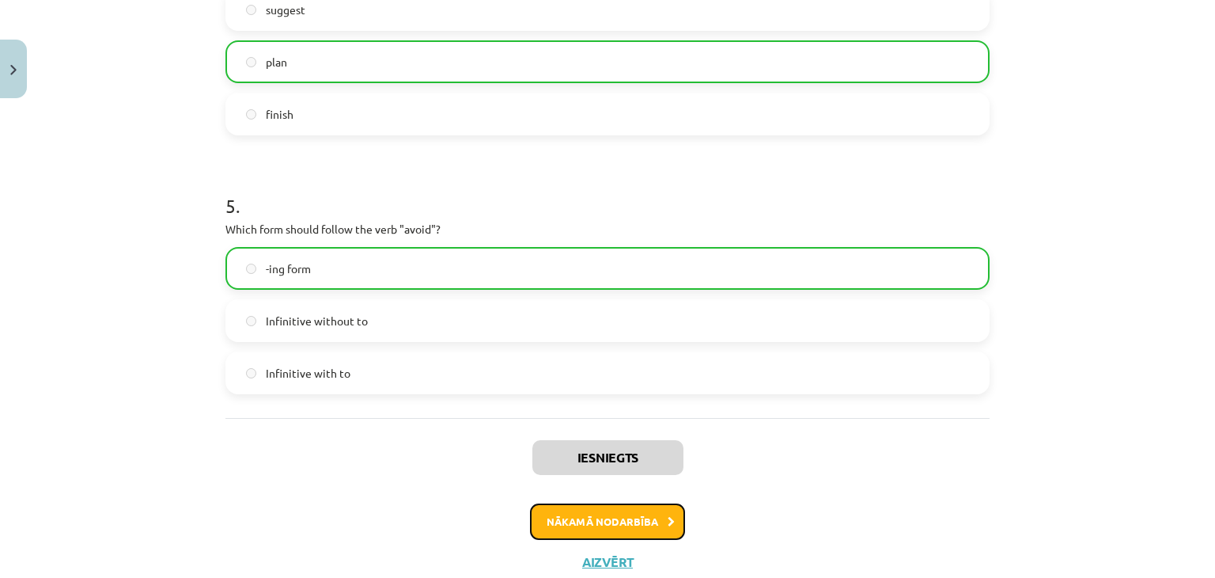
click at [582, 532] on button "Nākamā nodarbība" at bounding box center [607, 521] width 155 height 36
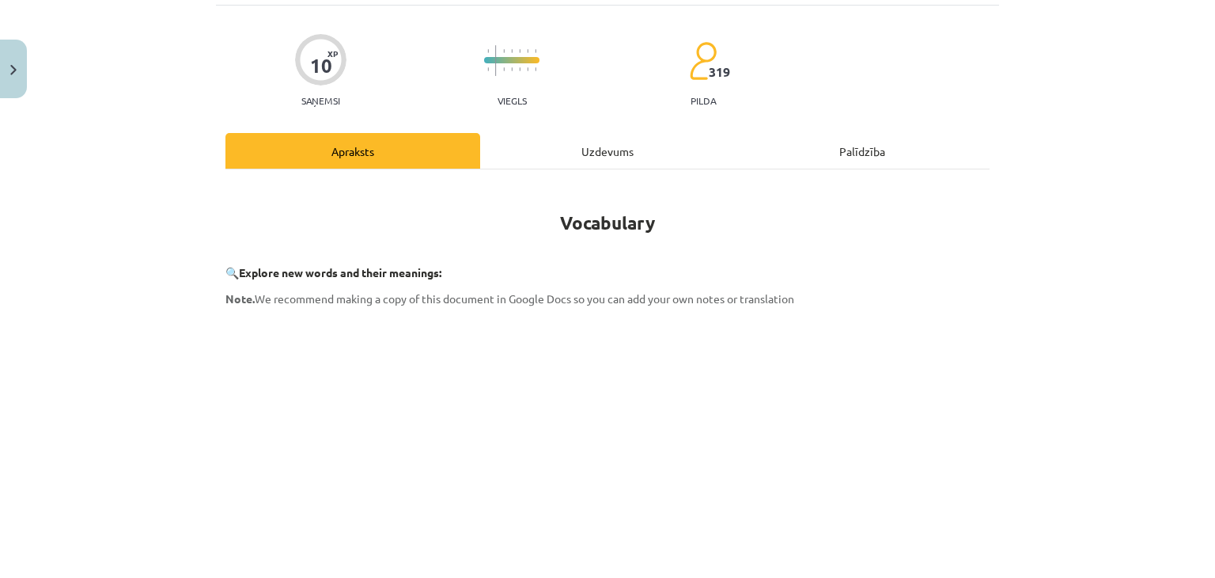
scroll to position [40, 0]
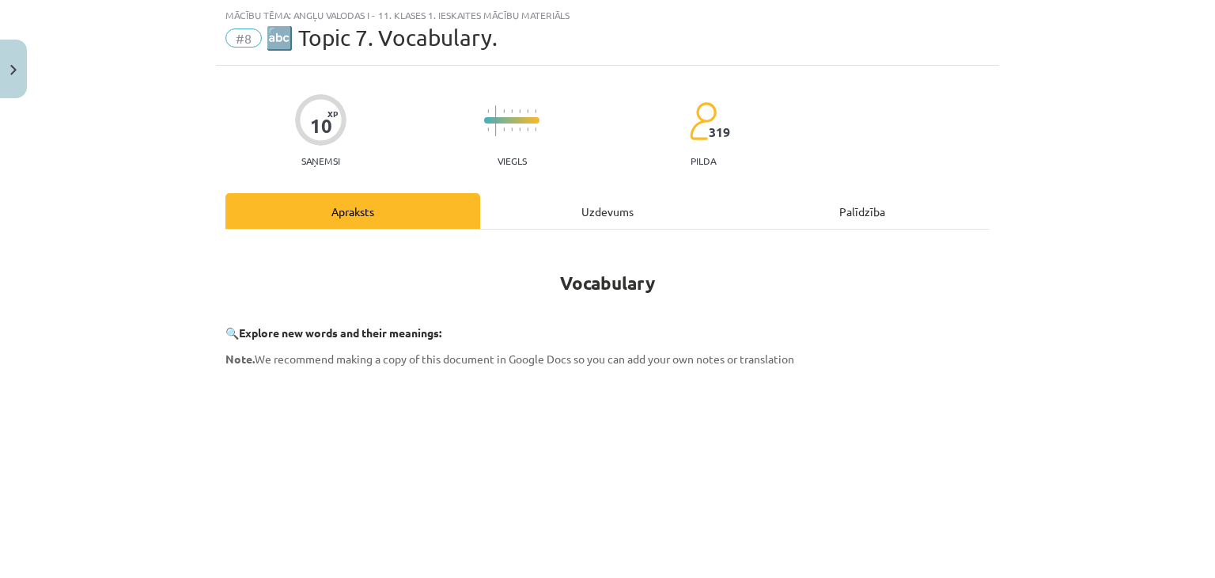
click at [601, 217] on div "Uzdevums" at bounding box center [607, 211] width 255 height 36
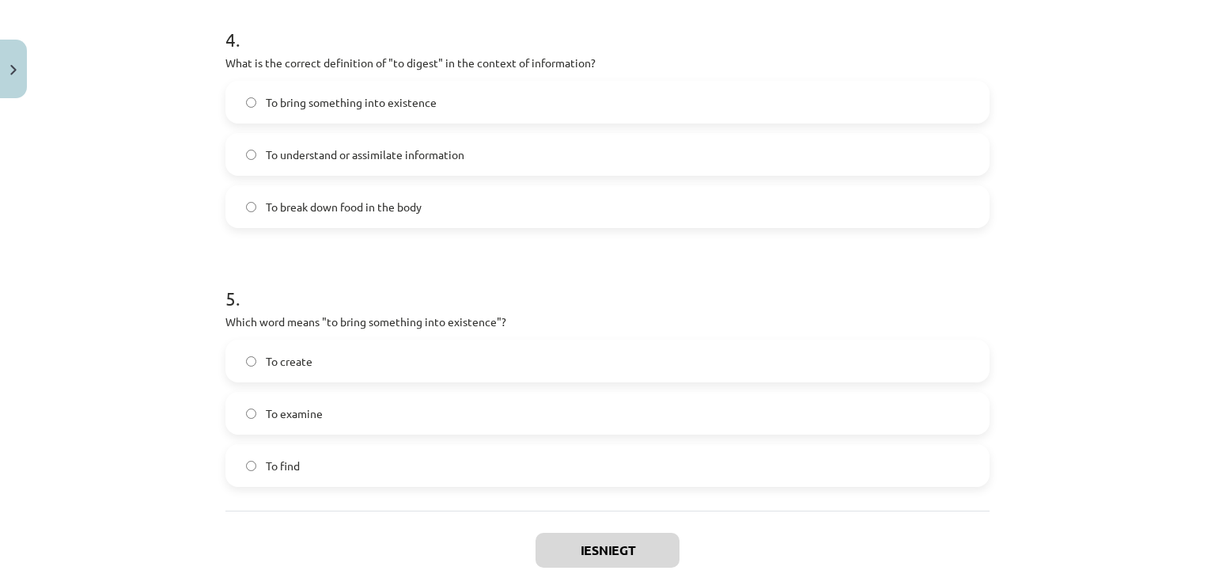
scroll to position [1234, 0]
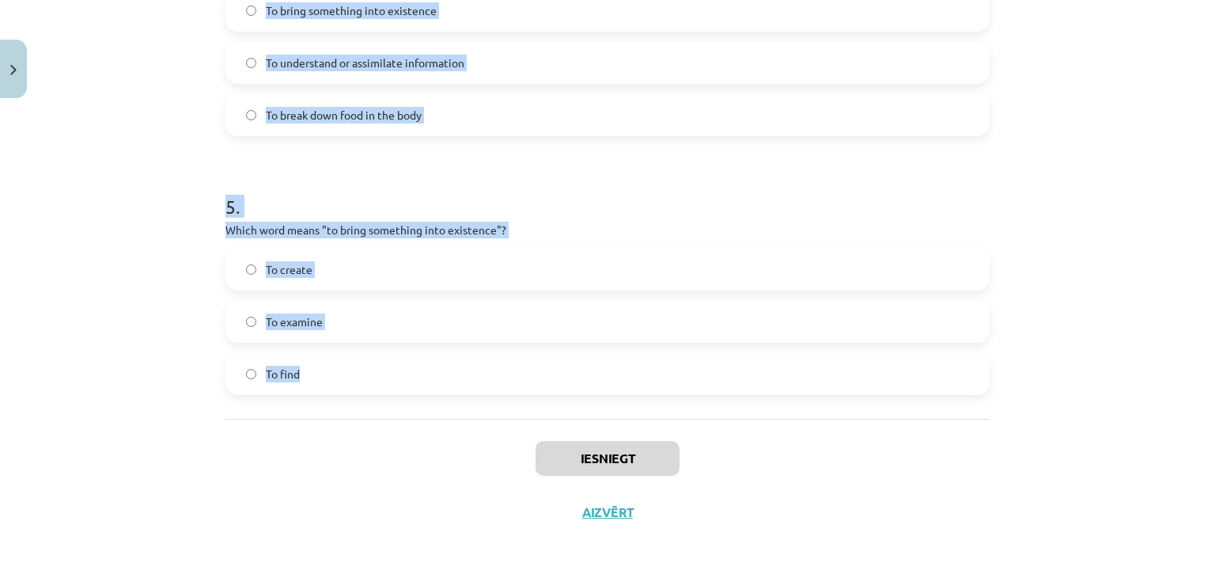
drag, startPoint x: 219, startPoint y: 229, endPoint x: 511, endPoint y: 354, distance: 317.3
copy form "1 . Which of the following means "the surroundings or conditions in which a per…"
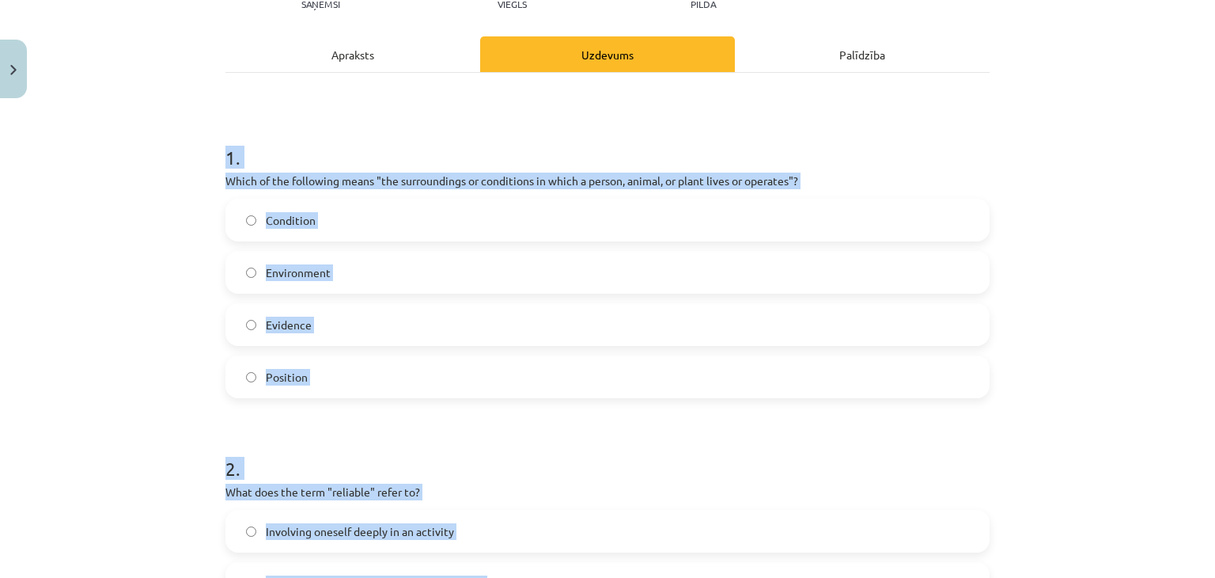
scroll to position [195, 0]
click at [368, 269] on label "Environment" at bounding box center [607, 273] width 761 height 40
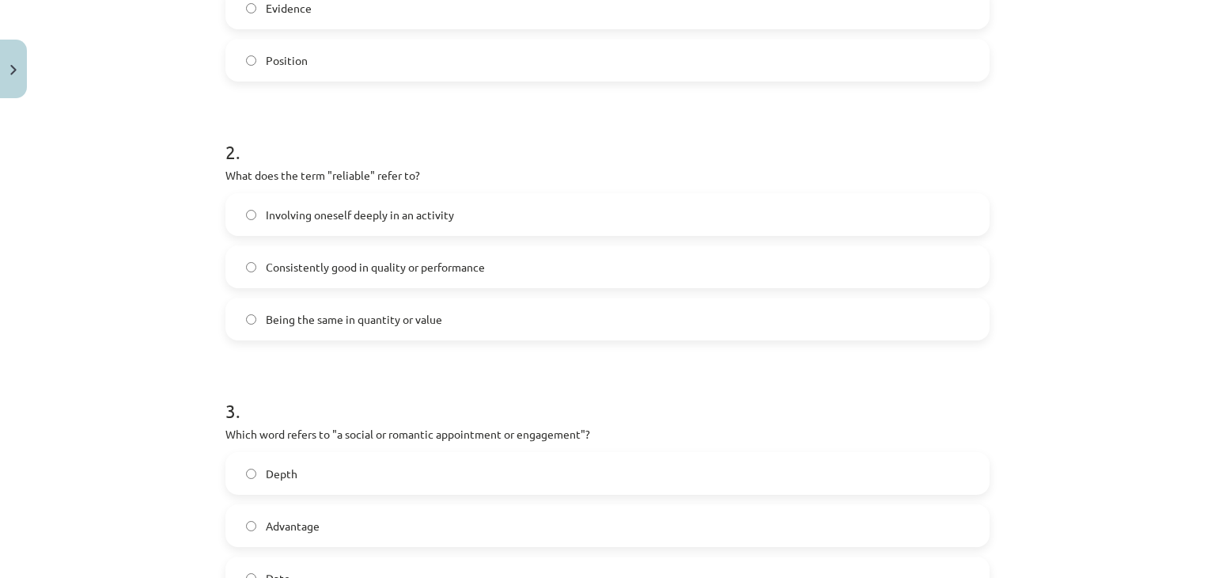
scroll to position [513, 0]
click at [462, 264] on span "Consistently good in quality or performance" at bounding box center [375, 266] width 219 height 17
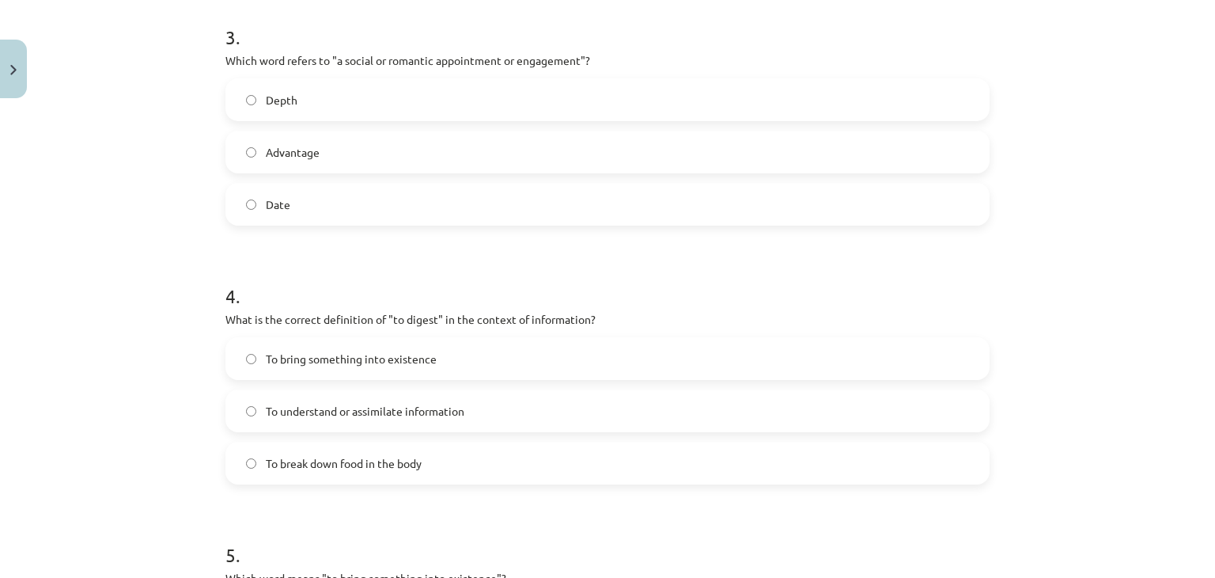
scroll to position [889, 0]
click at [320, 214] on label "Date" at bounding box center [607, 202] width 761 height 40
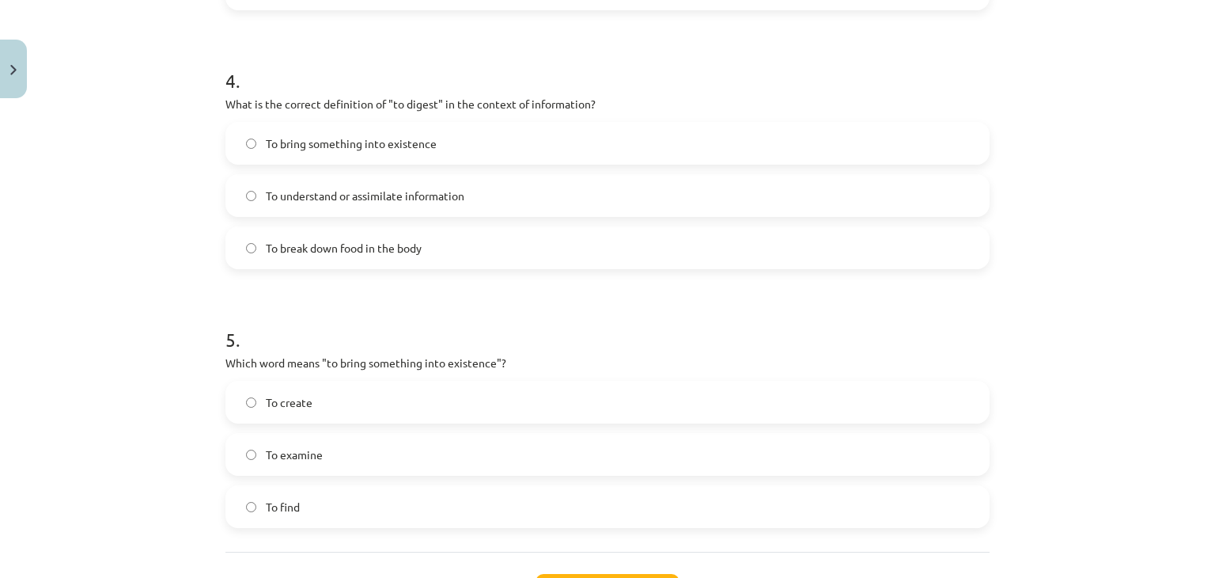
scroll to position [1104, 0]
click at [475, 174] on label "To understand or assimilate information" at bounding box center [607, 193] width 761 height 40
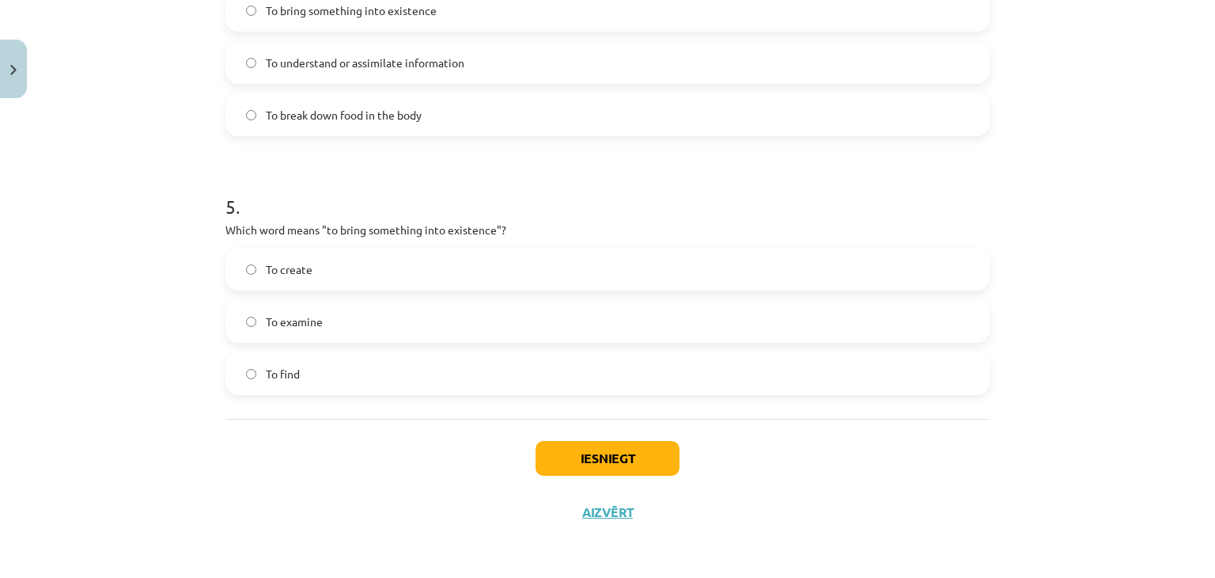
click at [317, 276] on label "To create" at bounding box center [607, 269] width 761 height 40
click at [599, 462] on button "Iesniegt" at bounding box center [608, 458] width 144 height 35
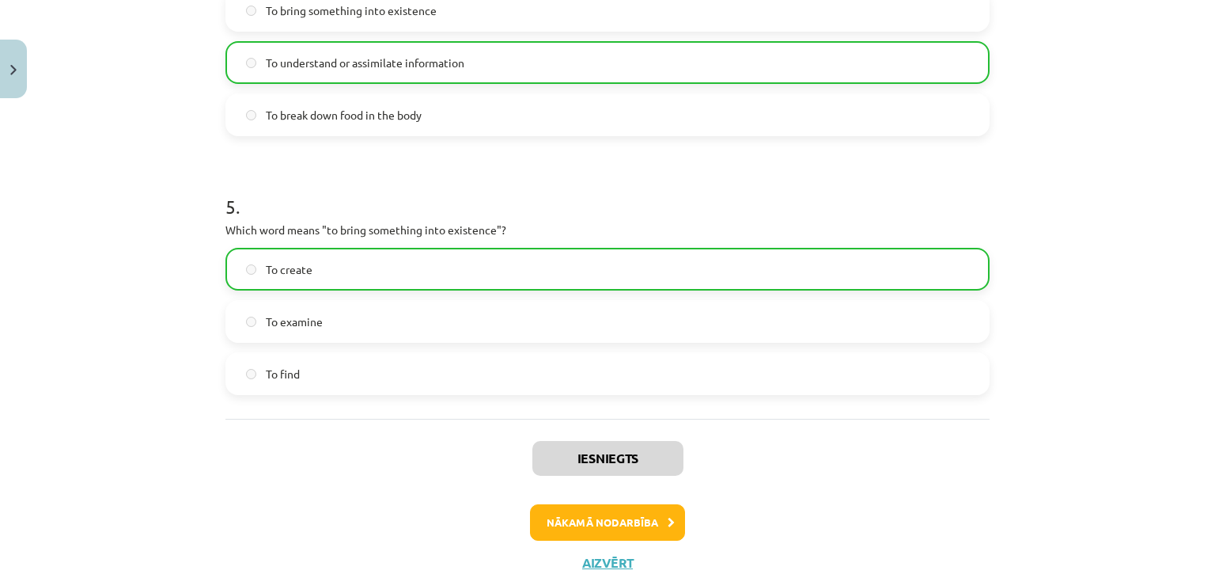
click at [639, 544] on div "Iesniegts Nākamā nodarbība Aizvērt" at bounding box center [607, 499] width 764 height 161
click at [628, 517] on button "Nākamā nodarbība" at bounding box center [607, 522] width 155 height 36
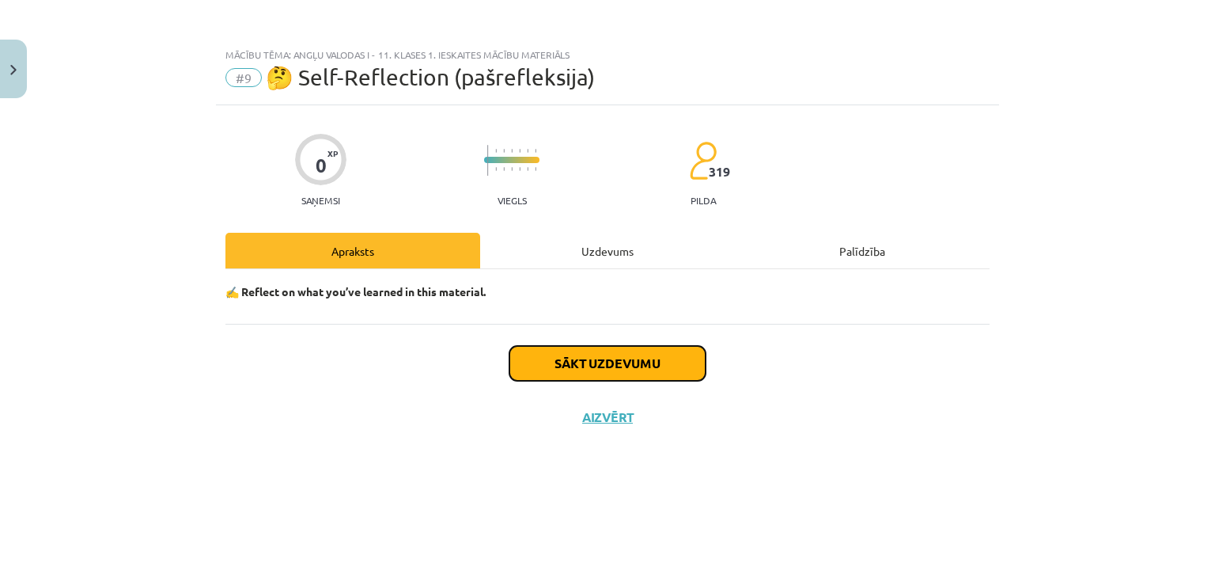
click at [595, 357] on button "Sākt uzdevumu" at bounding box center [608, 363] width 196 height 35
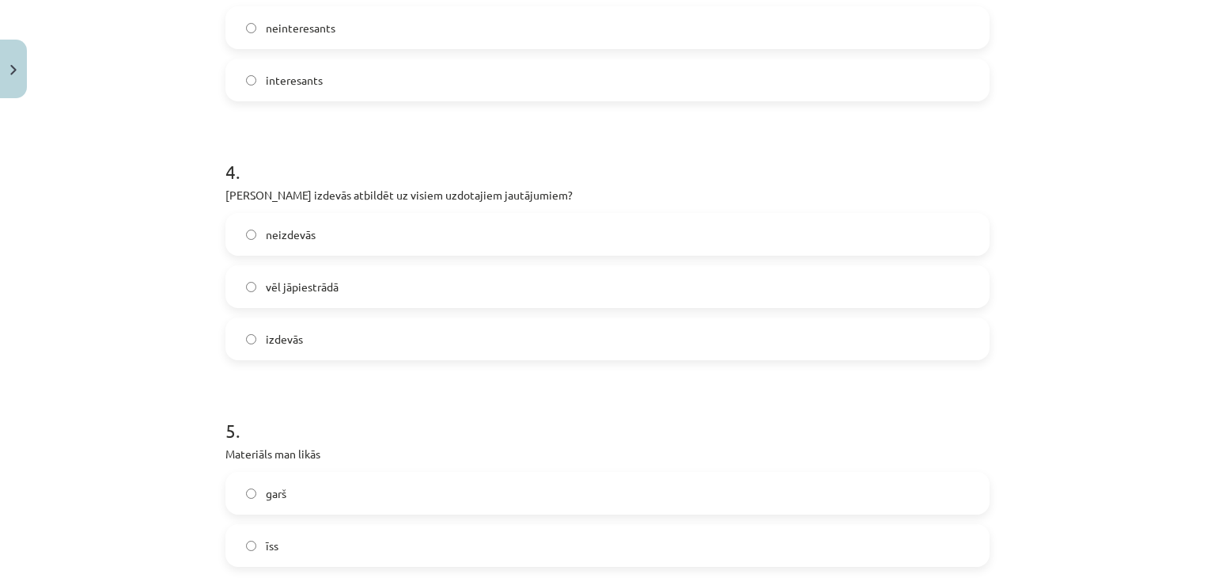
scroll to position [809, 0]
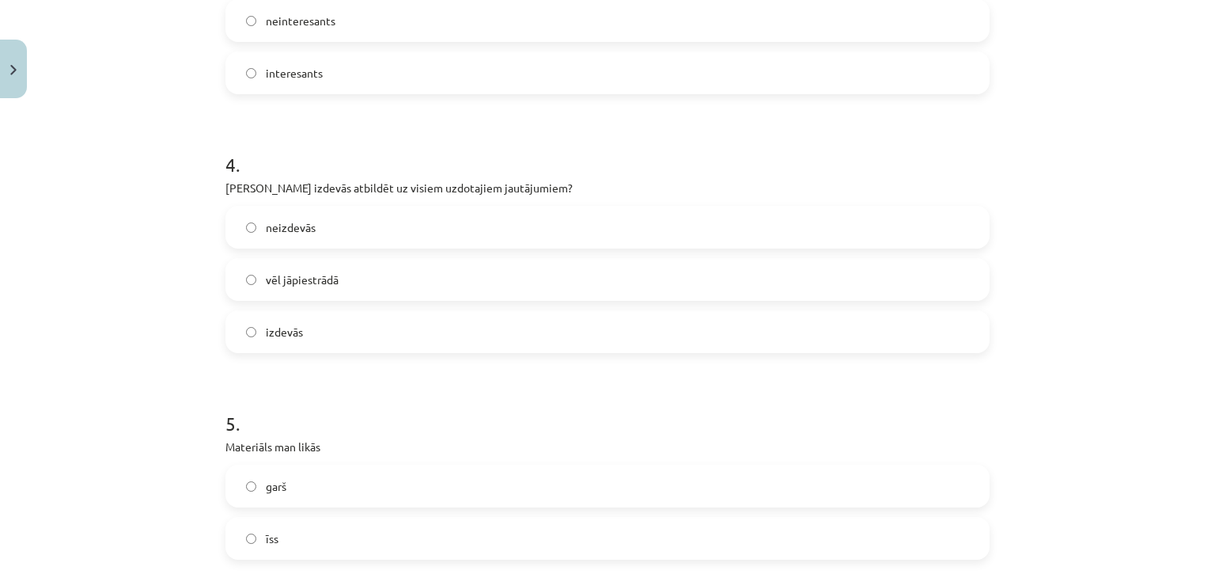
click at [383, 328] on label "izdevās" at bounding box center [607, 332] width 761 height 40
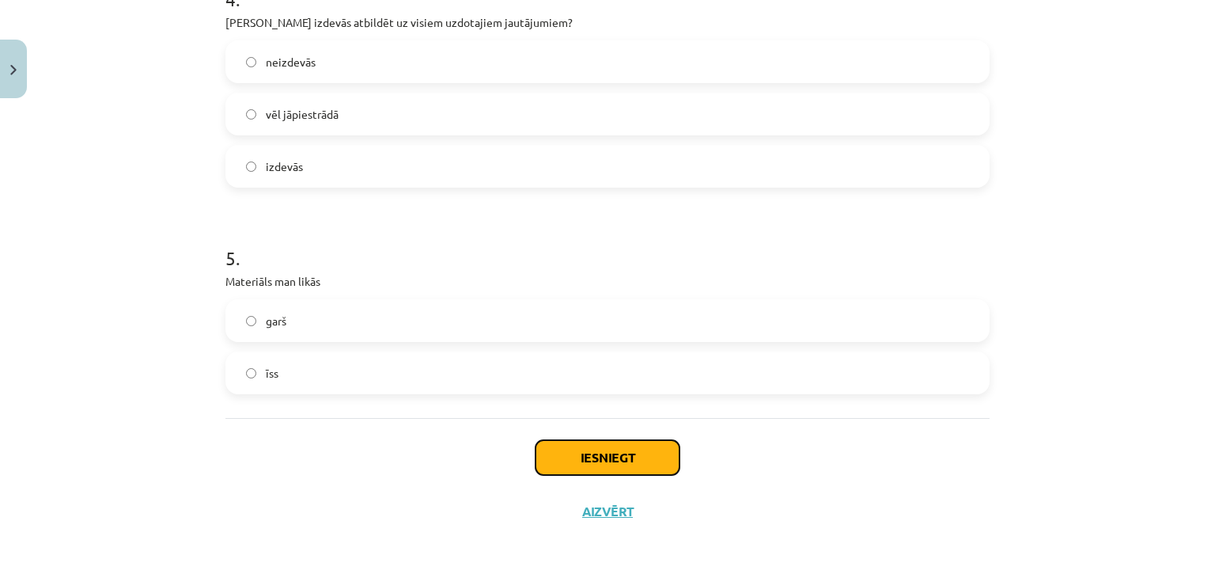
click at [616, 453] on button "Iesniegt" at bounding box center [608, 457] width 144 height 35
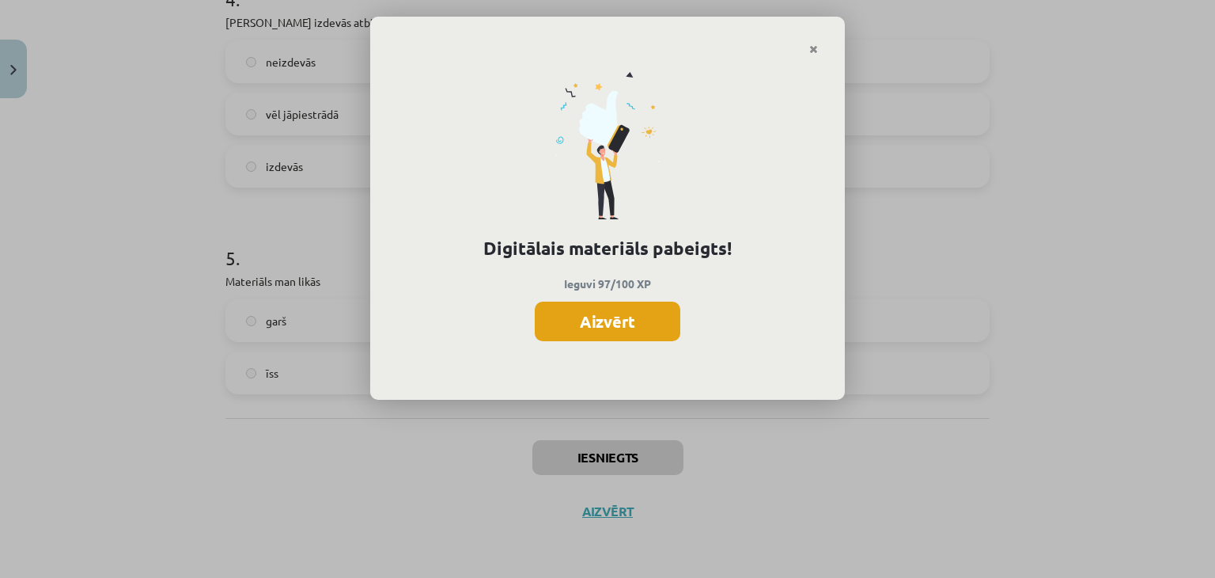
click at [604, 320] on button "Aizvērt" at bounding box center [608, 321] width 146 height 40
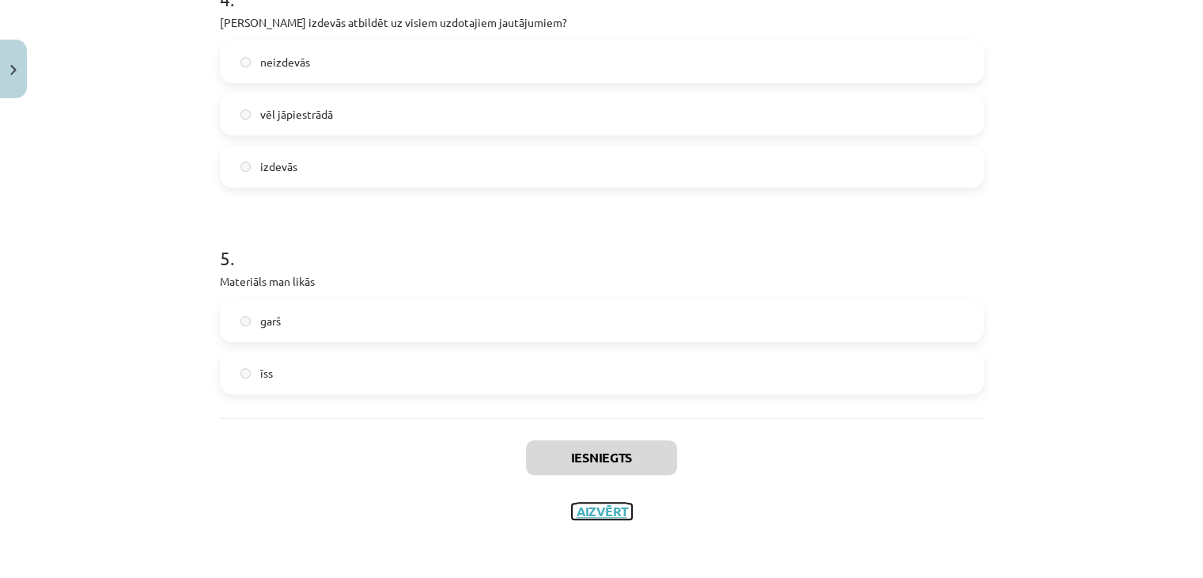
click at [604, 513] on button "Aizvērt" at bounding box center [602, 511] width 60 height 16
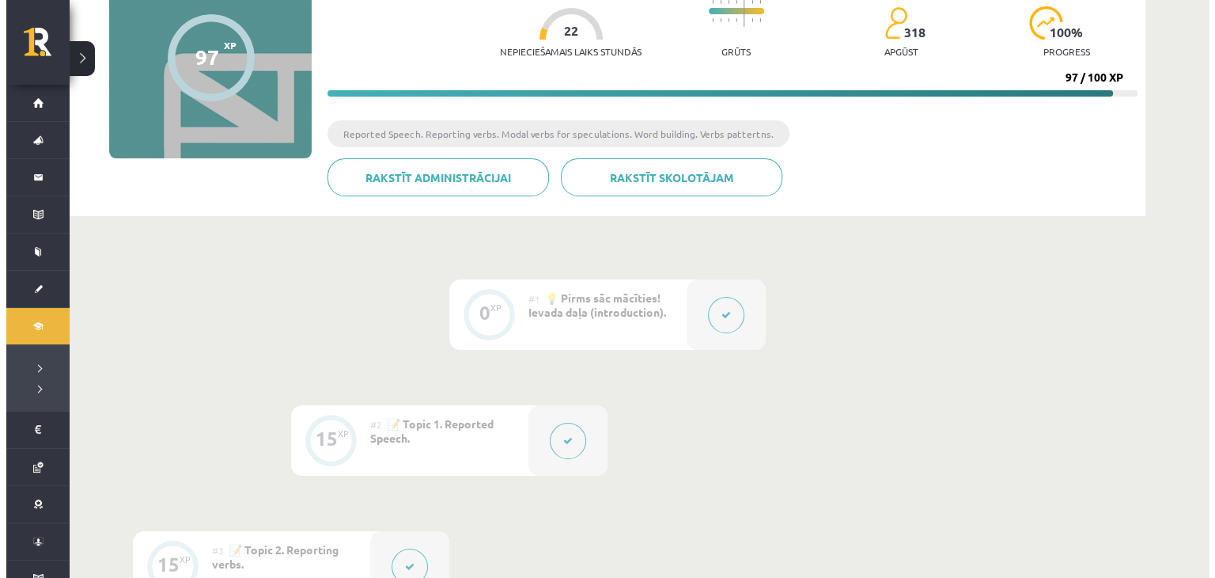
scroll to position [0, 0]
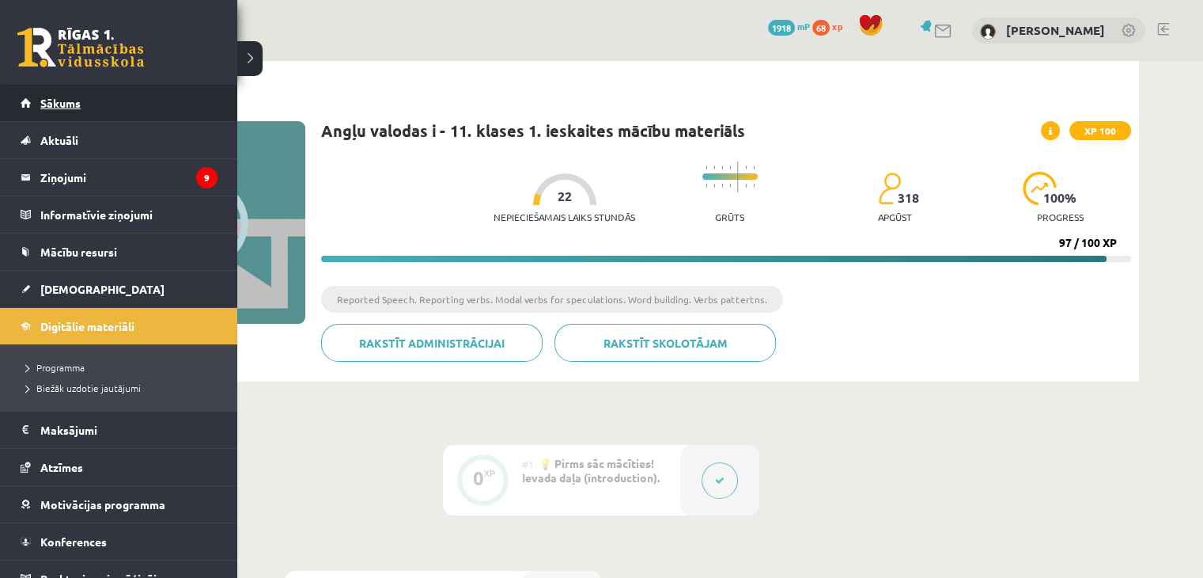
click at [39, 108] on link "Sākums" at bounding box center [119, 103] width 197 height 36
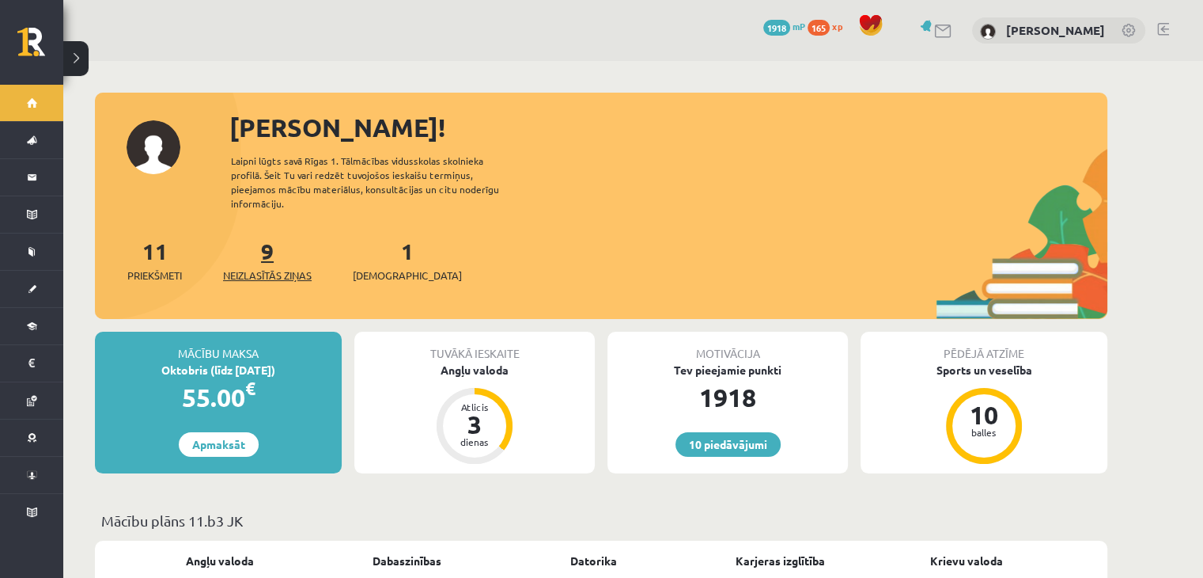
click at [272, 245] on link "9 Neizlasītās ziņas" at bounding box center [267, 260] width 89 height 47
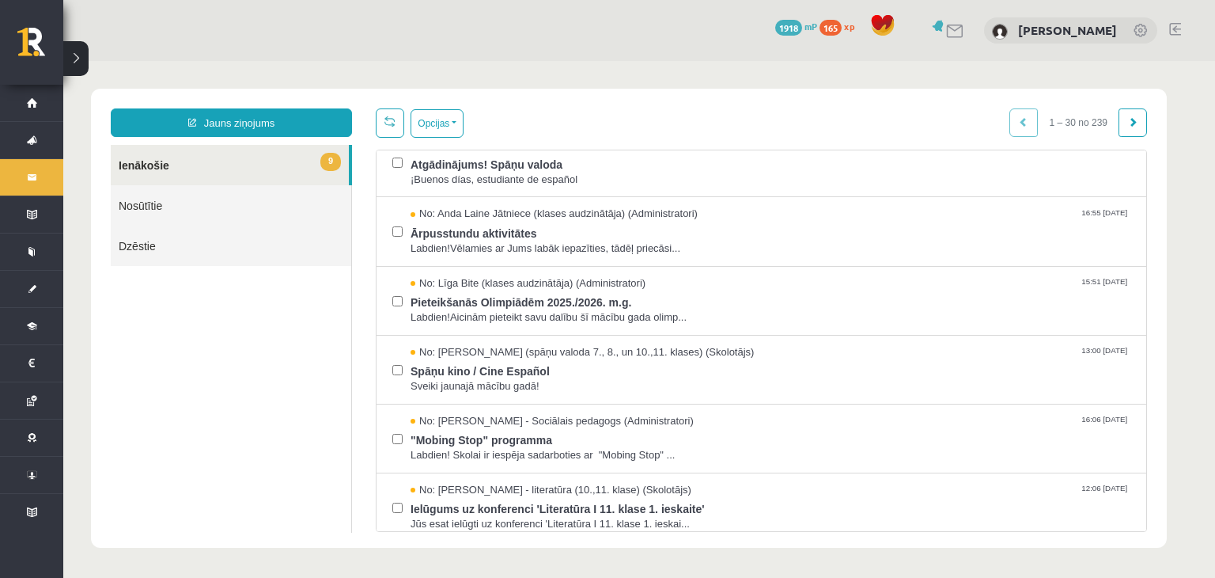
scroll to position [373, 0]
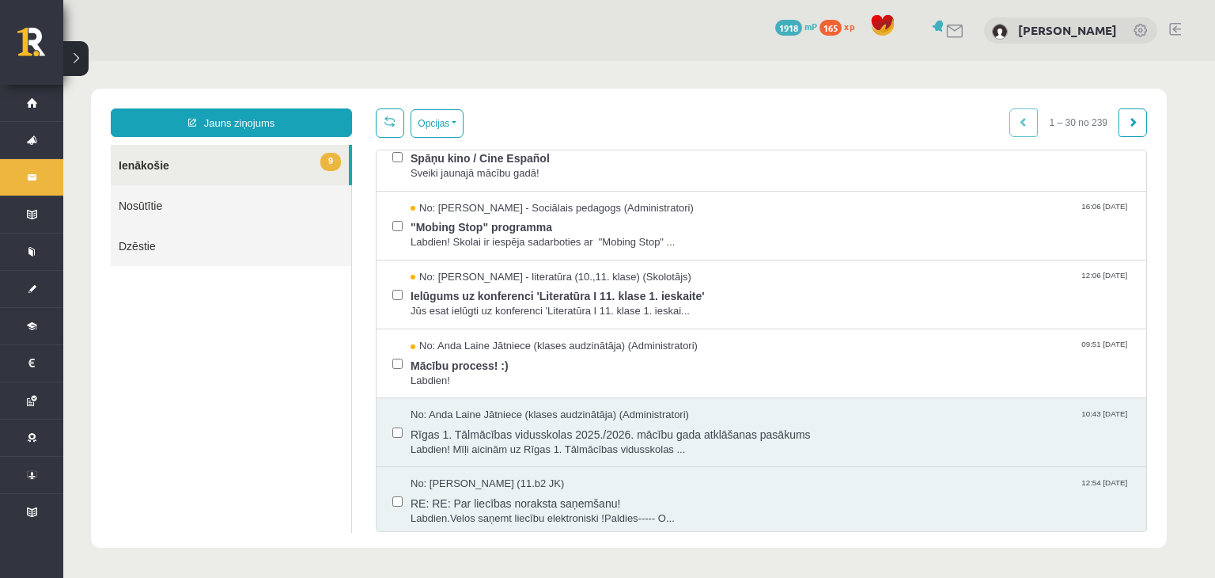
click at [1165, 29] on div "0 Dāvanas 1918 mP 165 xp Adriana Skurbe" at bounding box center [639, 30] width 1152 height 61
click at [1173, 26] on link at bounding box center [1175, 29] width 12 height 13
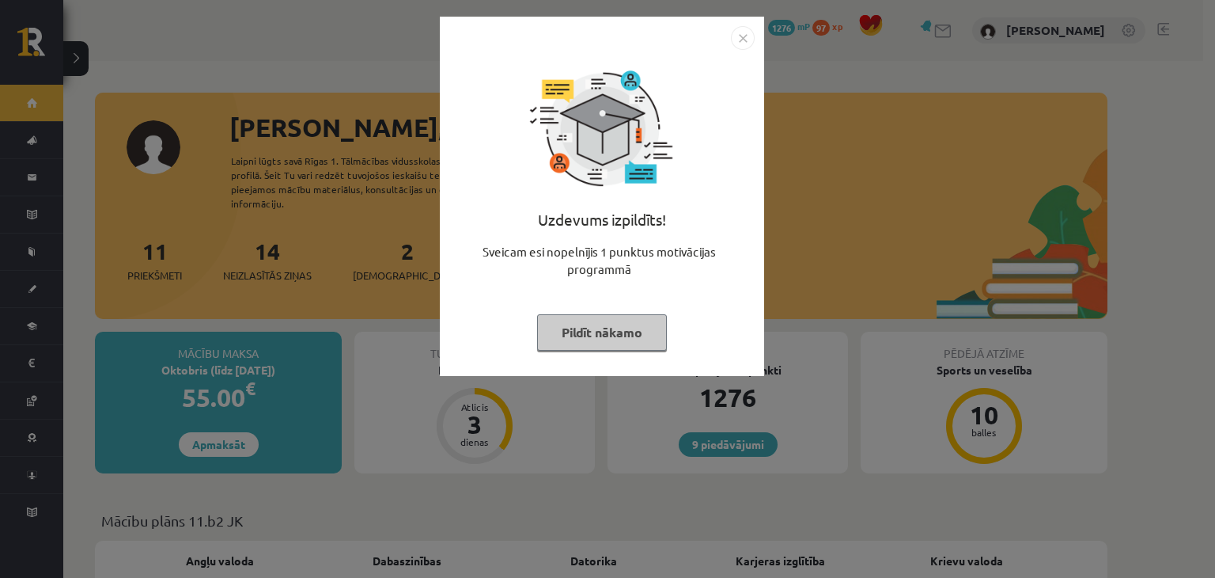
click at [598, 338] on button "Pildīt nākamo" at bounding box center [602, 332] width 130 height 36
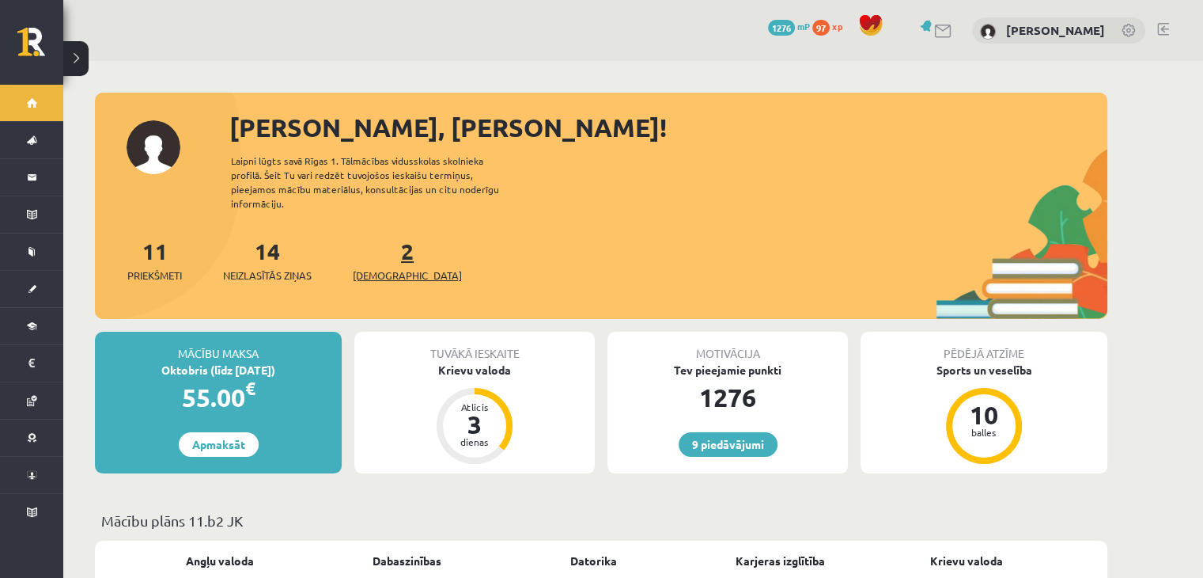
click at [382, 241] on link "2 Ieskaites" at bounding box center [407, 260] width 109 height 47
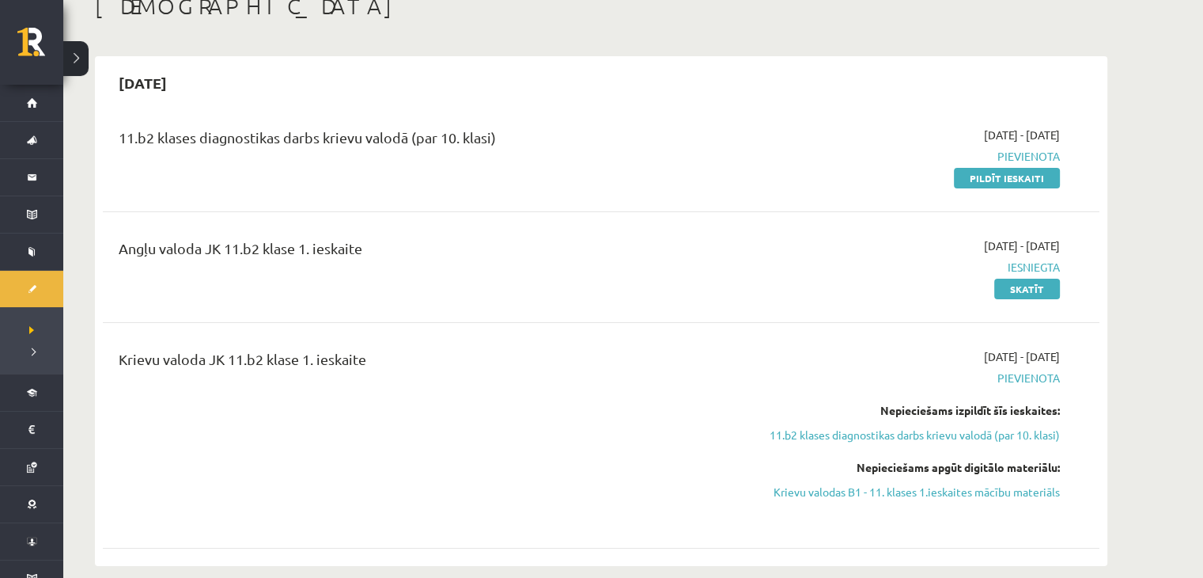
scroll to position [95, 0]
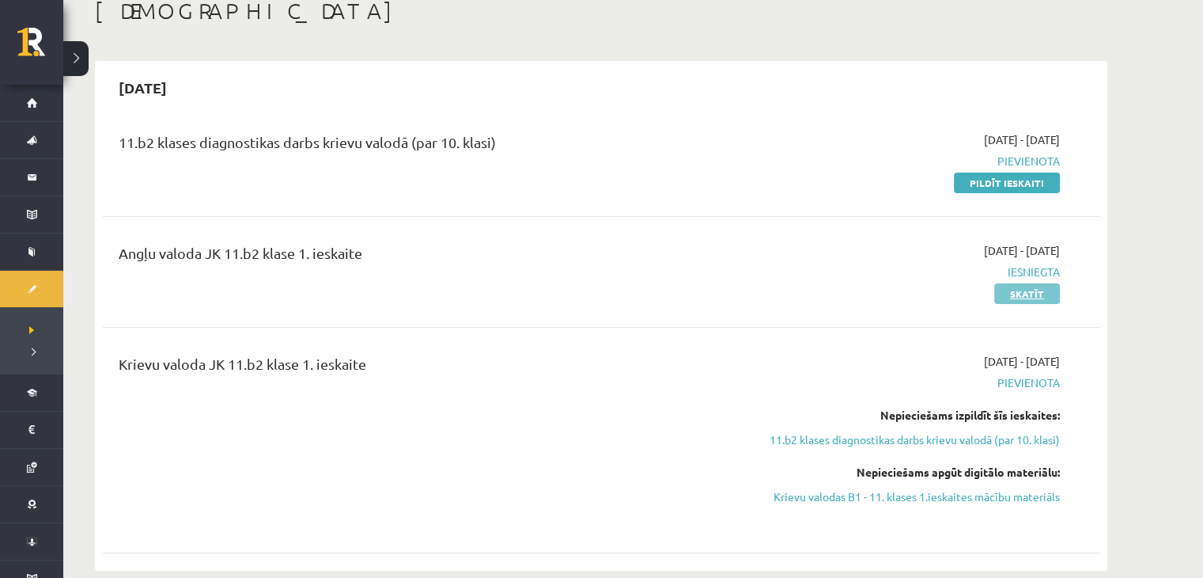
click at [1055, 294] on link "Skatīt" at bounding box center [1028, 293] width 66 height 21
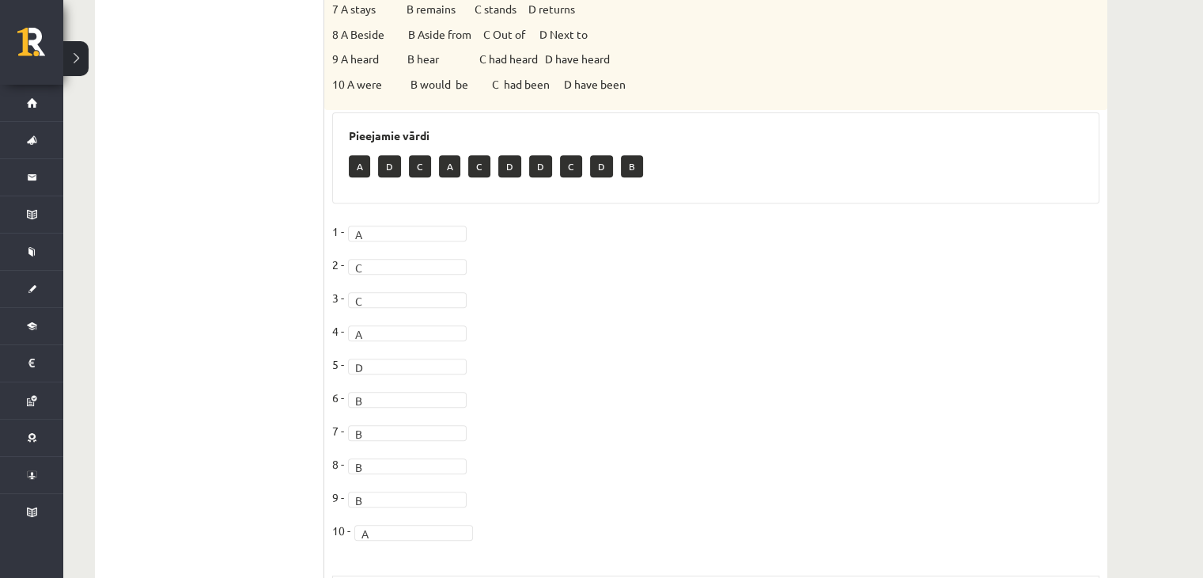
scroll to position [827, 0]
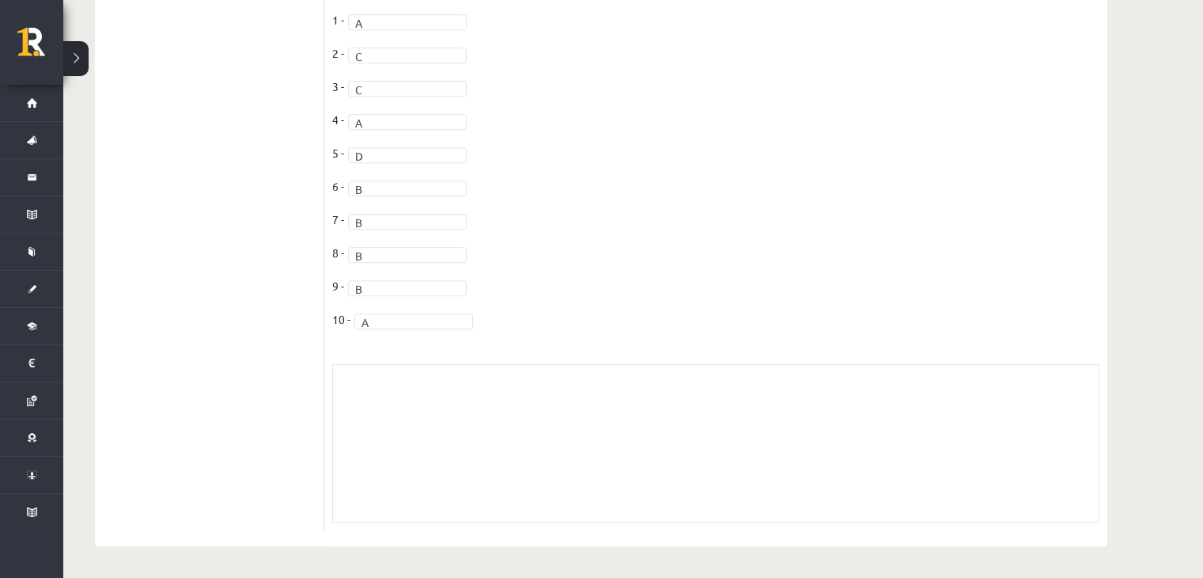
click at [491, 418] on div "Skolotāja pielikums" at bounding box center [715, 443] width 767 height 158
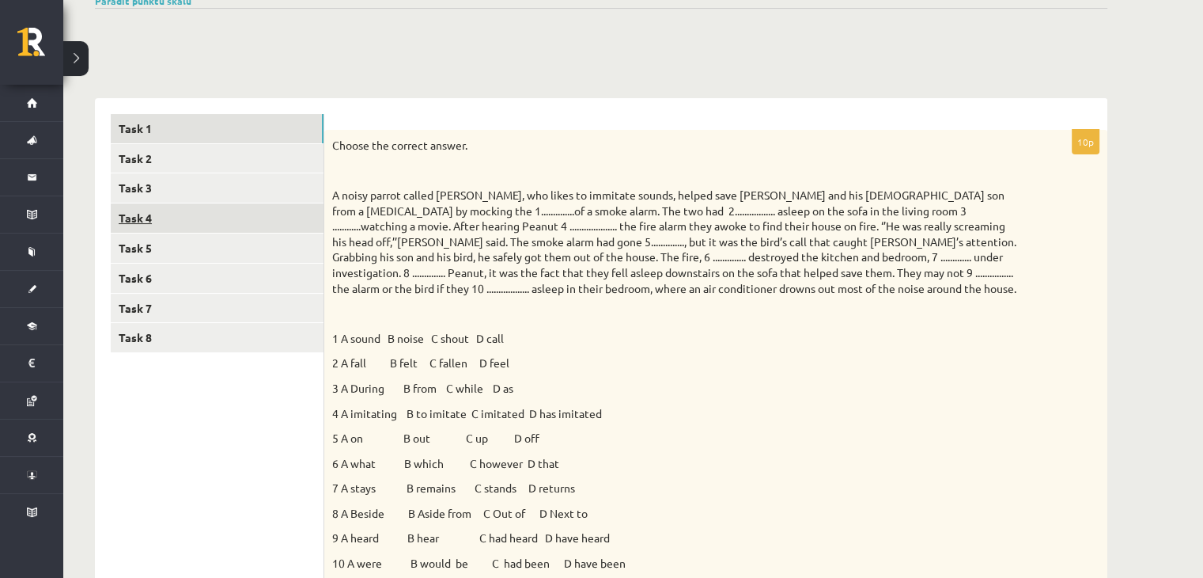
scroll to position [134, 0]
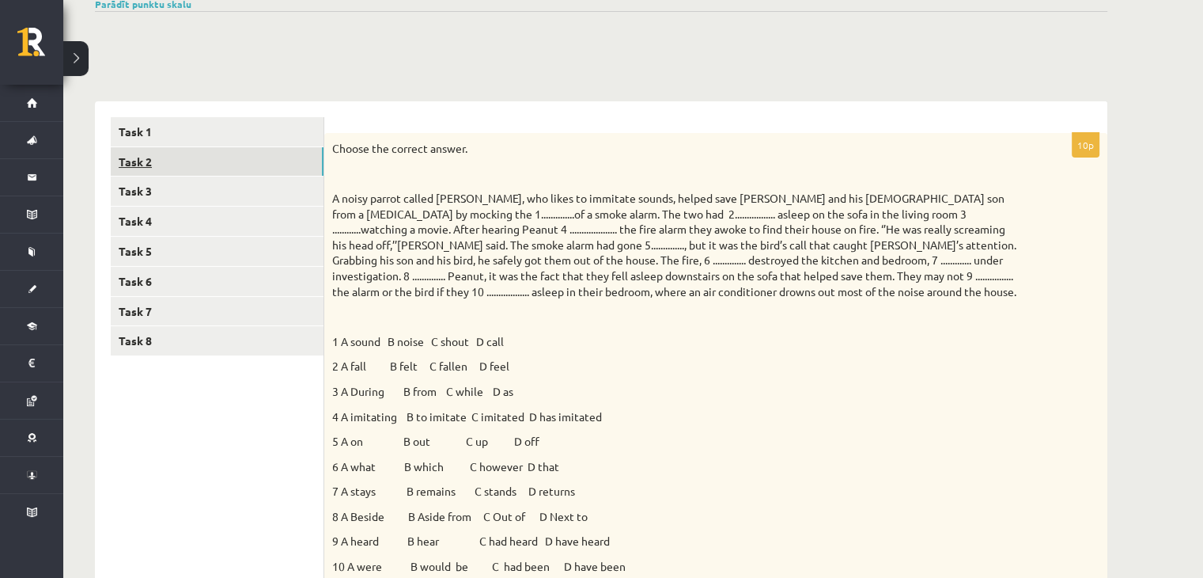
click at [201, 169] on link "Task 2" at bounding box center [217, 161] width 213 height 29
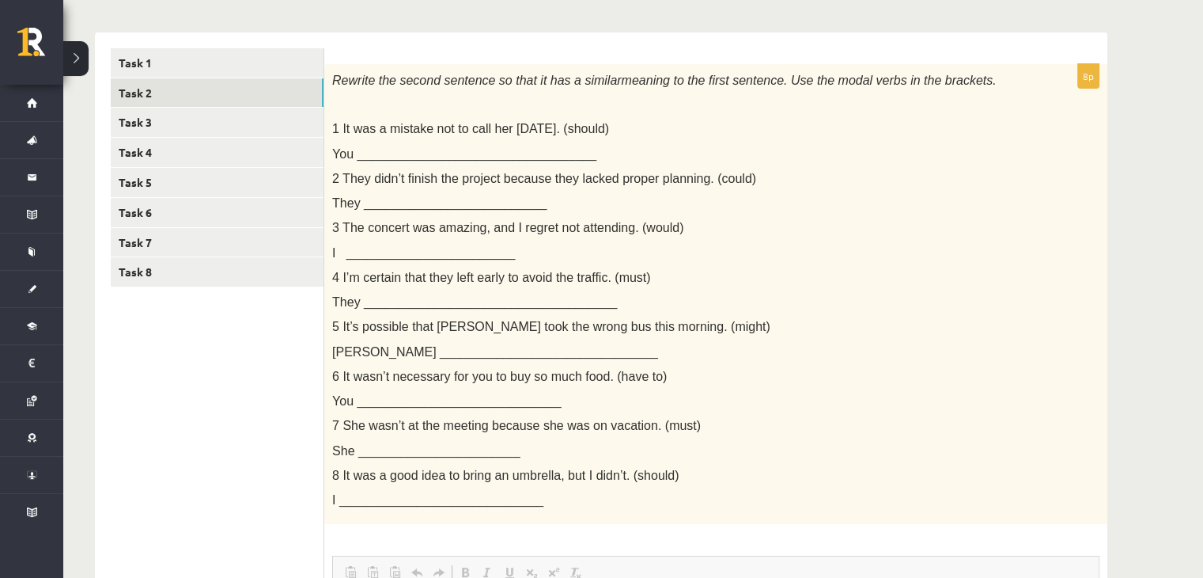
scroll to position [199, 0]
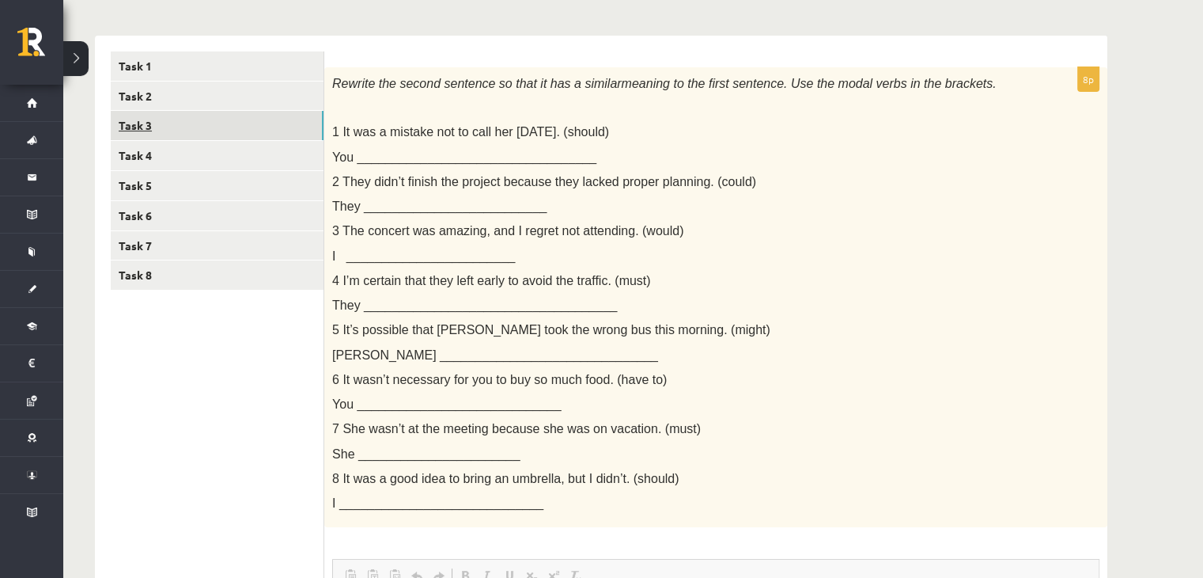
click at [199, 131] on link "Task 3" at bounding box center [217, 125] width 213 height 29
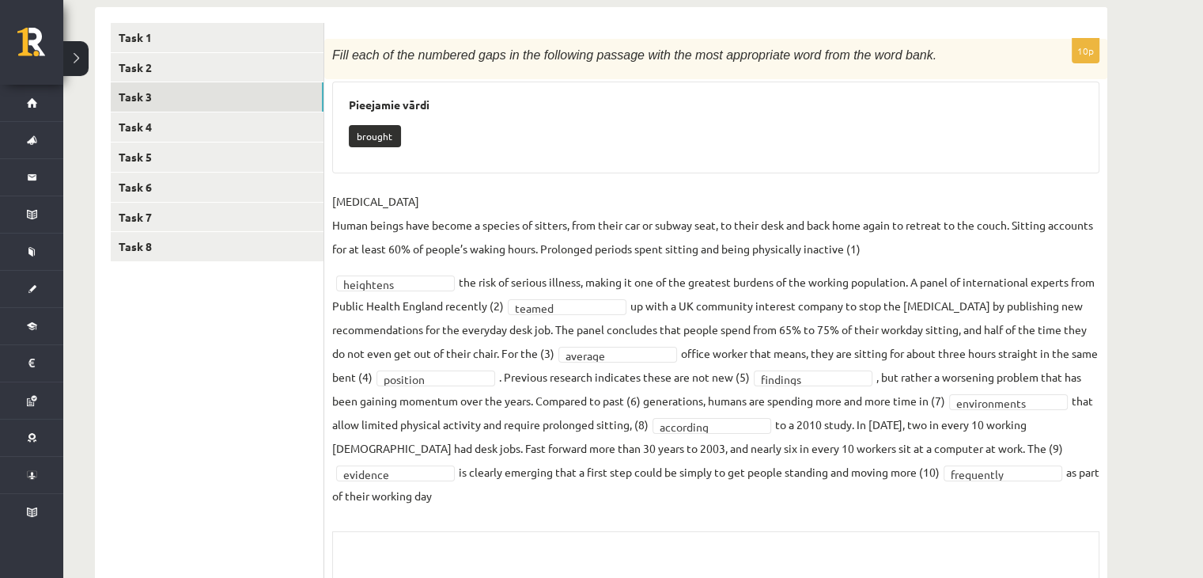
scroll to position [228, 0]
click at [198, 119] on link "Task 4" at bounding box center [217, 126] width 213 height 29
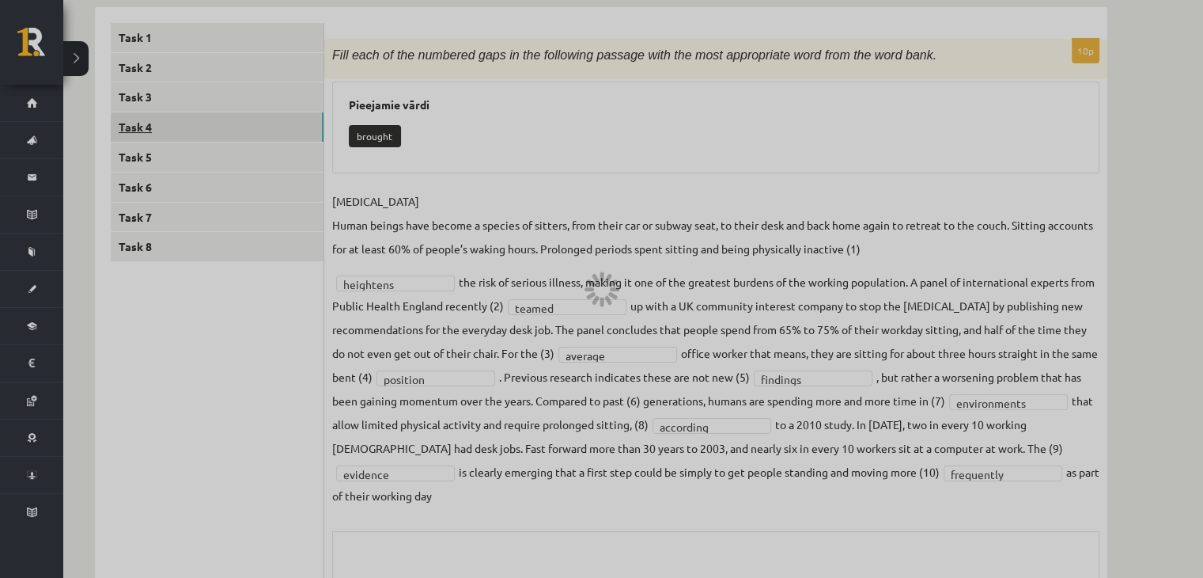
scroll to position [216, 0]
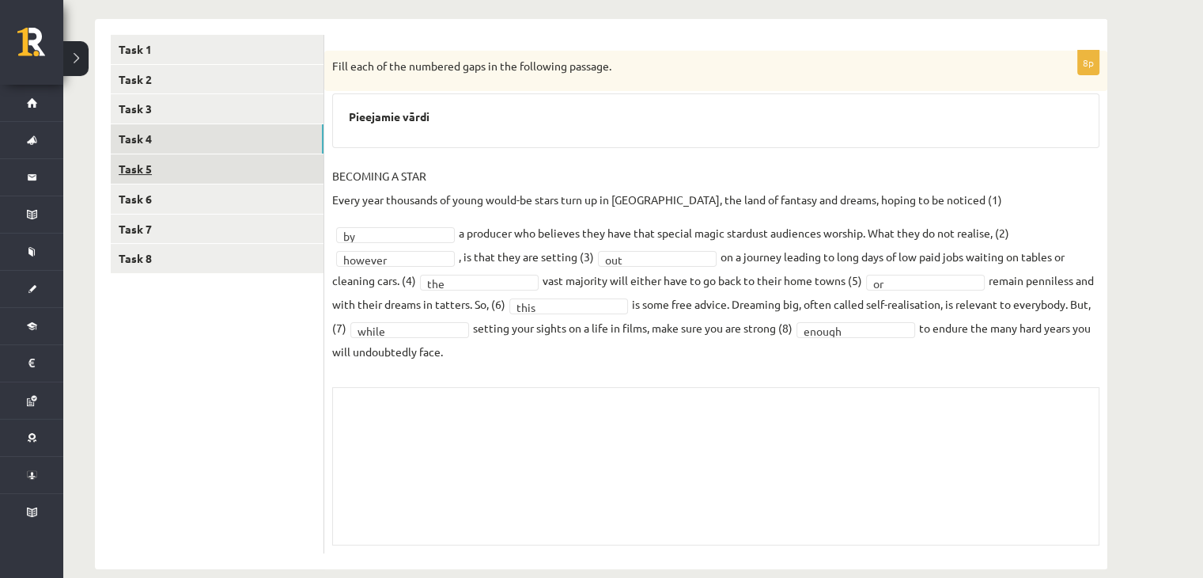
click at [258, 162] on link "Task 5" at bounding box center [217, 168] width 213 height 29
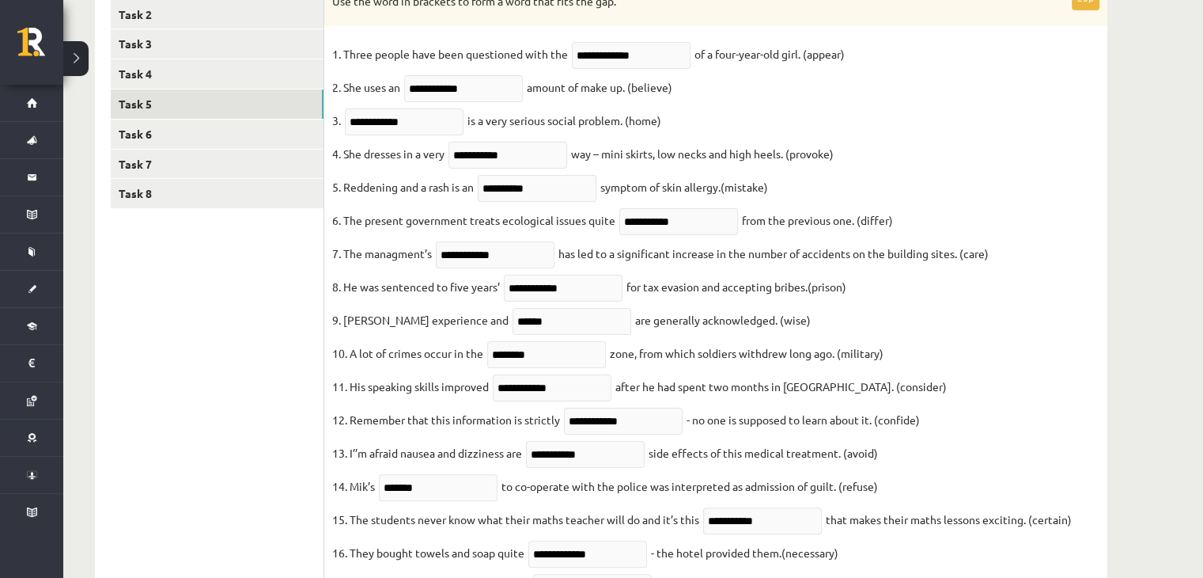
scroll to position [226, 0]
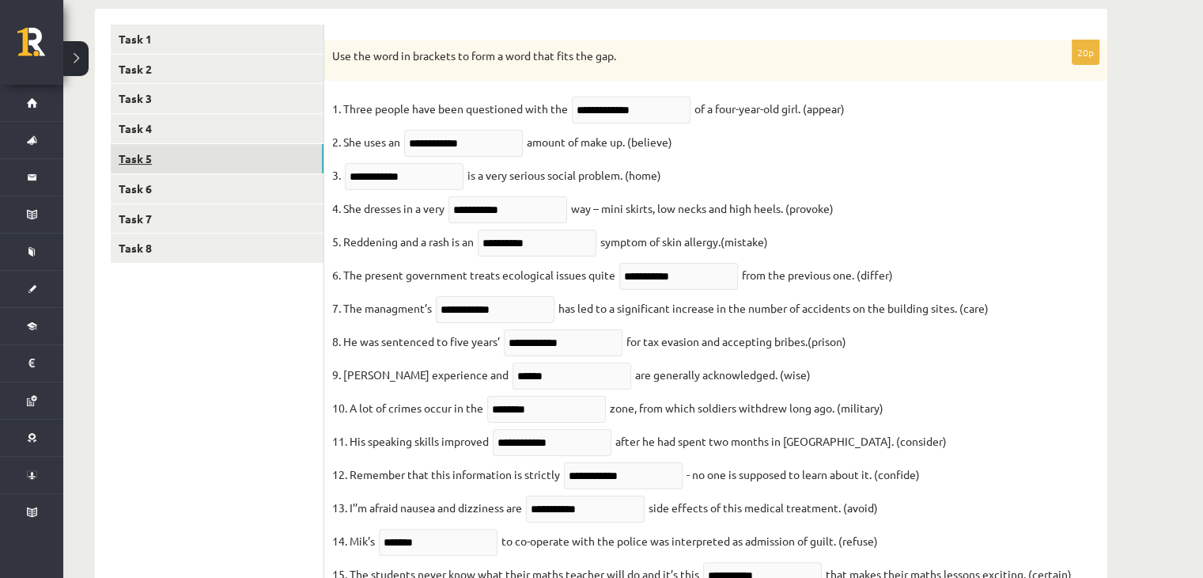
click at [187, 165] on link "Task 5" at bounding box center [217, 158] width 213 height 29
click at [193, 198] on link "Task 6" at bounding box center [217, 188] width 213 height 29
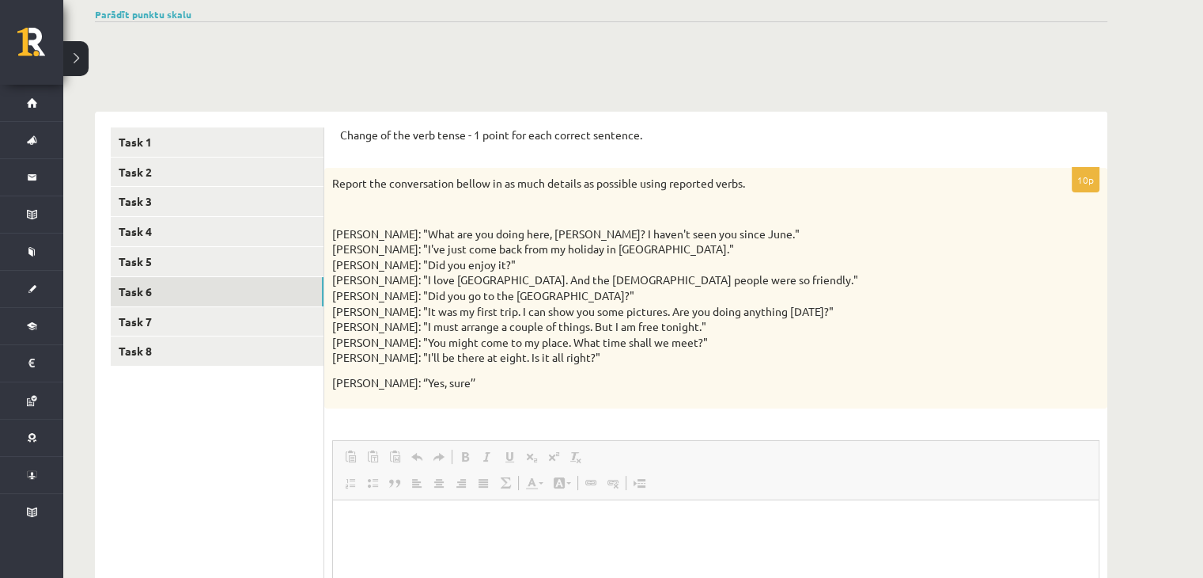
scroll to position [141, 0]
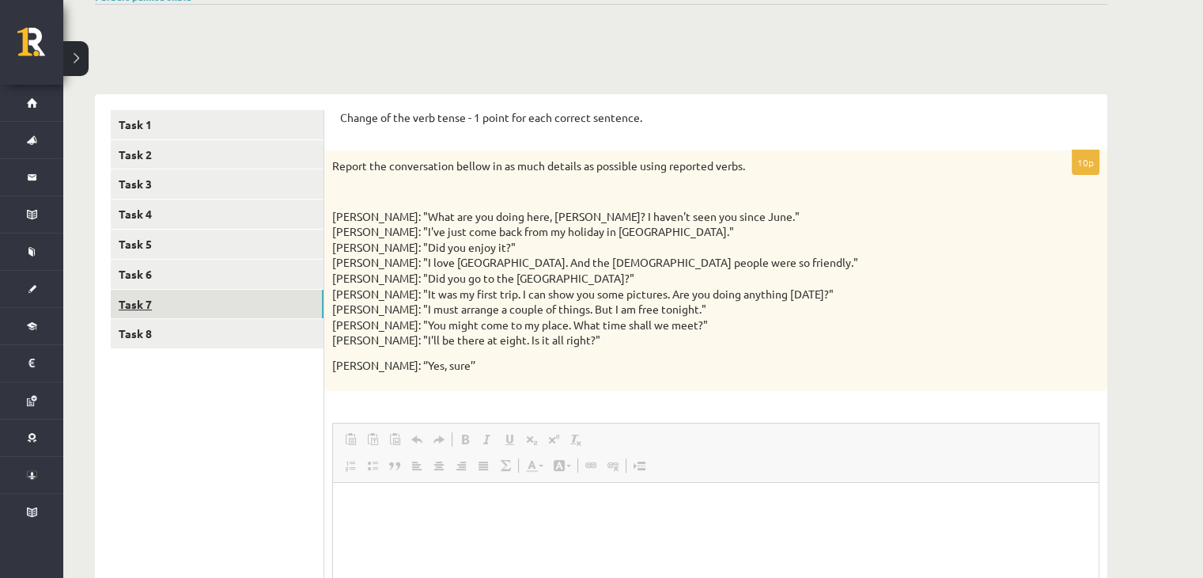
click at [169, 295] on link "Task 7" at bounding box center [217, 304] width 213 height 29
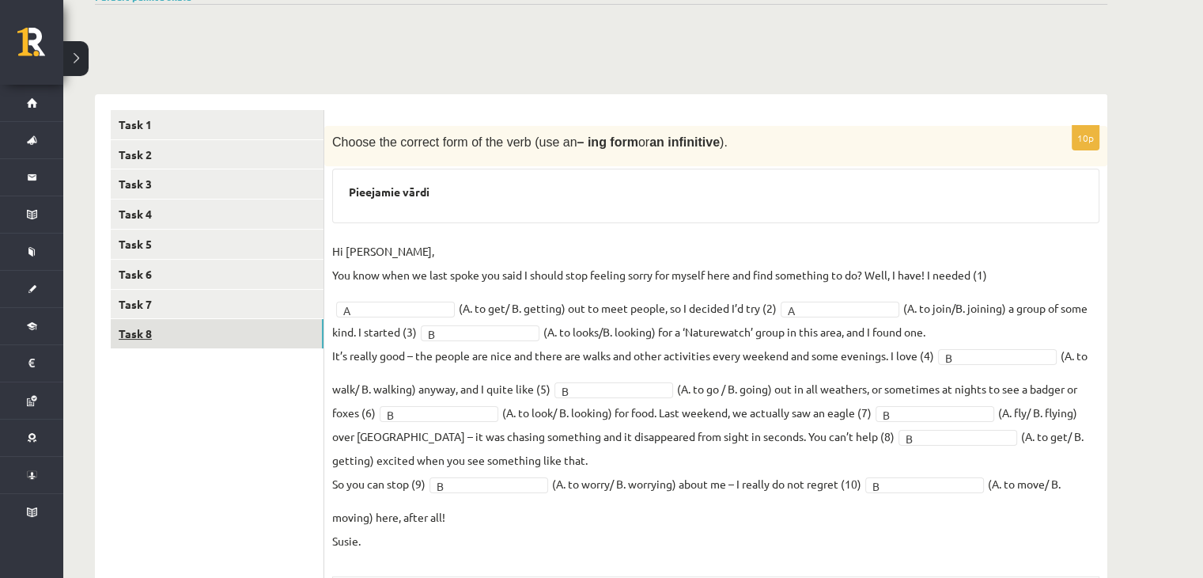
click at [253, 338] on link "Task 8" at bounding box center [217, 333] width 213 height 29
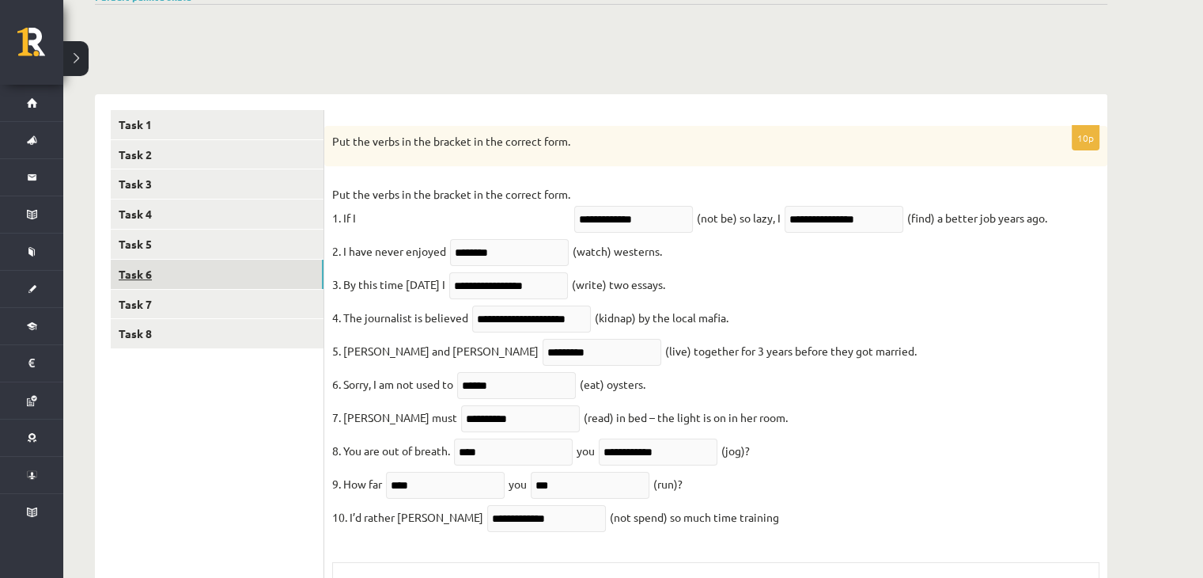
click at [237, 282] on link "Task 6" at bounding box center [217, 274] width 213 height 29
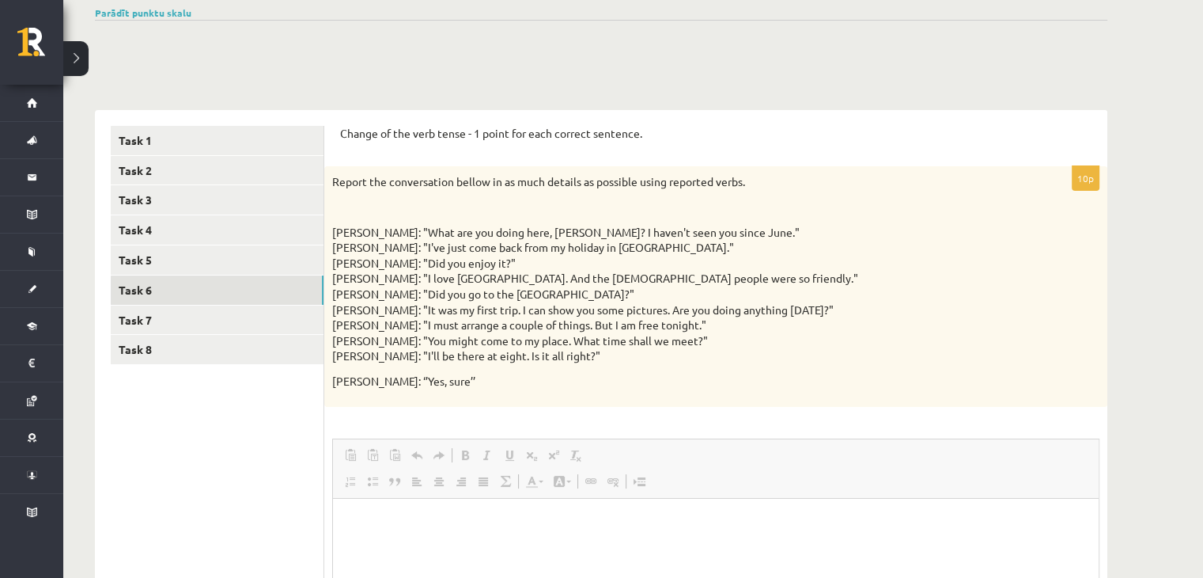
scroll to position [0, 0]
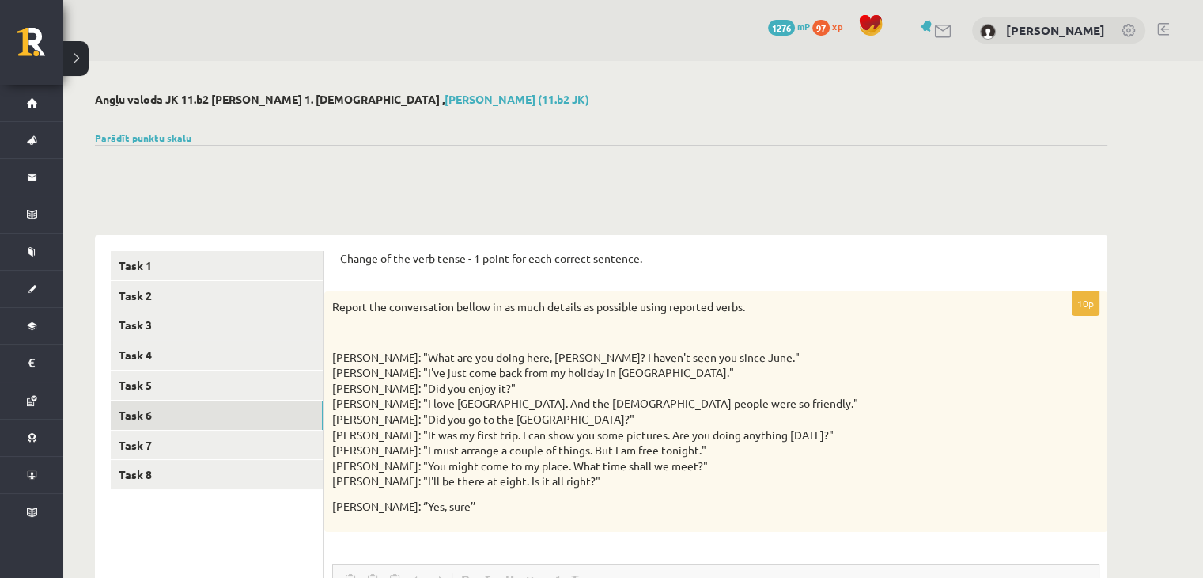
click at [1164, 30] on link at bounding box center [1164, 29] width 12 height 13
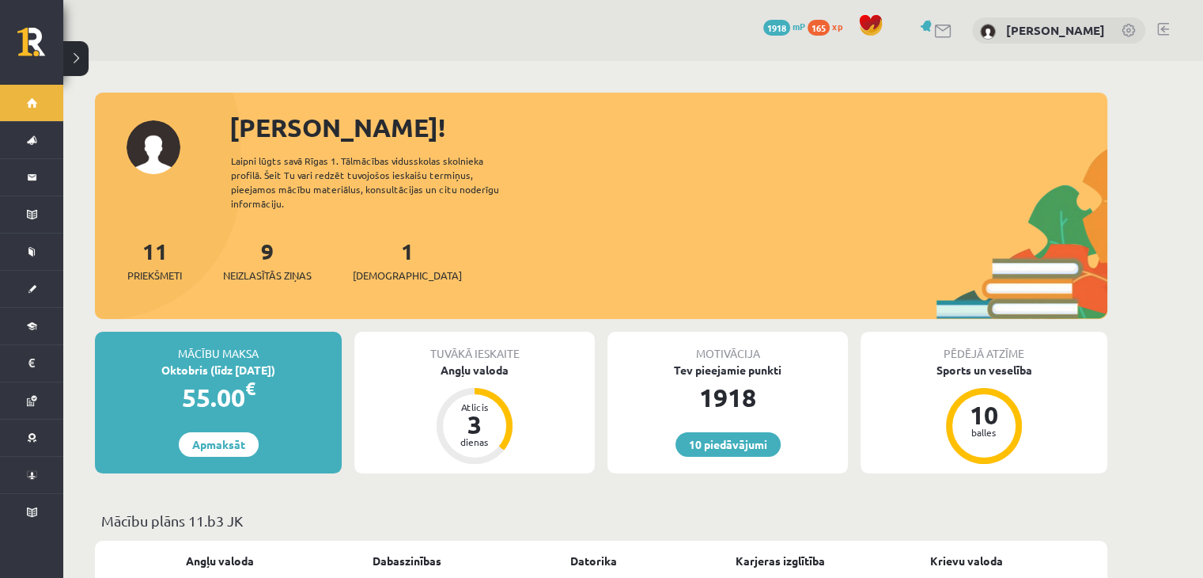
click at [1160, 32] on link at bounding box center [1164, 29] width 12 height 13
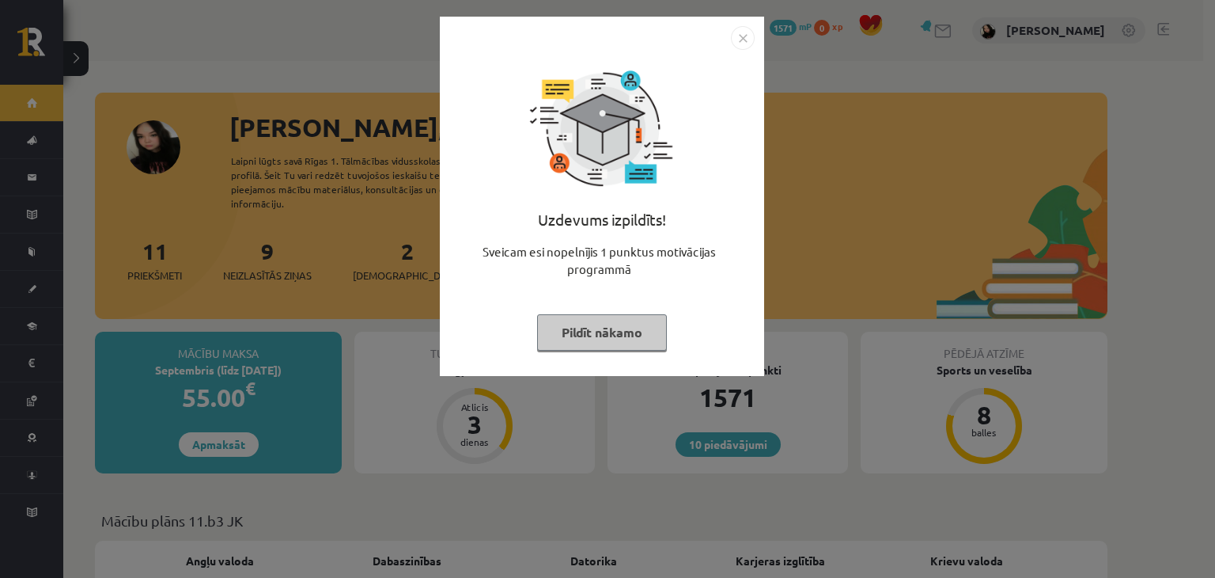
click at [563, 360] on div "Uzdevums izpildīts! Sveicam esi nopelnījis 1 punktus motivācijas programmā Pild…" at bounding box center [601, 208] width 305 height 316
click at [562, 337] on button "Pildīt nākamo" at bounding box center [602, 332] width 130 height 36
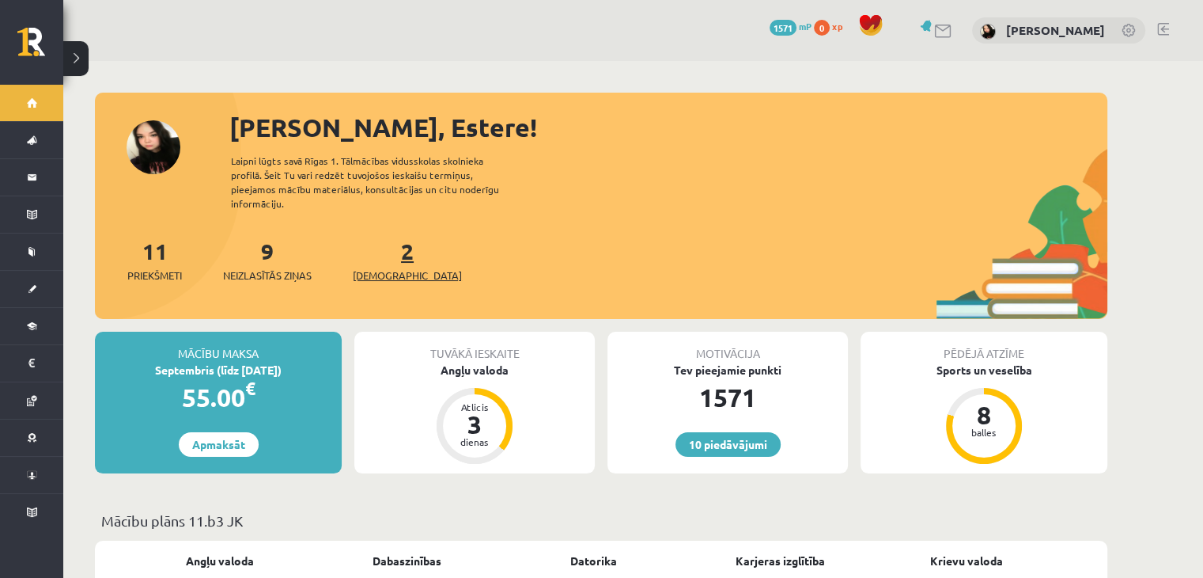
click at [383, 237] on link "2 Ieskaites" at bounding box center [407, 260] width 109 height 47
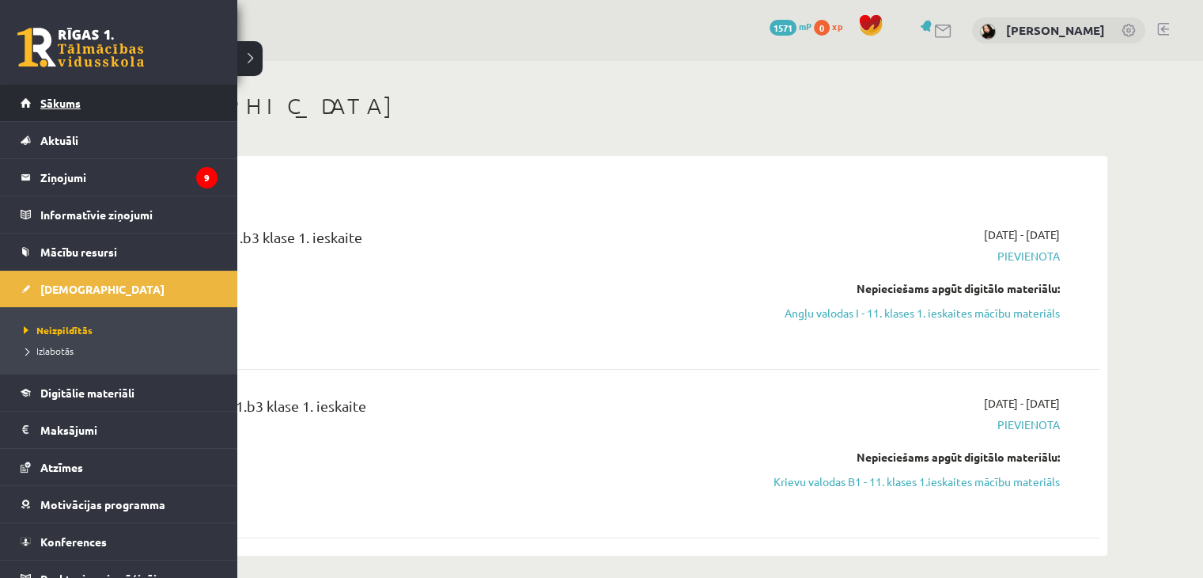
click at [25, 112] on link "Sākums" at bounding box center [119, 103] width 197 height 36
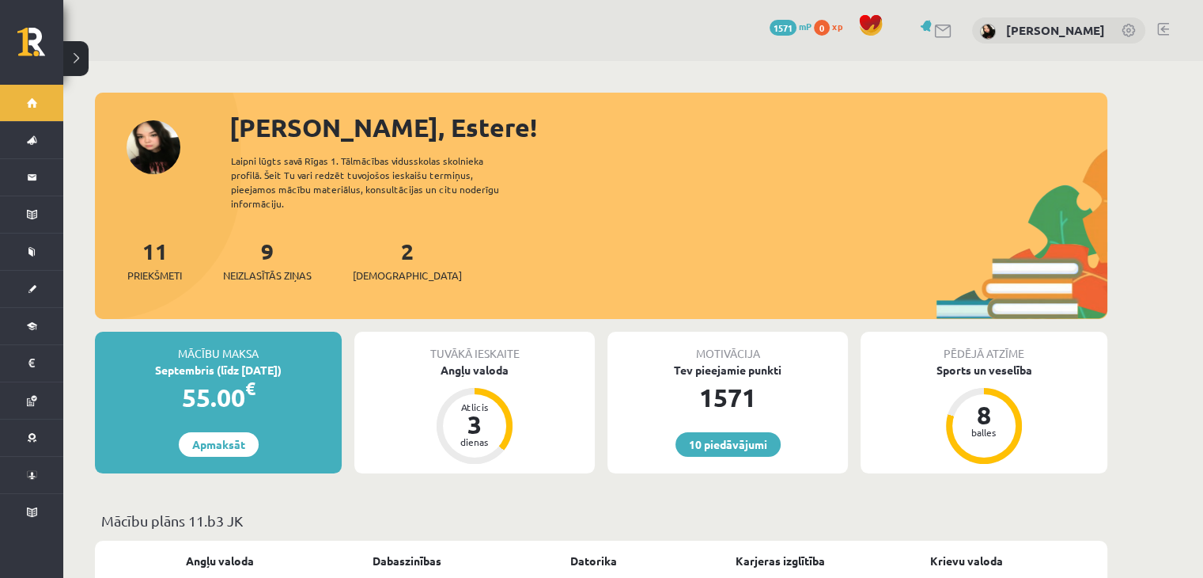
click at [1165, 25] on link at bounding box center [1164, 29] width 12 height 13
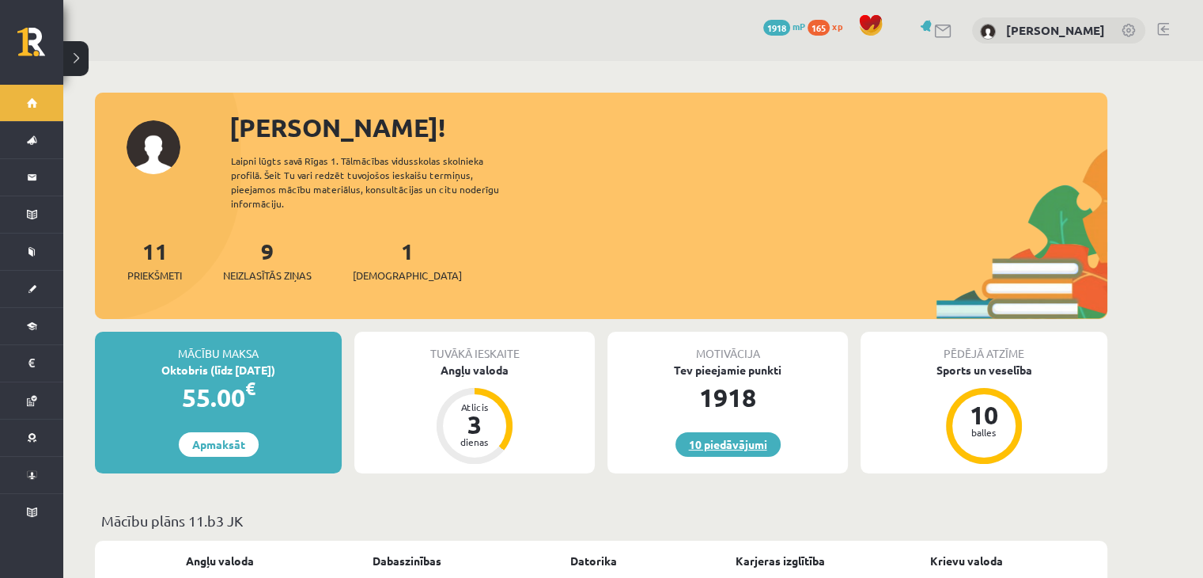
click at [733, 432] on link "10 piedāvājumi" at bounding box center [728, 444] width 105 height 25
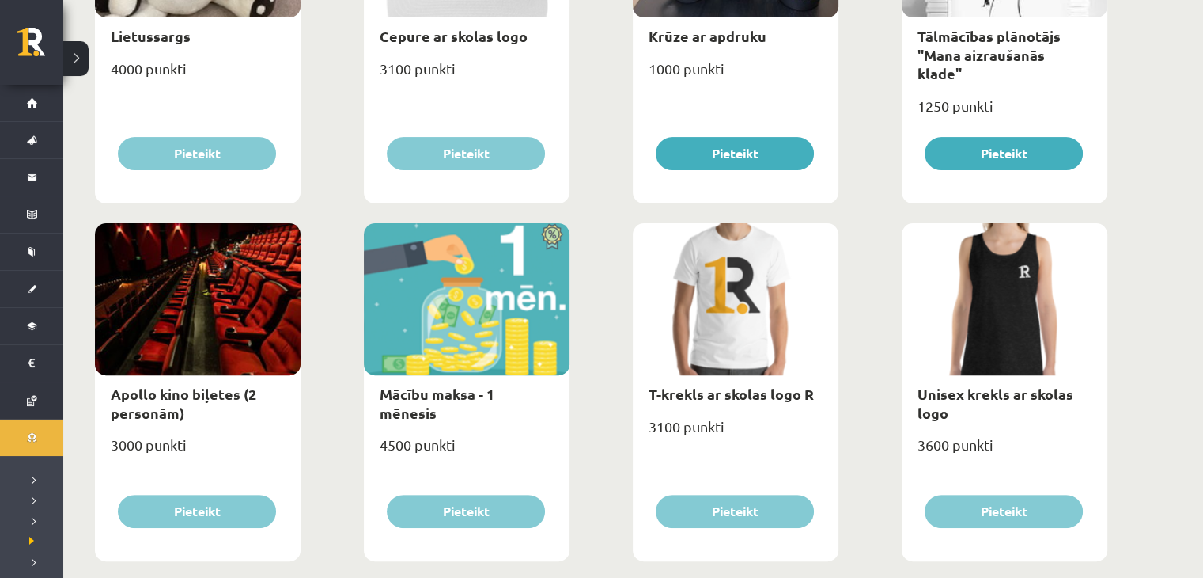
scroll to position [413, 0]
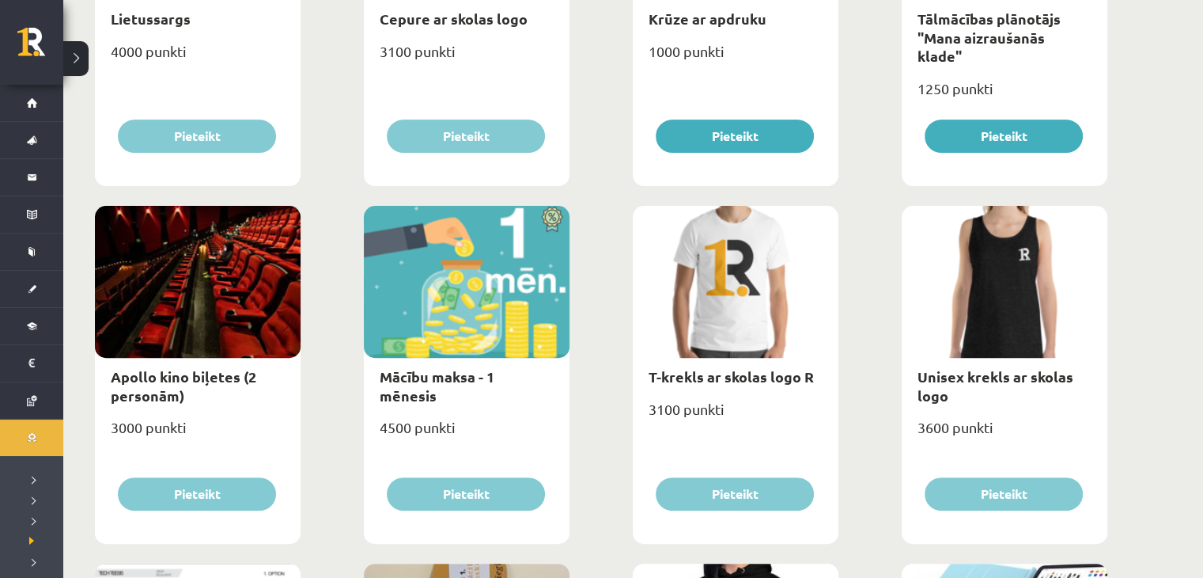
click at [478, 380] on link "Mācību maksa - 1 mēnesis" at bounding box center [437, 385] width 115 height 36
type input "*"
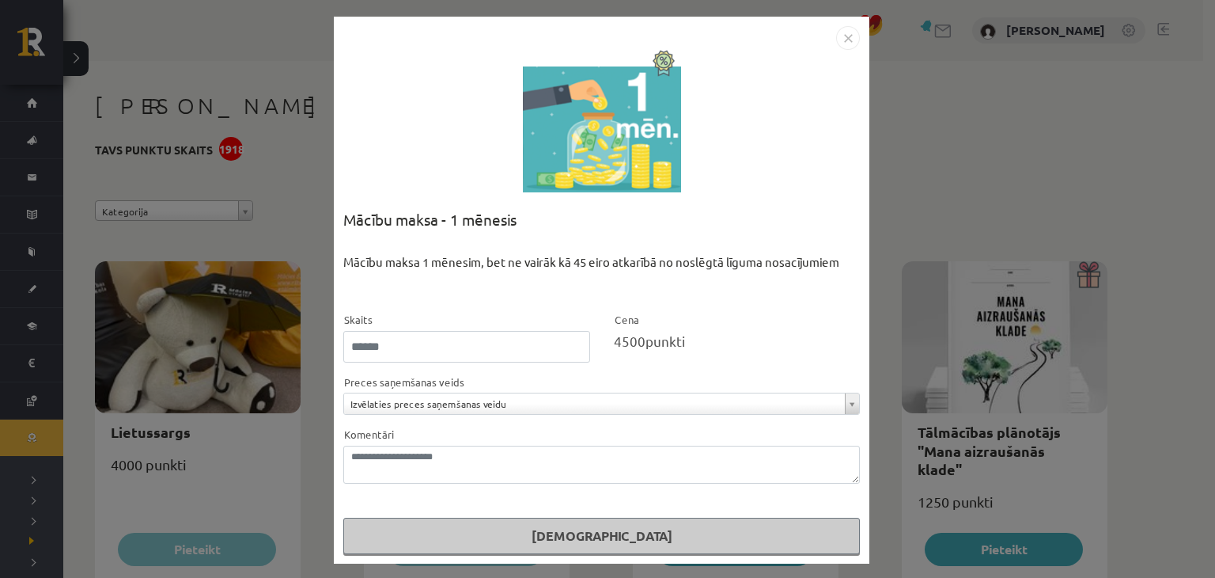
click at [827, 87] on div "**********" at bounding box center [602, 290] width 536 height 547
click at [843, 42] on img "Close" at bounding box center [848, 38] width 24 height 24
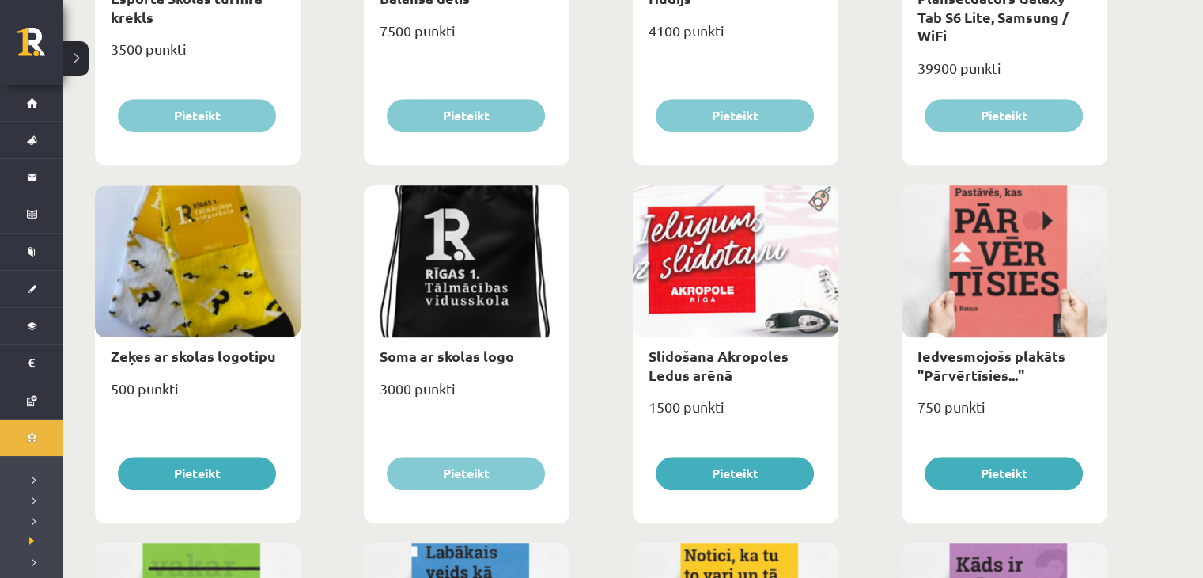
scroll to position [1161, 0]
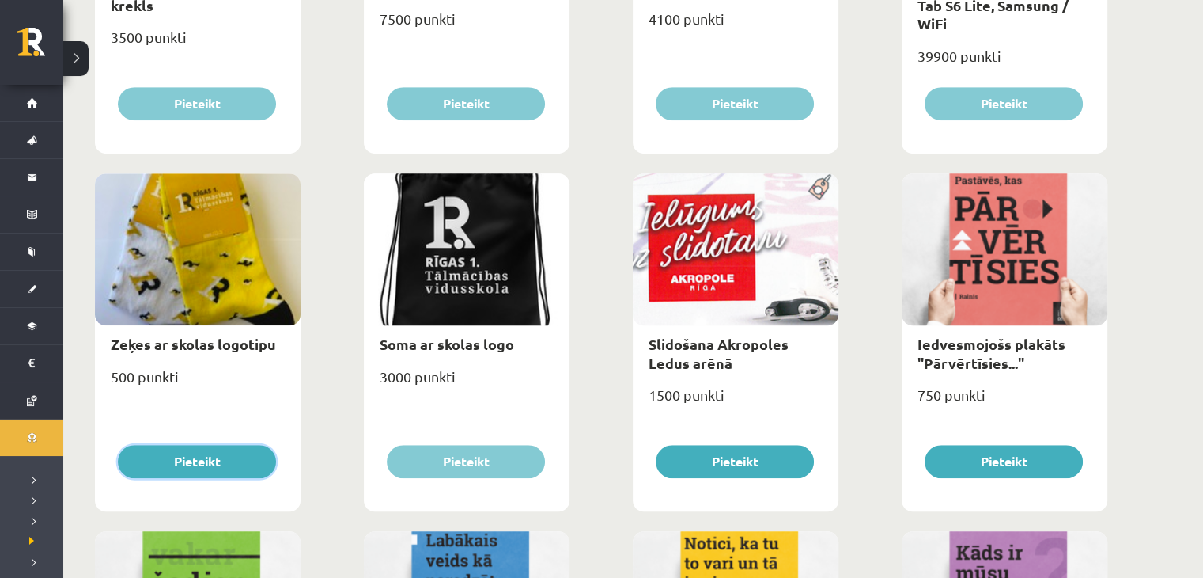
click at [249, 469] on button "Pieteikt" at bounding box center [197, 461] width 158 height 33
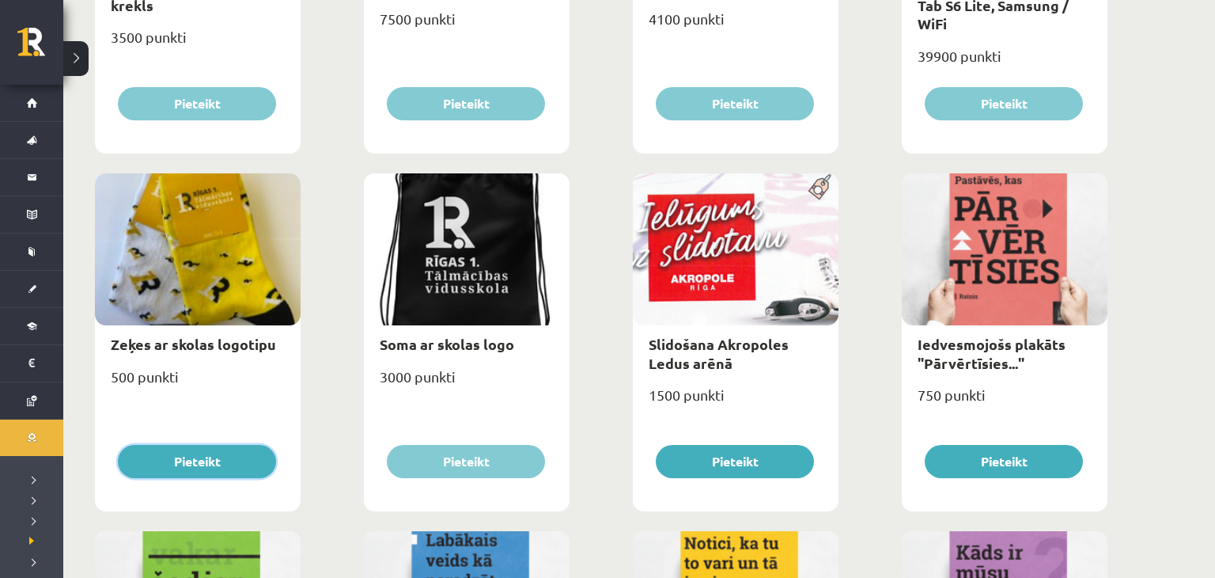
select select "**********"
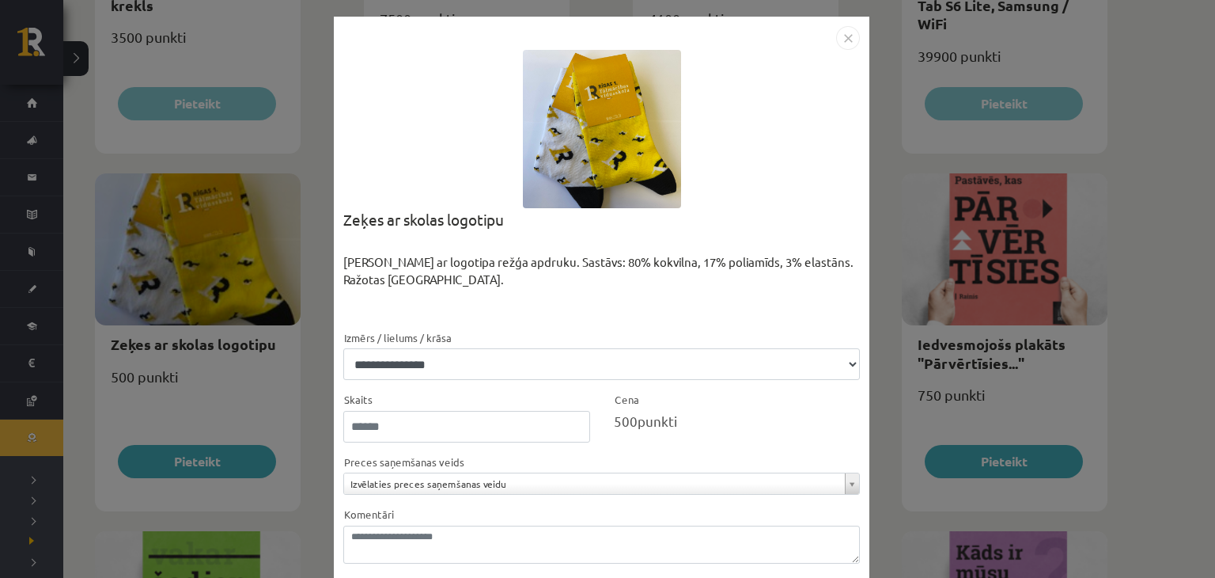
click at [844, 32] on img "Close" at bounding box center [848, 38] width 24 height 24
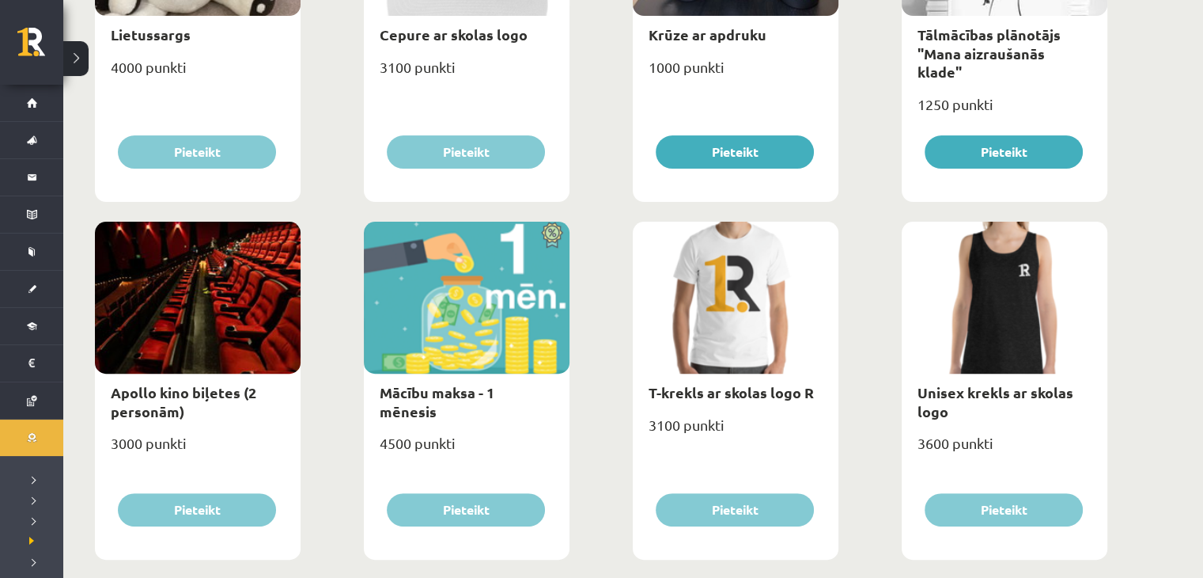
scroll to position [398, 0]
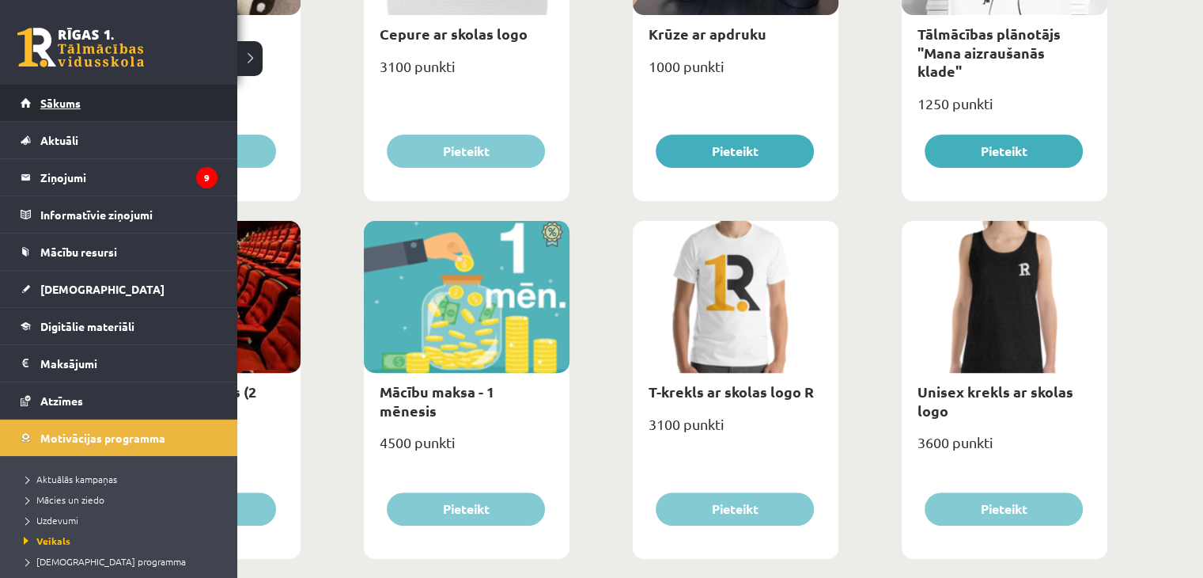
click at [32, 89] on link "Sākums" at bounding box center [119, 103] width 197 height 36
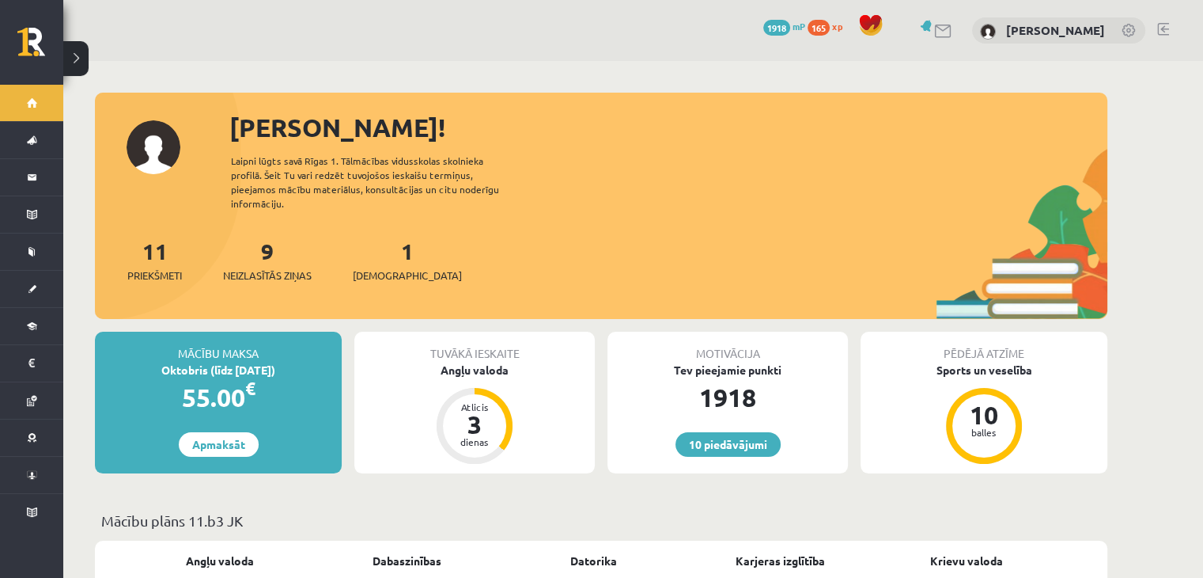
click at [378, 241] on link "1 Ieskaites" at bounding box center [407, 260] width 109 height 47
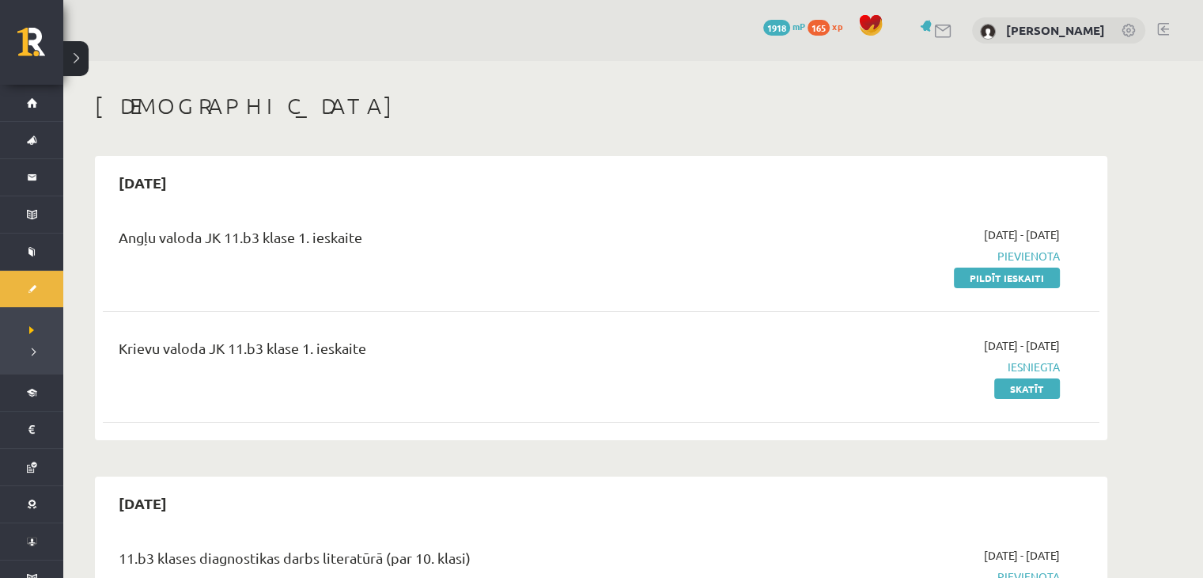
click at [378, 241] on div "Angļu valoda JK 11.b3 klase 1. ieskaite" at bounding box center [429, 240] width 620 height 29
